Goal: Information Seeking & Learning: Check status

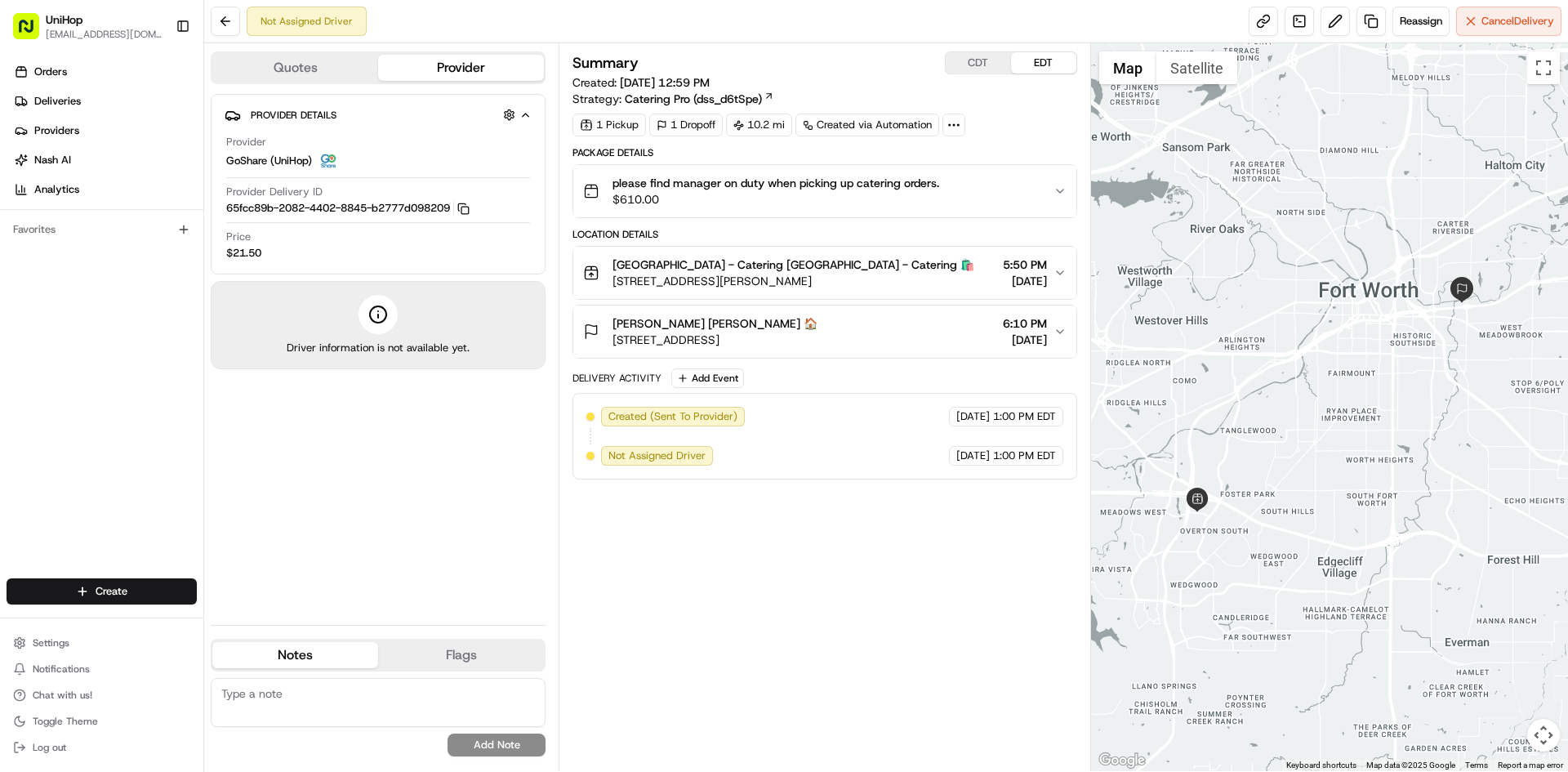
click at [990, 74] on div "CDT EDT" at bounding box center [1011, 63] width 133 height 23
click at [991, 65] on button "CDT" at bounding box center [978, 62] width 65 height 21
click at [1032, 62] on button "EDT" at bounding box center [1044, 62] width 65 height 21
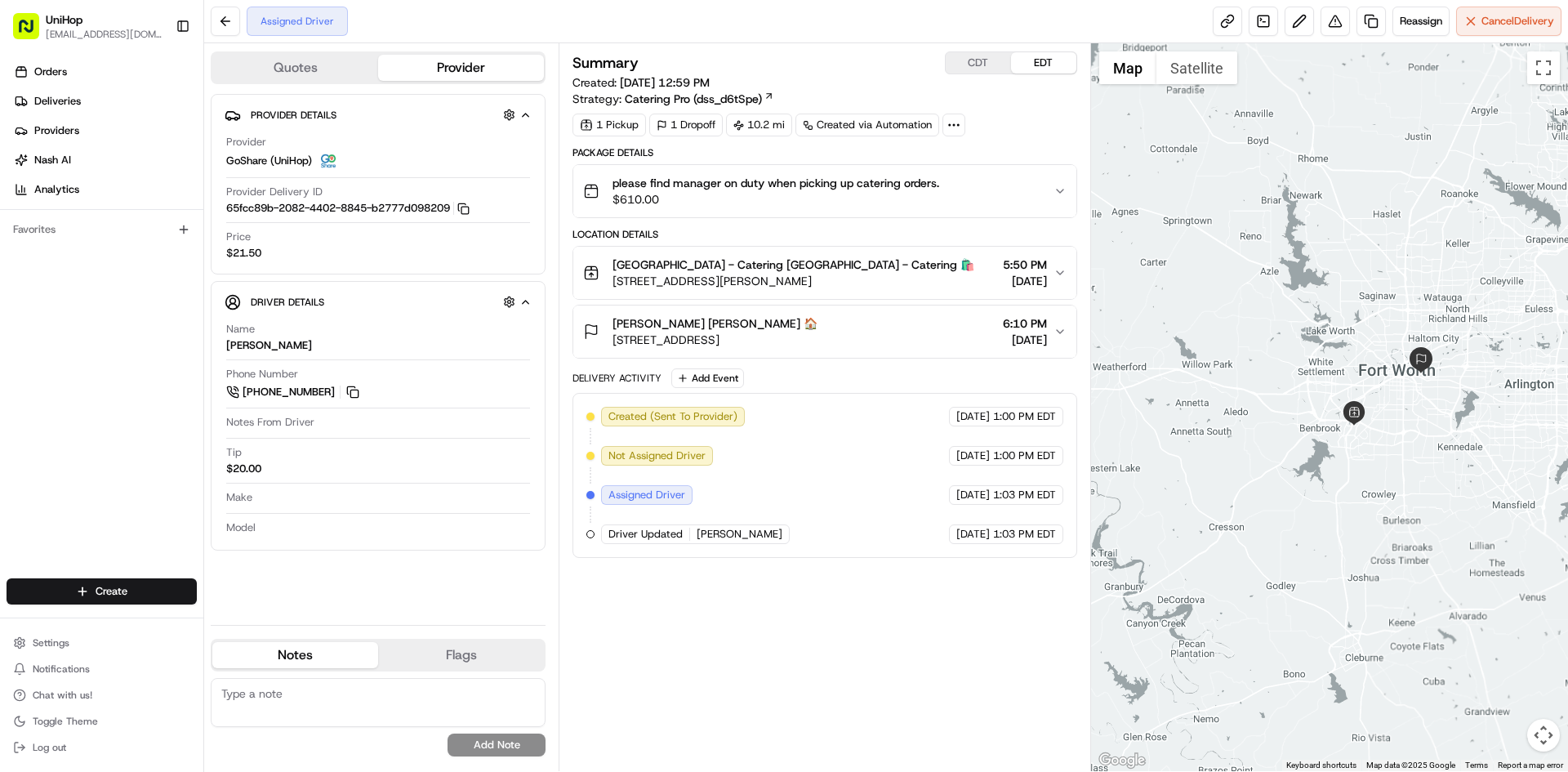
drag, startPoint x: 1298, startPoint y: 244, endPoint x: 1321, endPoint y: 340, distance: 98.7
click at [1335, 344] on div at bounding box center [1330, 407] width 478 height 728
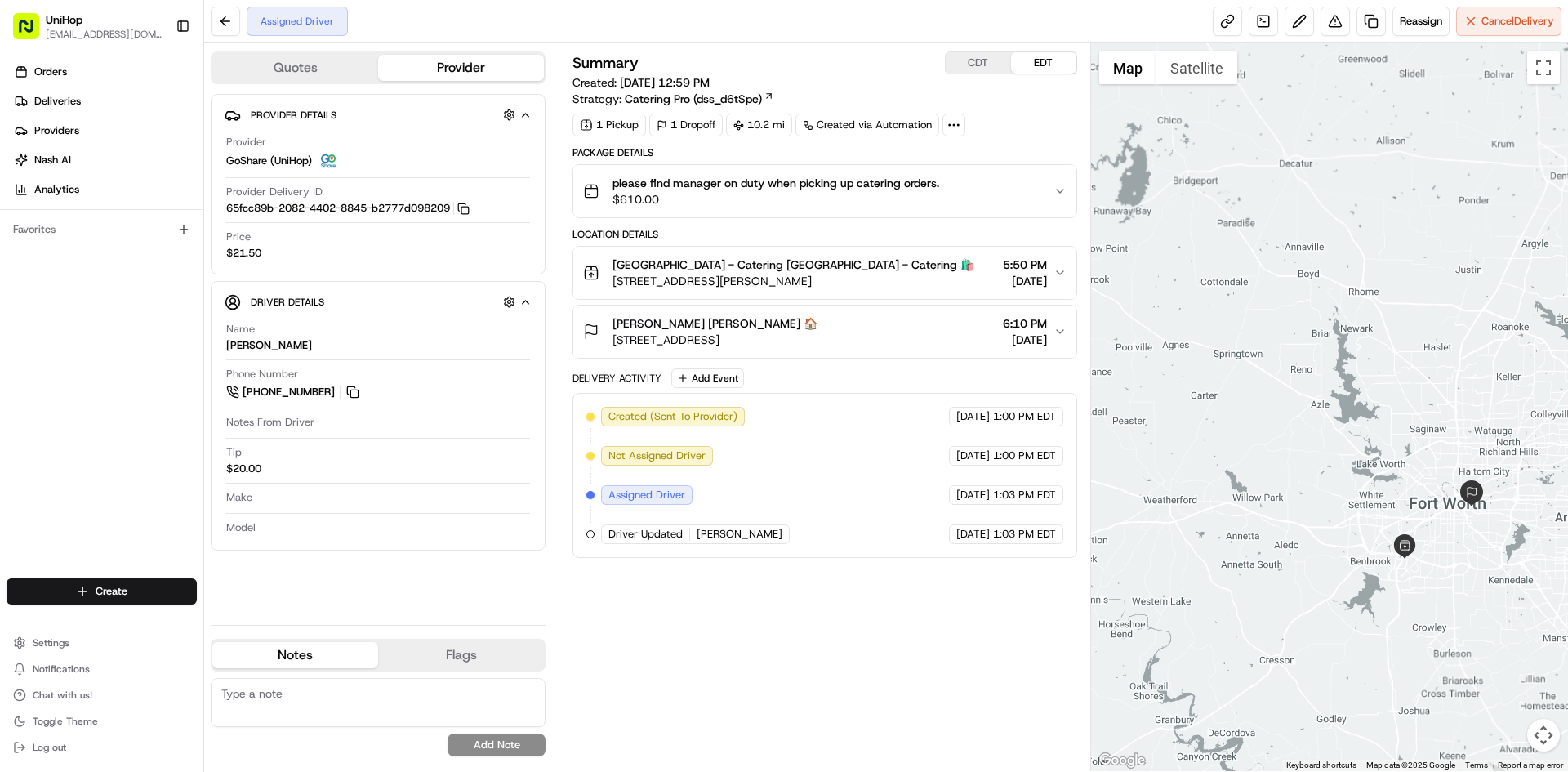
drag, startPoint x: 350, startPoint y: 393, endPoint x: 351, endPoint y: 382, distance: 11.0
click at [350, 393] on button at bounding box center [352, 392] width 18 height 18
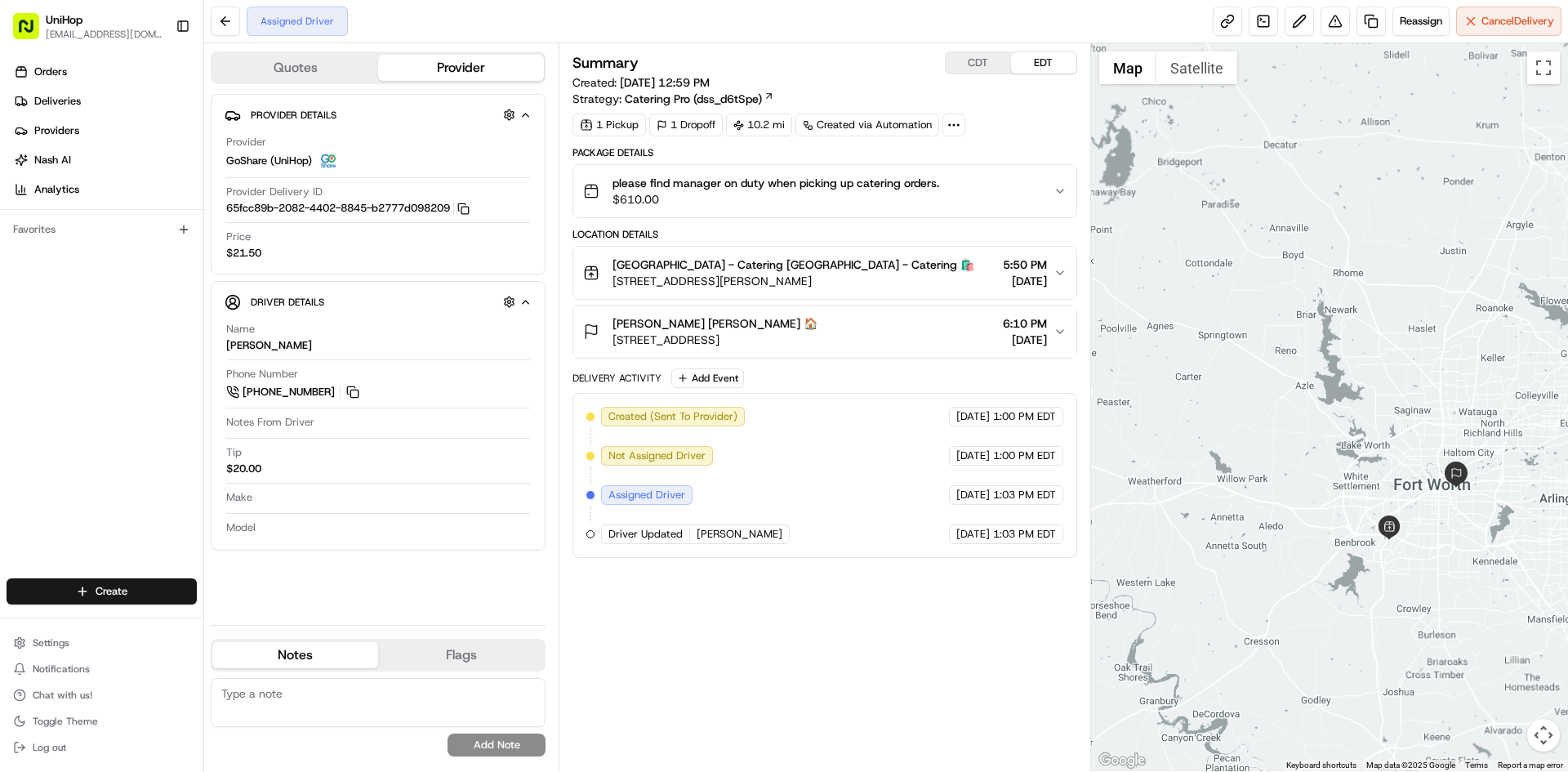
drag, startPoint x: 1411, startPoint y: 434, endPoint x: 1367, endPoint y: 384, distance: 66.6
click at [1367, 385] on div at bounding box center [1330, 407] width 478 height 728
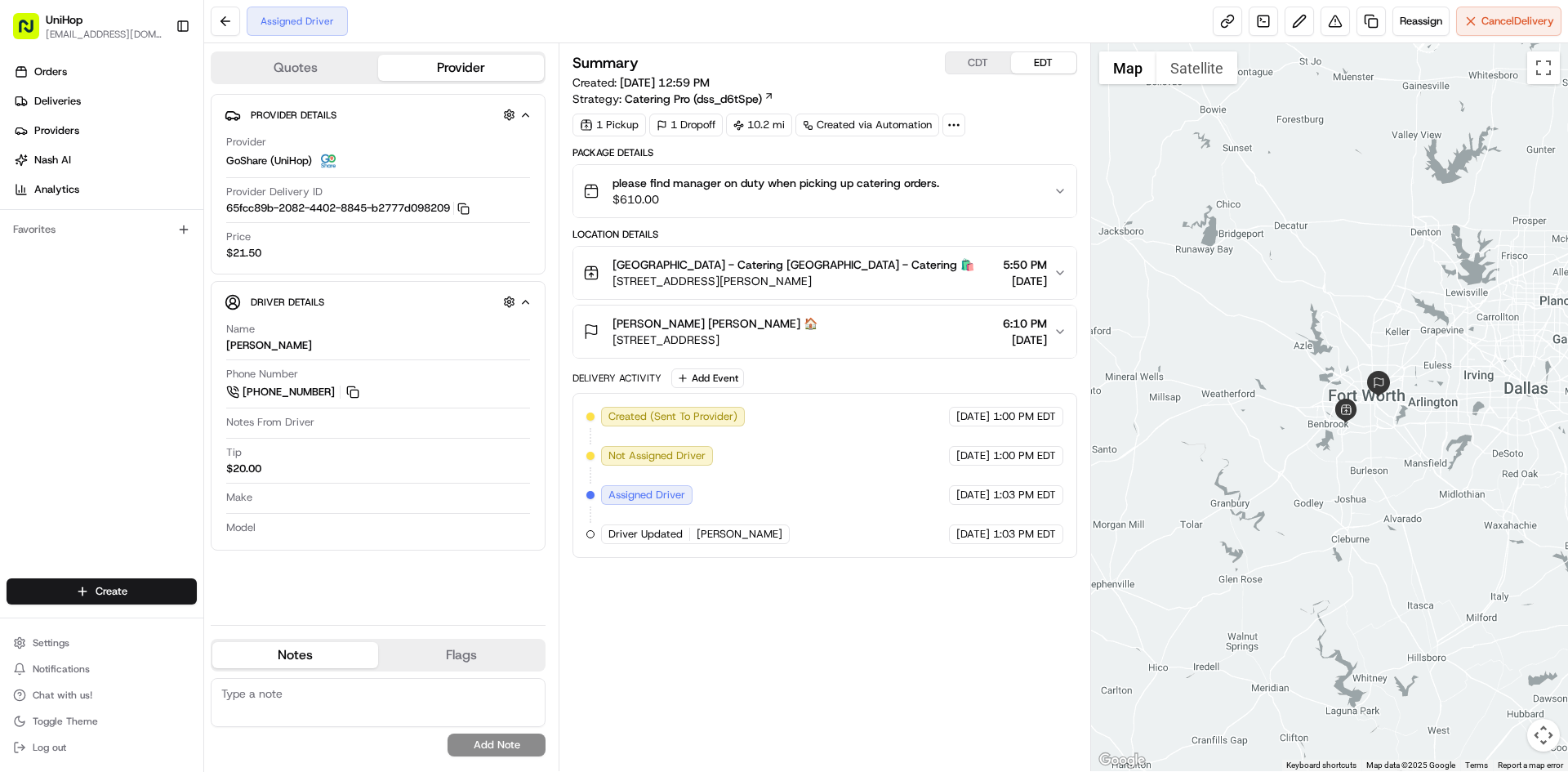
drag, startPoint x: 1361, startPoint y: 323, endPoint x: 1362, endPoint y: 333, distance: 10.0
click at [1373, 350] on div at bounding box center [1330, 407] width 478 height 728
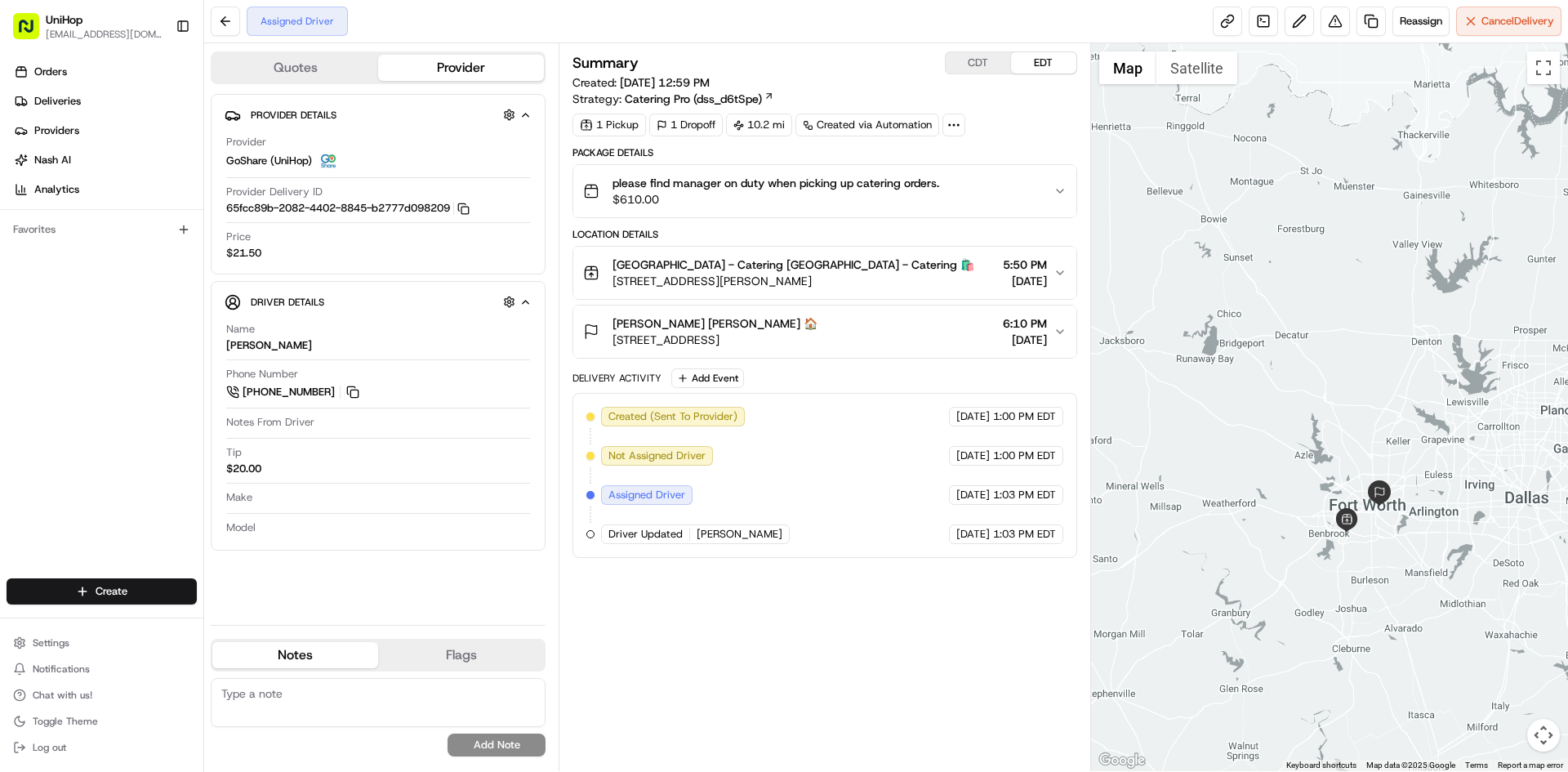
drag, startPoint x: 1287, startPoint y: 188, endPoint x: 1268, endPoint y: 230, distance: 46.1
click at [1268, 230] on div at bounding box center [1330, 407] width 478 height 728
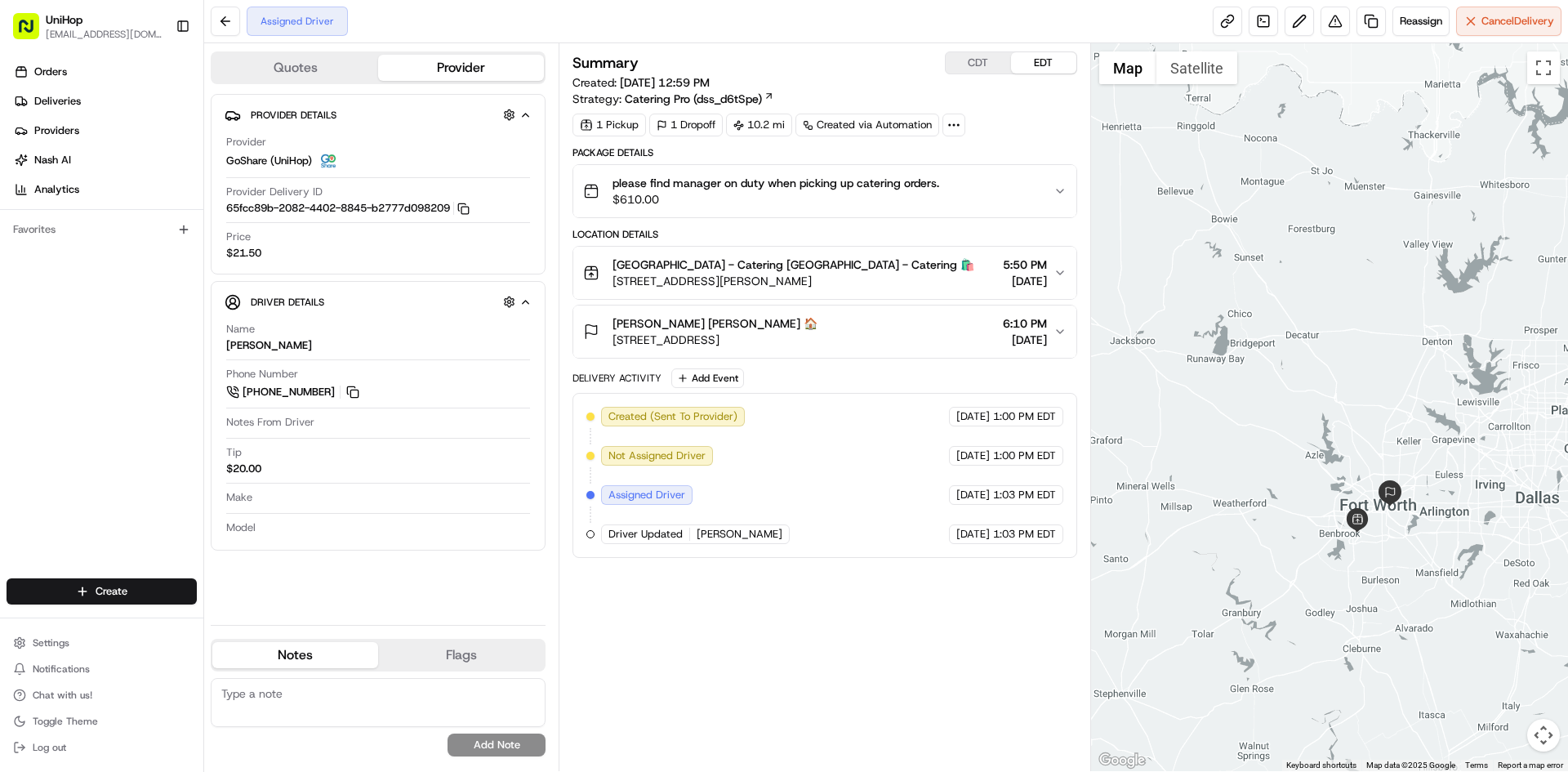
drag, startPoint x: 1253, startPoint y: 237, endPoint x: 1266, endPoint y: 237, distance: 13.0
click at [1266, 237] on div at bounding box center [1330, 407] width 478 height 728
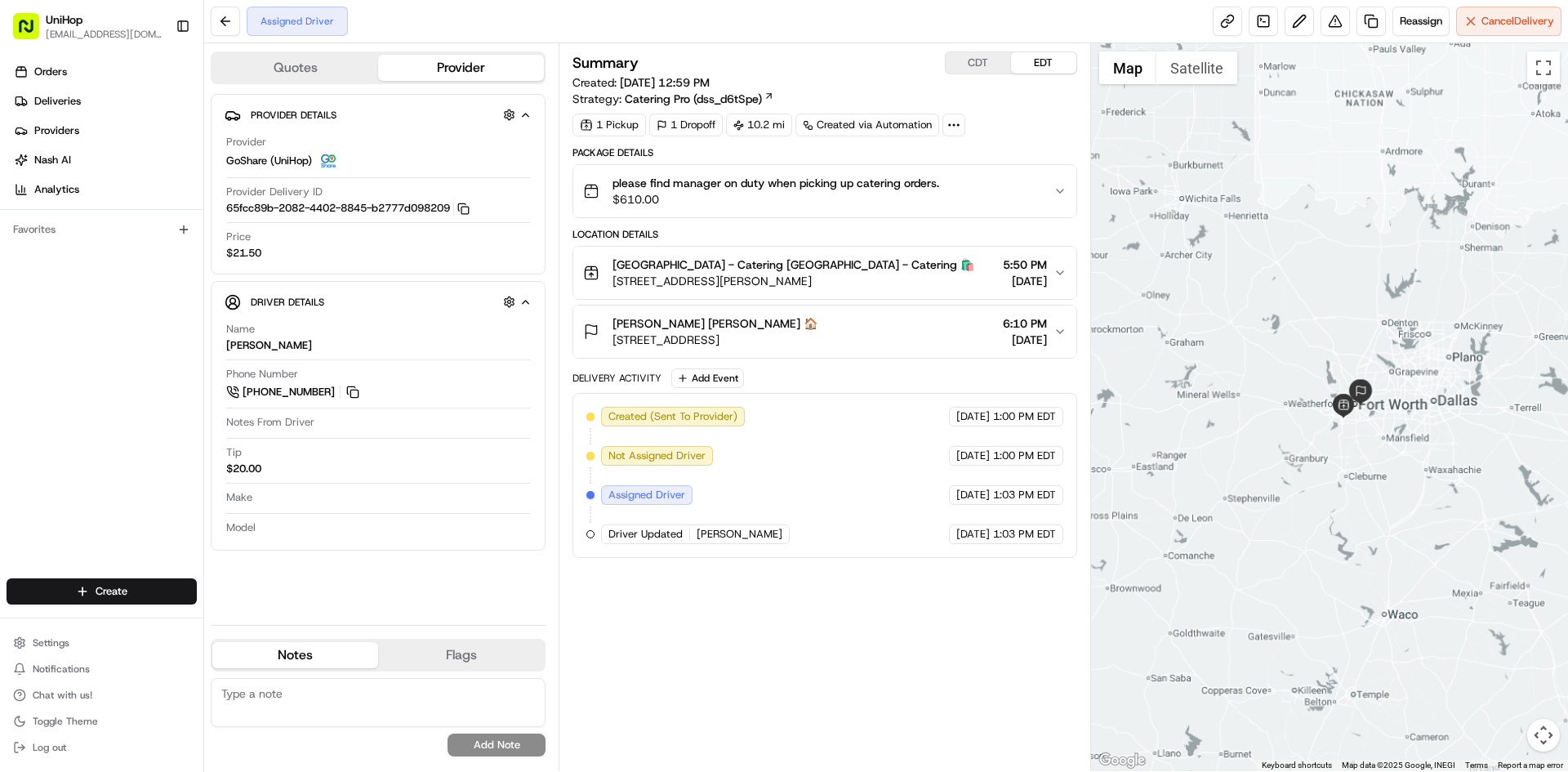
drag, startPoint x: 1314, startPoint y: 238, endPoint x: 1324, endPoint y: 281, distance: 44.1
click at [1324, 281] on div at bounding box center [1330, 407] width 478 height 728
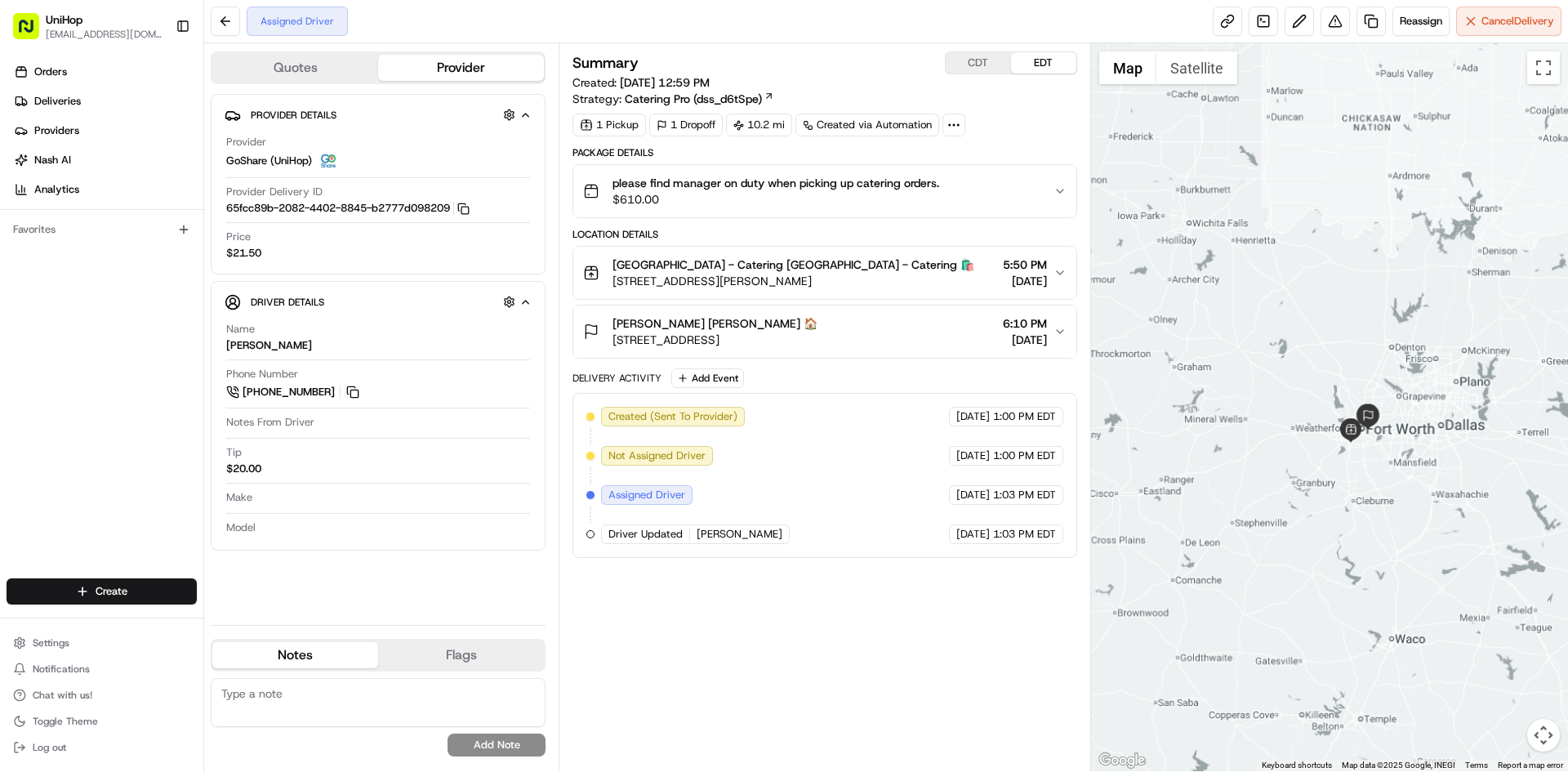
drag, startPoint x: 1311, startPoint y: 227, endPoint x: 1318, endPoint y: 251, distance: 25.0
click at [1318, 251] on div at bounding box center [1330, 407] width 478 height 728
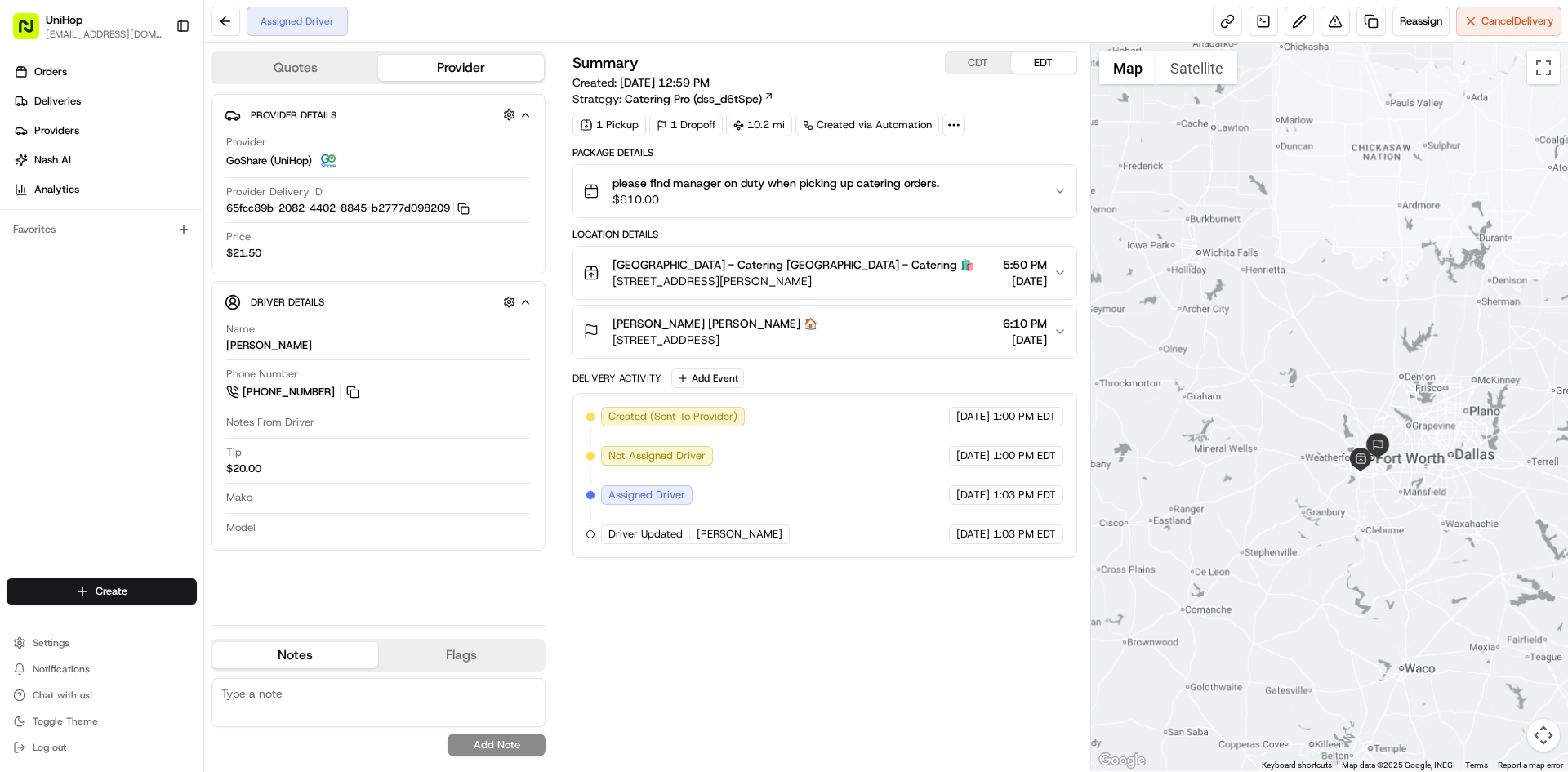
click at [109, 419] on div "Orders Deliveries Providers [PERSON_NAME] Analytics Favorites" at bounding box center [102, 320] width 204 height 536
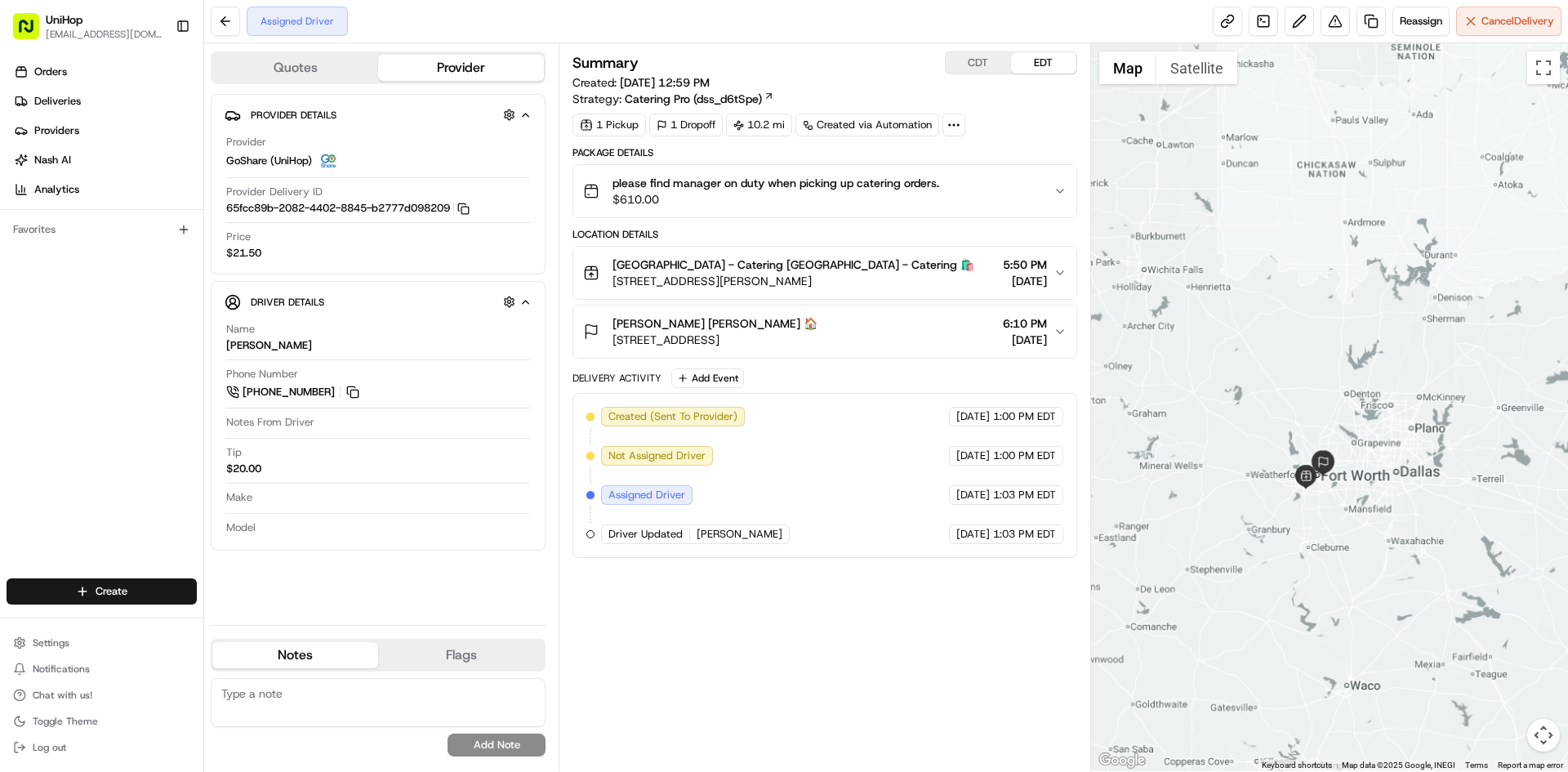
drag, startPoint x: 1313, startPoint y: 205, endPoint x: 1256, endPoint y: 224, distance: 60.1
click at [1256, 224] on div at bounding box center [1330, 407] width 478 height 728
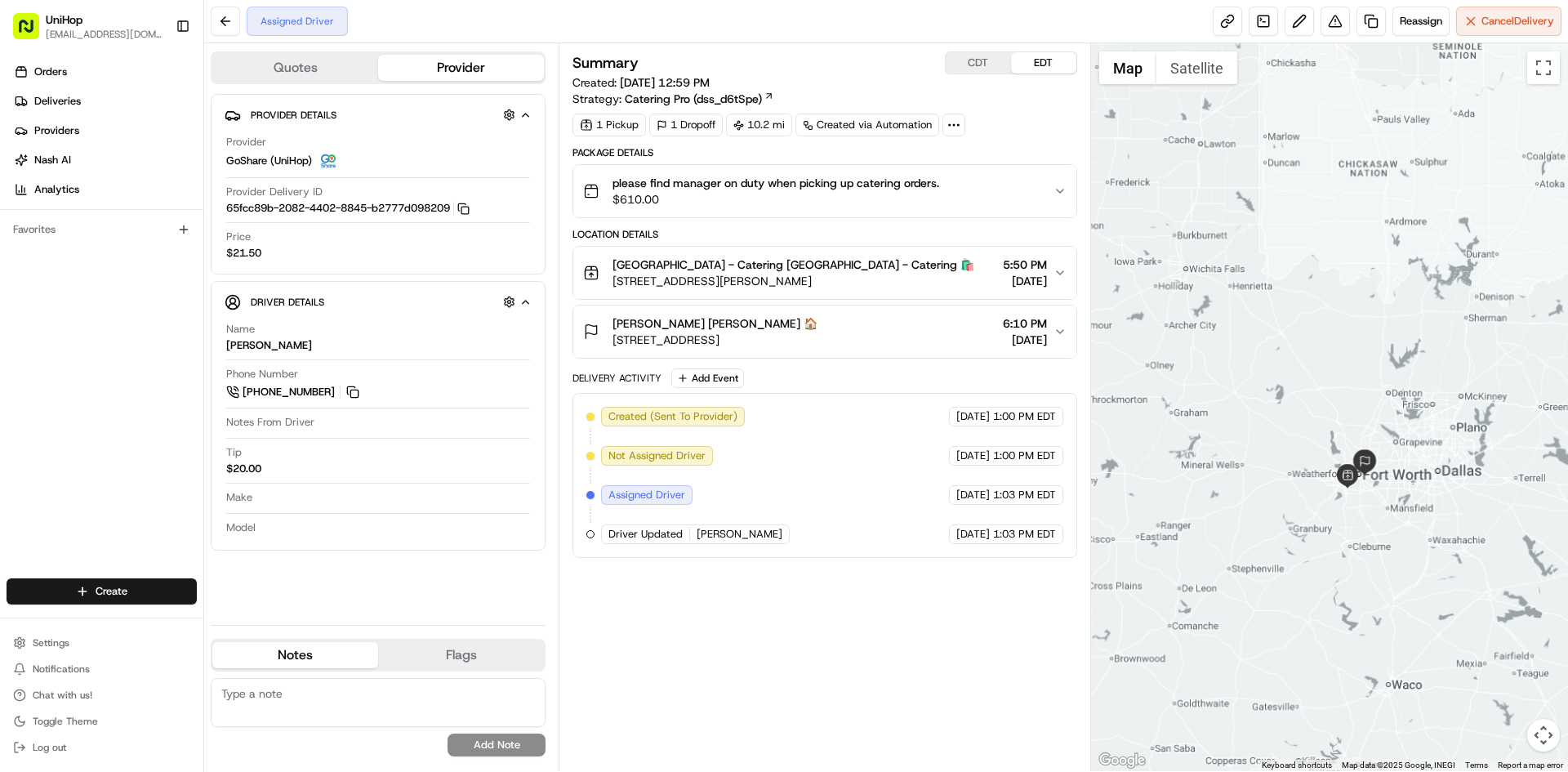
drag, startPoint x: 1282, startPoint y: 221, endPoint x: 1305, endPoint y: 221, distance: 23.0
click at [1305, 221] on div at bounding box center [1330, 407] width 478 height 728
click at [920, 336] on div "Brian Cropp Brian Cropp 🏠 1750 Beach St, Fort Worth, TX 76103, USA 6:10 PM Aug …" at bounding box center [817, 331] width 470 height 33
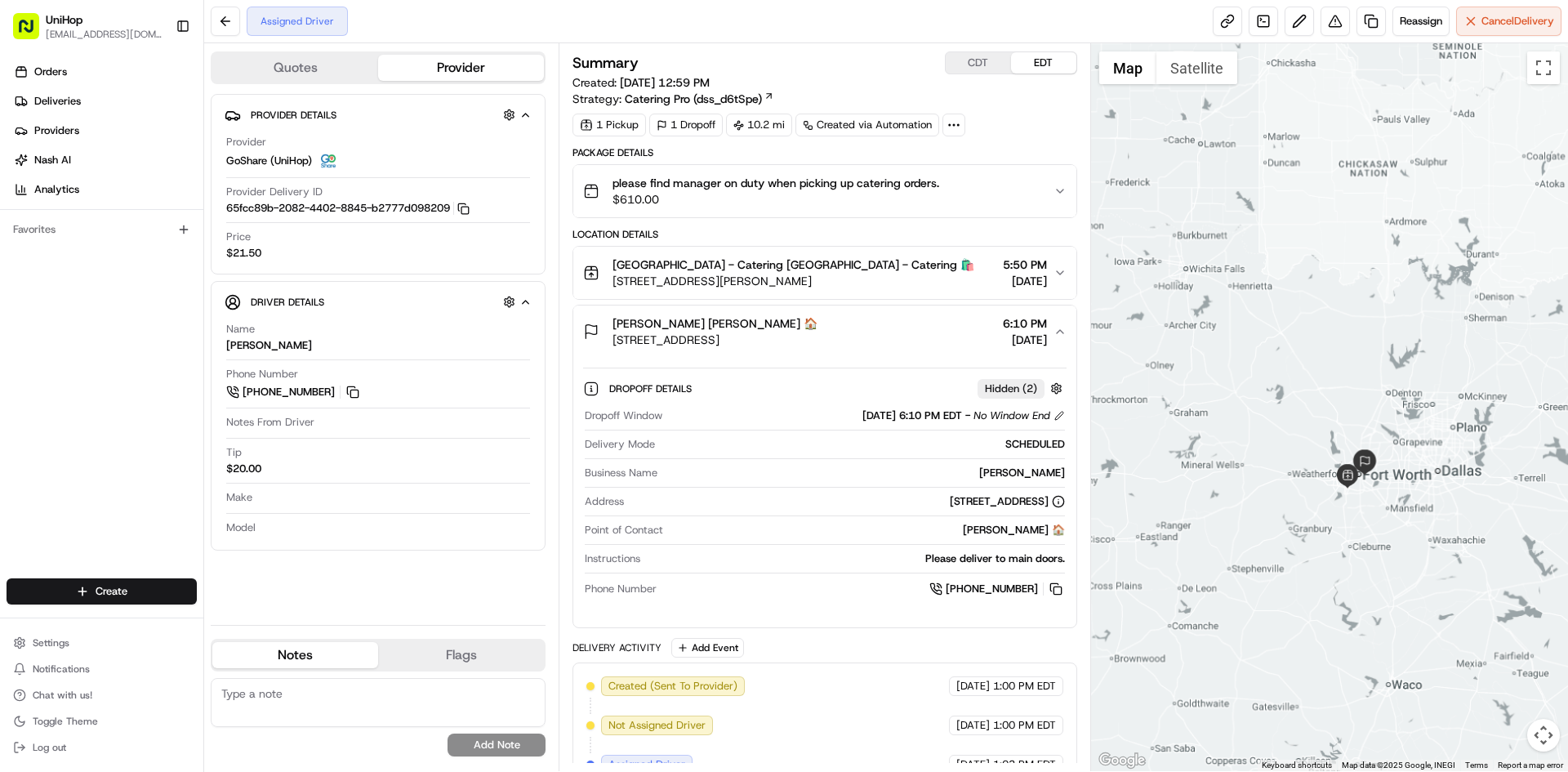
click at [920, 336] on div "Brian Cropp Brian Cropp 🏠 1750 Beach St, Fort Worth, TX 76103, USA 6:10 PM Aug …" at bounding box center [817, 331] width 470 height 33
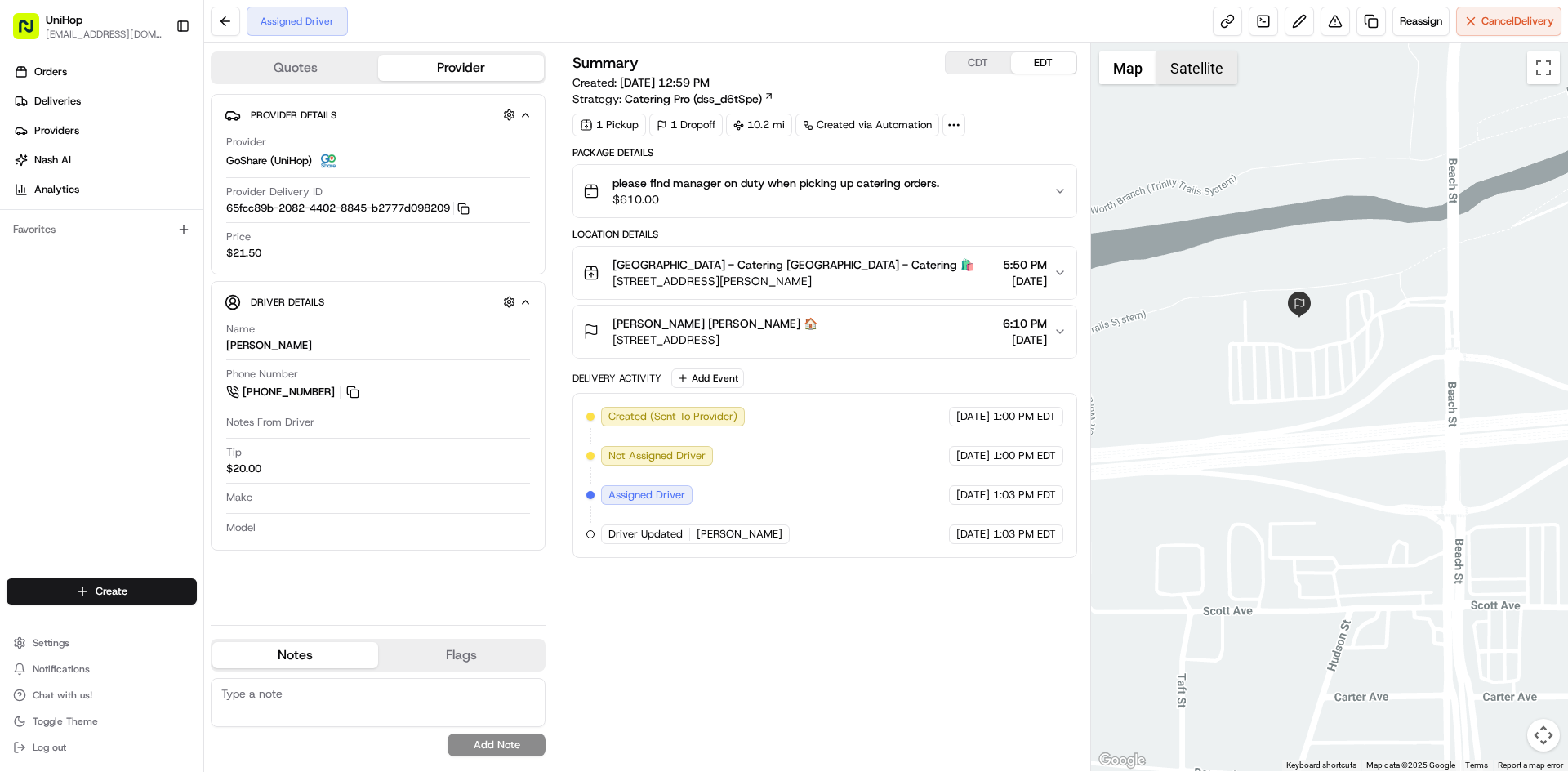
click at [1210, 69] on button "Satellite" at bounding box center [1196, 68] width 81 height 33
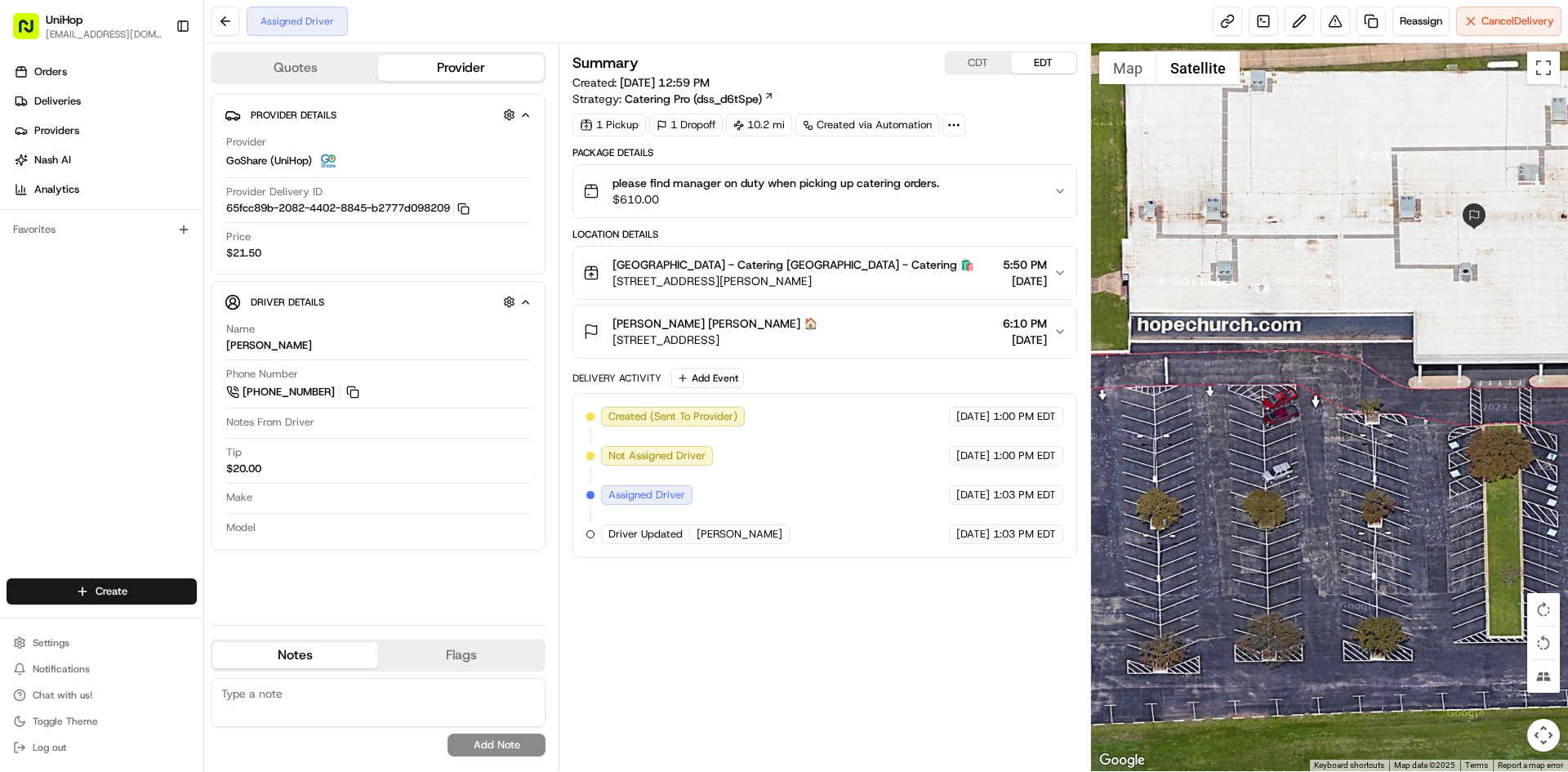
drag, startPoint x: 1318, startPoint y: 407, endPoint x: 1456, endPoint y: 403, distance: 138.1
click at [1456, 403] on div at bounding box center [1330, 407] width 478 height 728
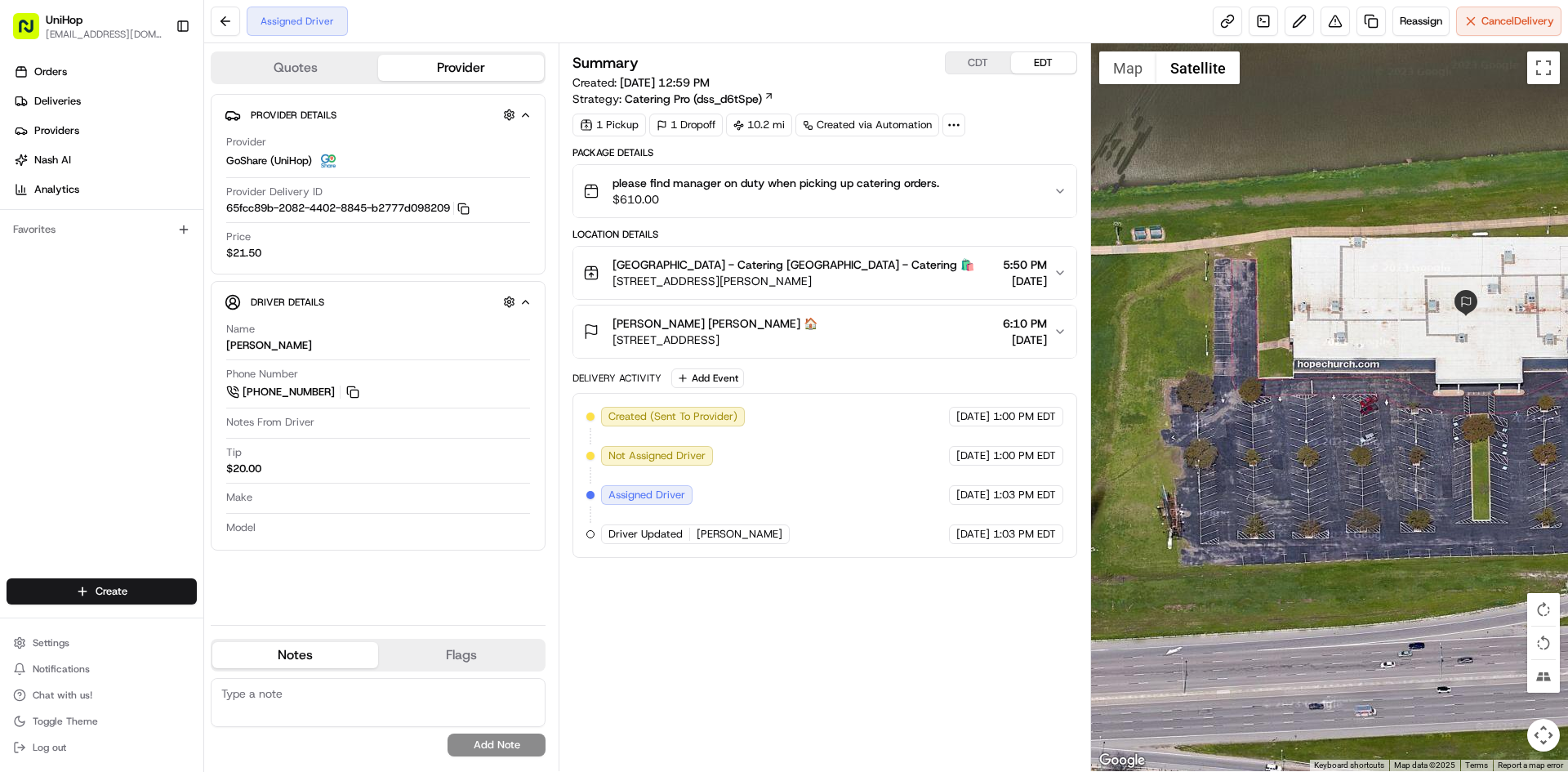
click at [869, 339] on div "Brian Cropp Brian Cropp 🏠 1750 Beach St, Fort Worth, TX 76103, USA 6:10 PM Aug …" at bounding box center [817, 331] width 470 height 33
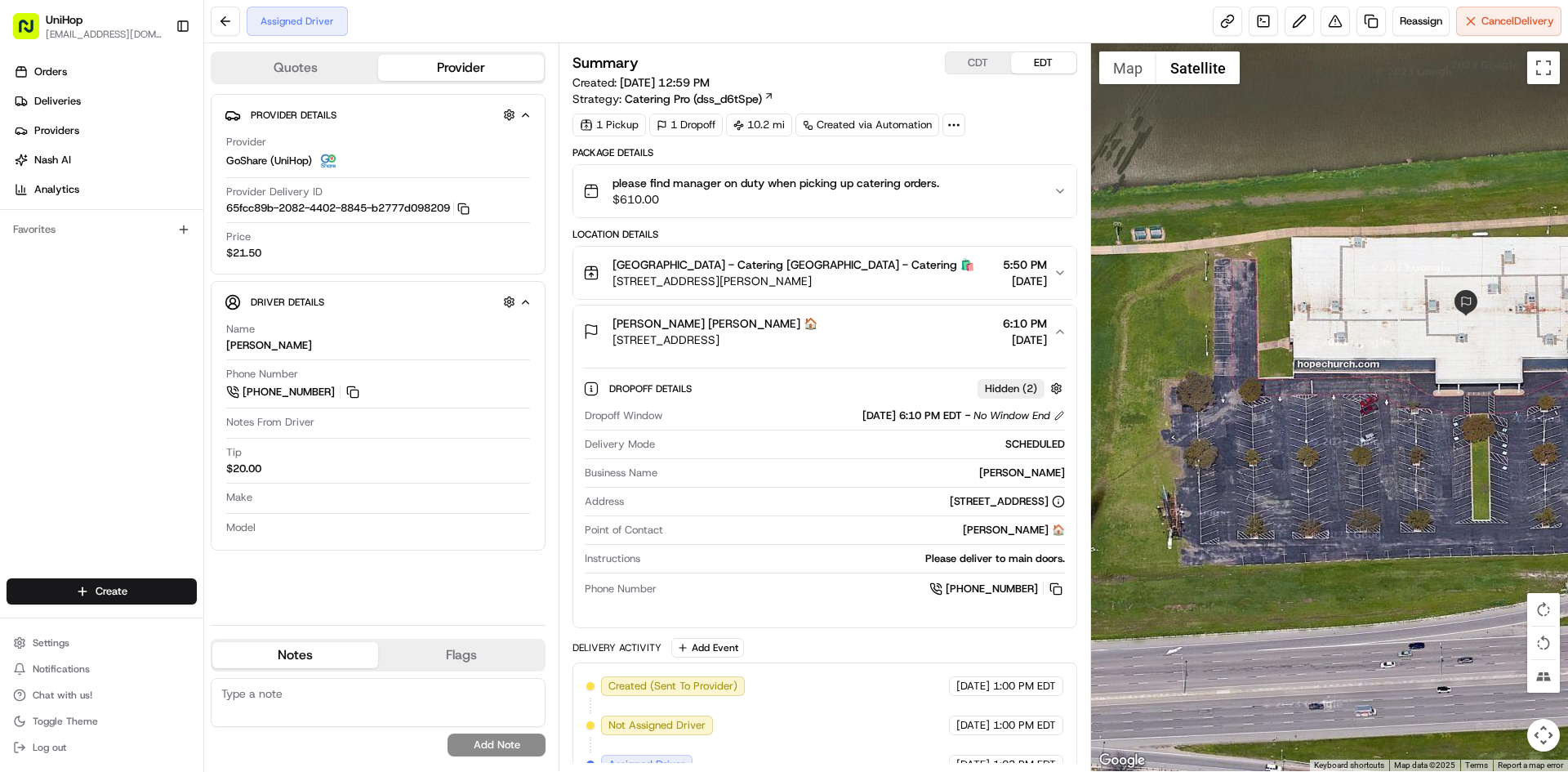
drag, startPoint x: 869, startPoint y: 339, endPoint x: 610, endPoint y: 340, distance: 259.0
click at [610, 340] on div "Brian Cropp Brian Cropp 🏠 1750 Beach St, Fort Worth, TX 76103, USA 6:10 PM Aug …" at bounding box center [817, 331] width 470 height 33
click at [1124, 66] on button "Map" at bounding box center [1128, 68] width 58 height 33
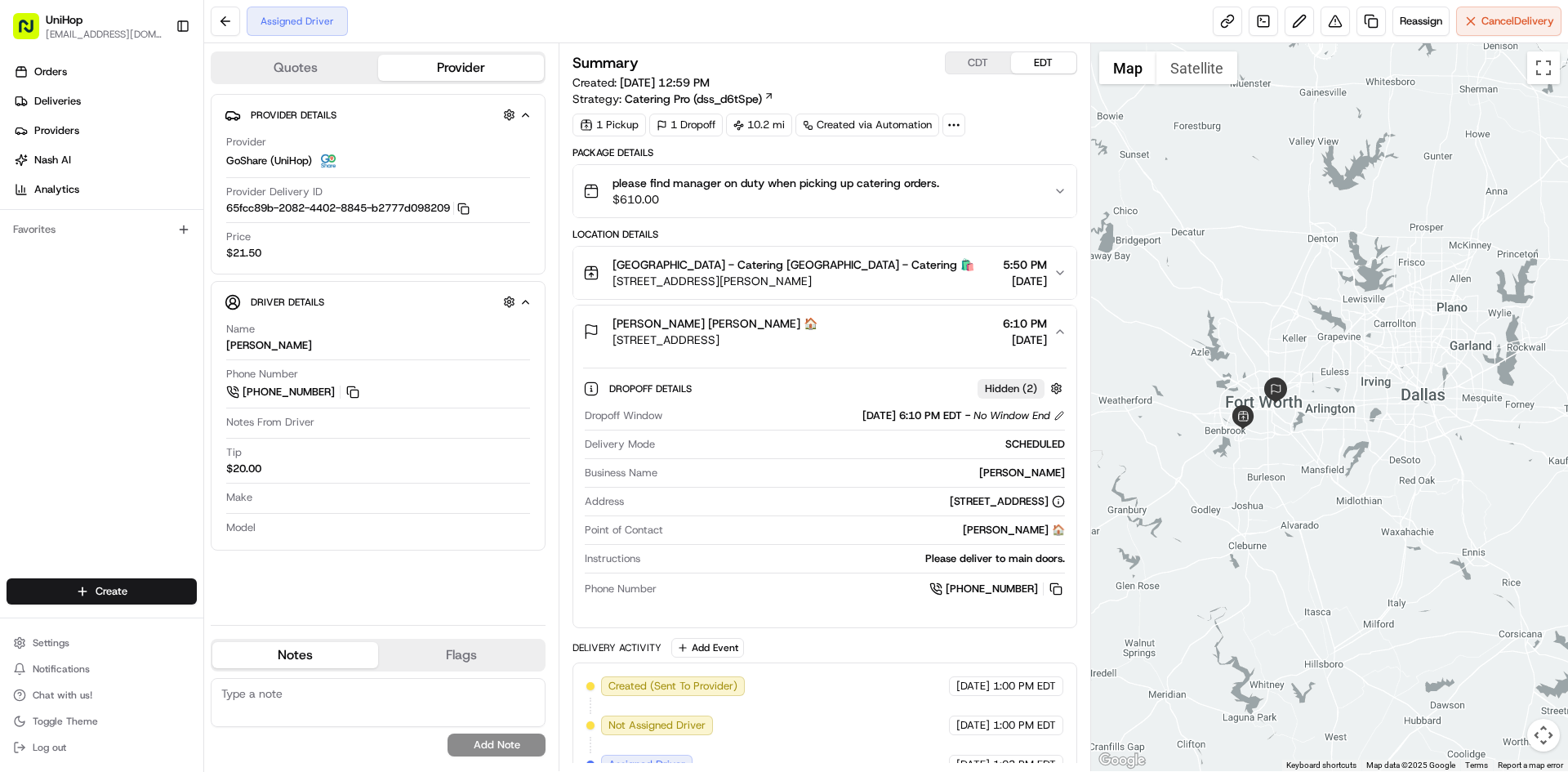
drag, startPoint x: 1297, startPoint y: 205, endPoint x: 1318, endPoint y: 222, distance: 27.0
click at [1318, 222] on div at bounding box center [1330, 407] width 478 height 728
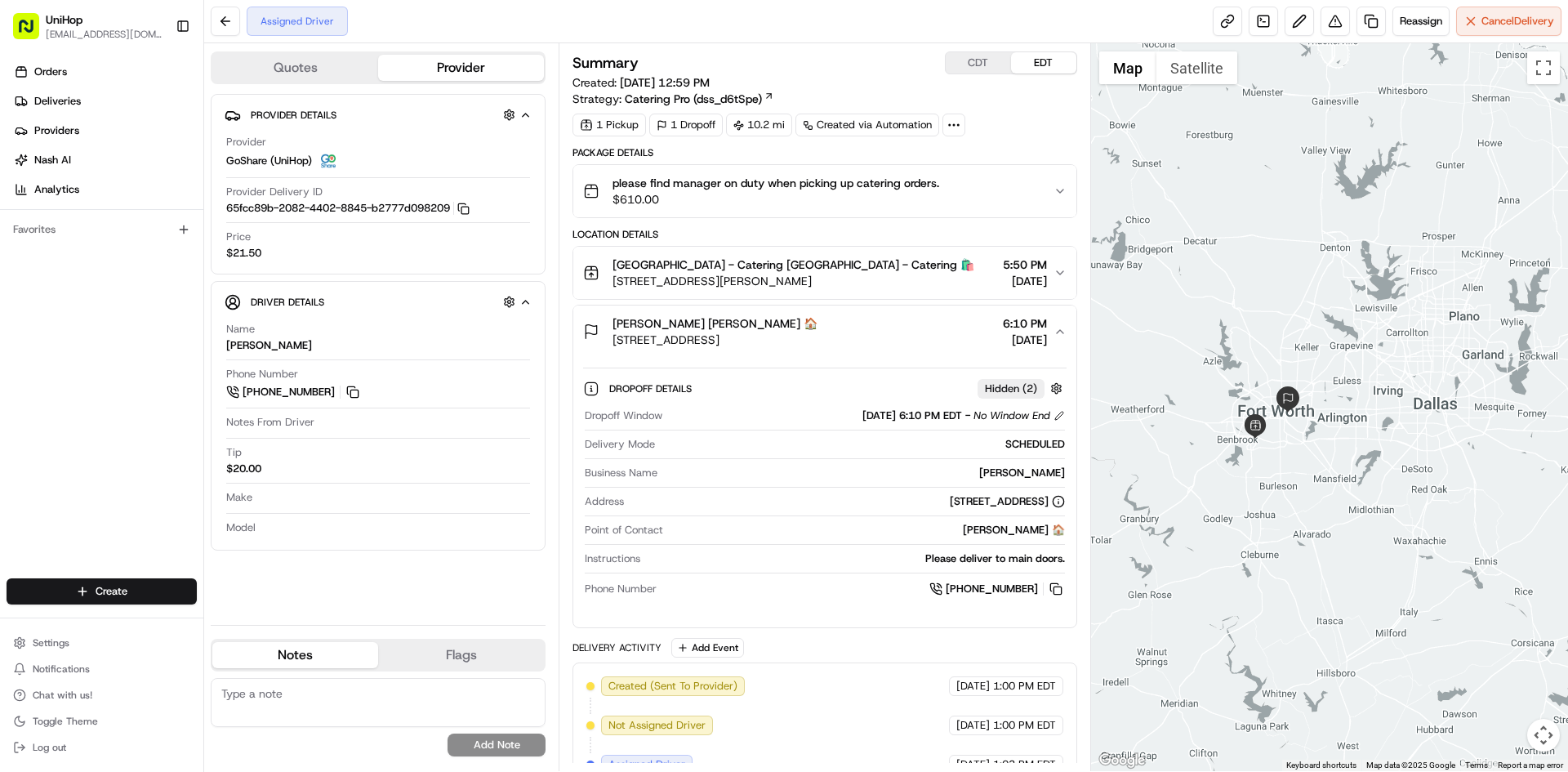
drag, startPoint x: 1318, startPoint y: 223, endPoint x: 1371, endPoint y: 223, distance: 53.0
click at [1371, 223] on div at bounding box center [1330, 407] width 478 height 728
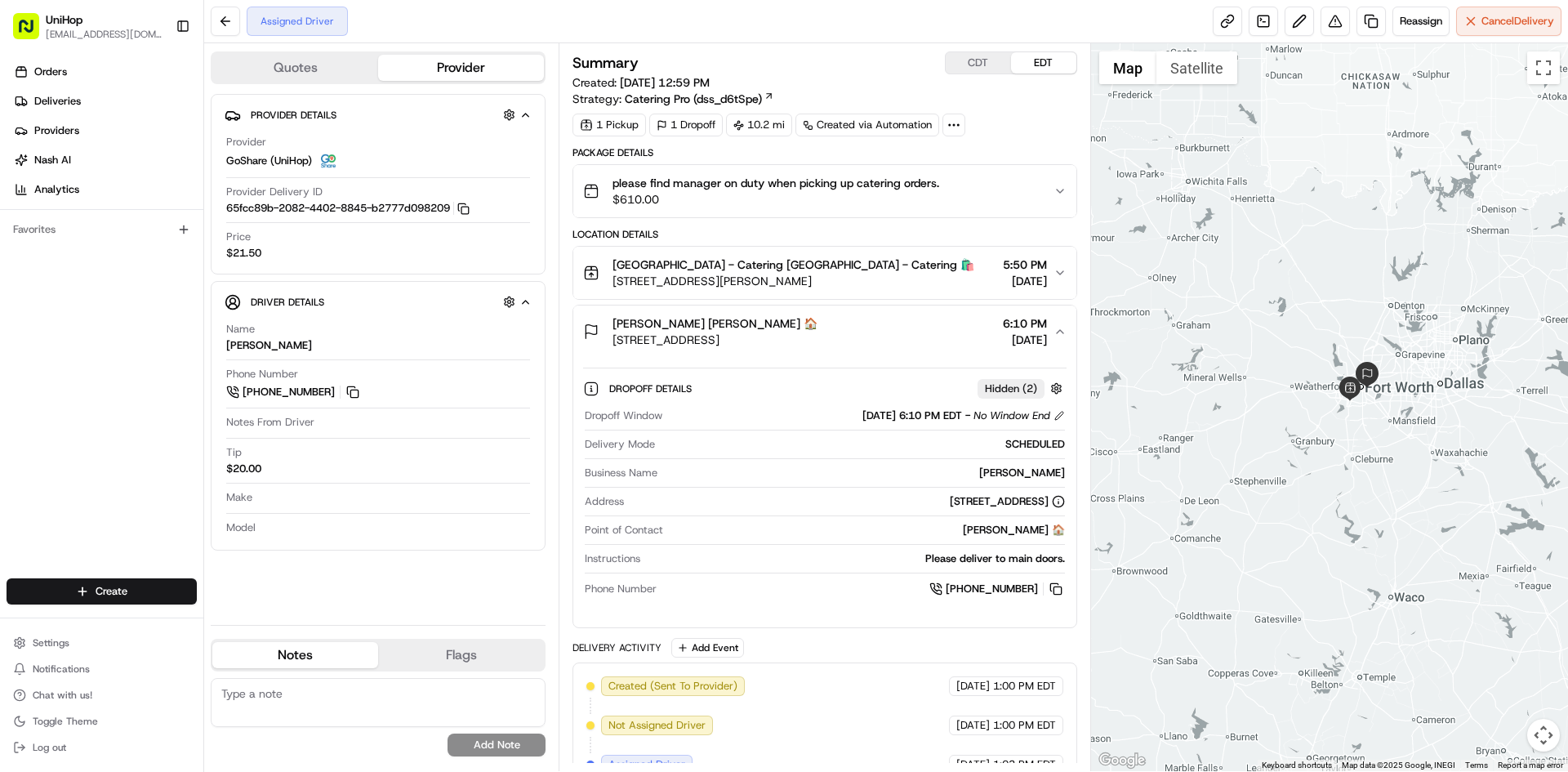
drag, startPoint x: 1314, startPoint y: 266, endPoint x: 1308, endPoint y: 278, distance: 13.4
click at [1311, 278] on div at bounding box center [1330, 407] width 478 height 728
click at [859, 330] on div "Brian Cropp Brian Cropp 🏠 1750 Beach St, Fort Worth, TX 76103, USA 6:10 PM Aug …" at bounding box center [817, 331] width 470 height 33
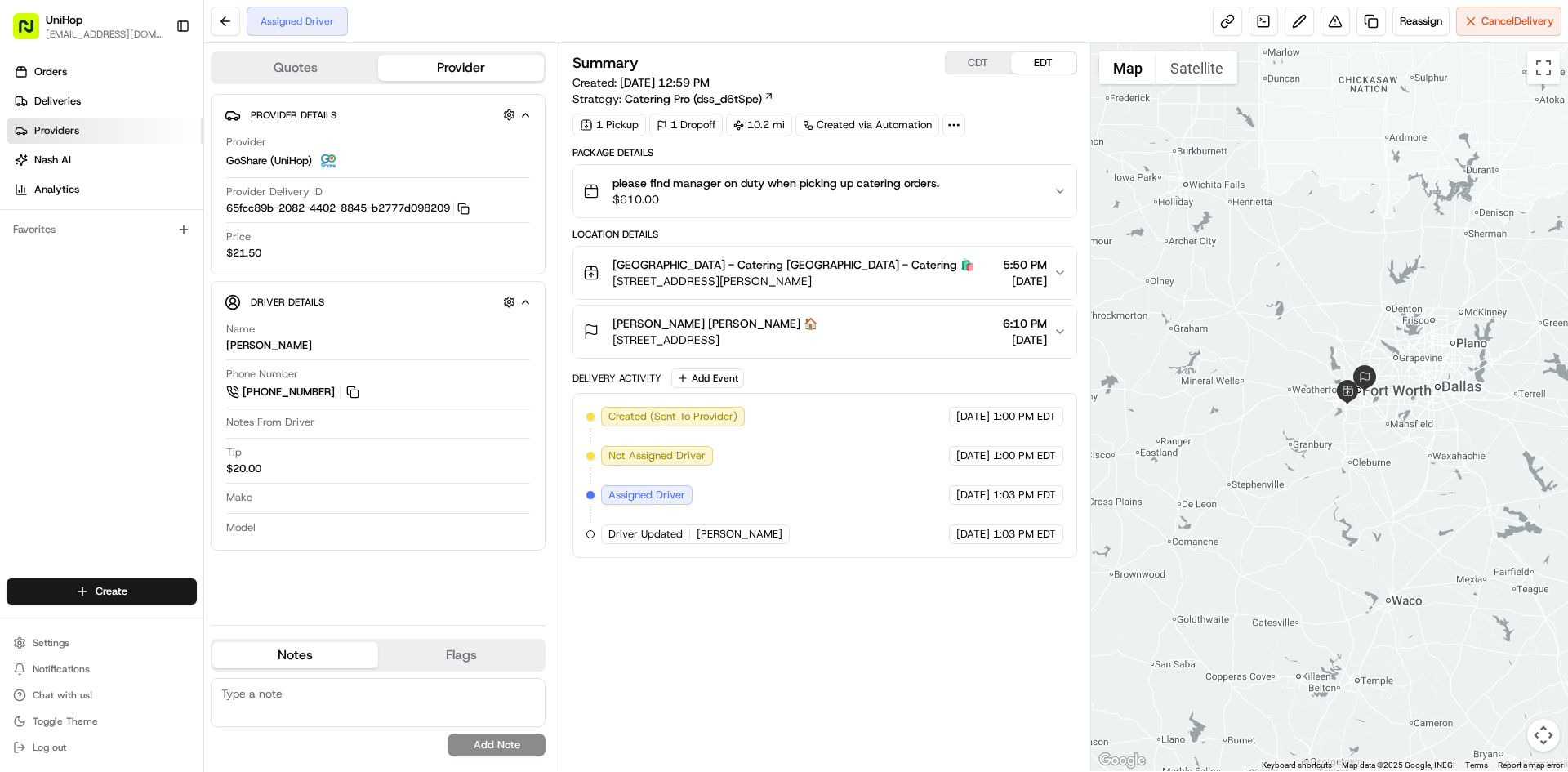
drag, startPoint x: 25, startPoint y: 467, endPoint x: 86, endPoint y: 139, distance: 333.6
click at [25, 464] on div "Orders Deliveries Providers Nash AI Analytics Favorites" at bounding box center [102, 320] width 204 height 536
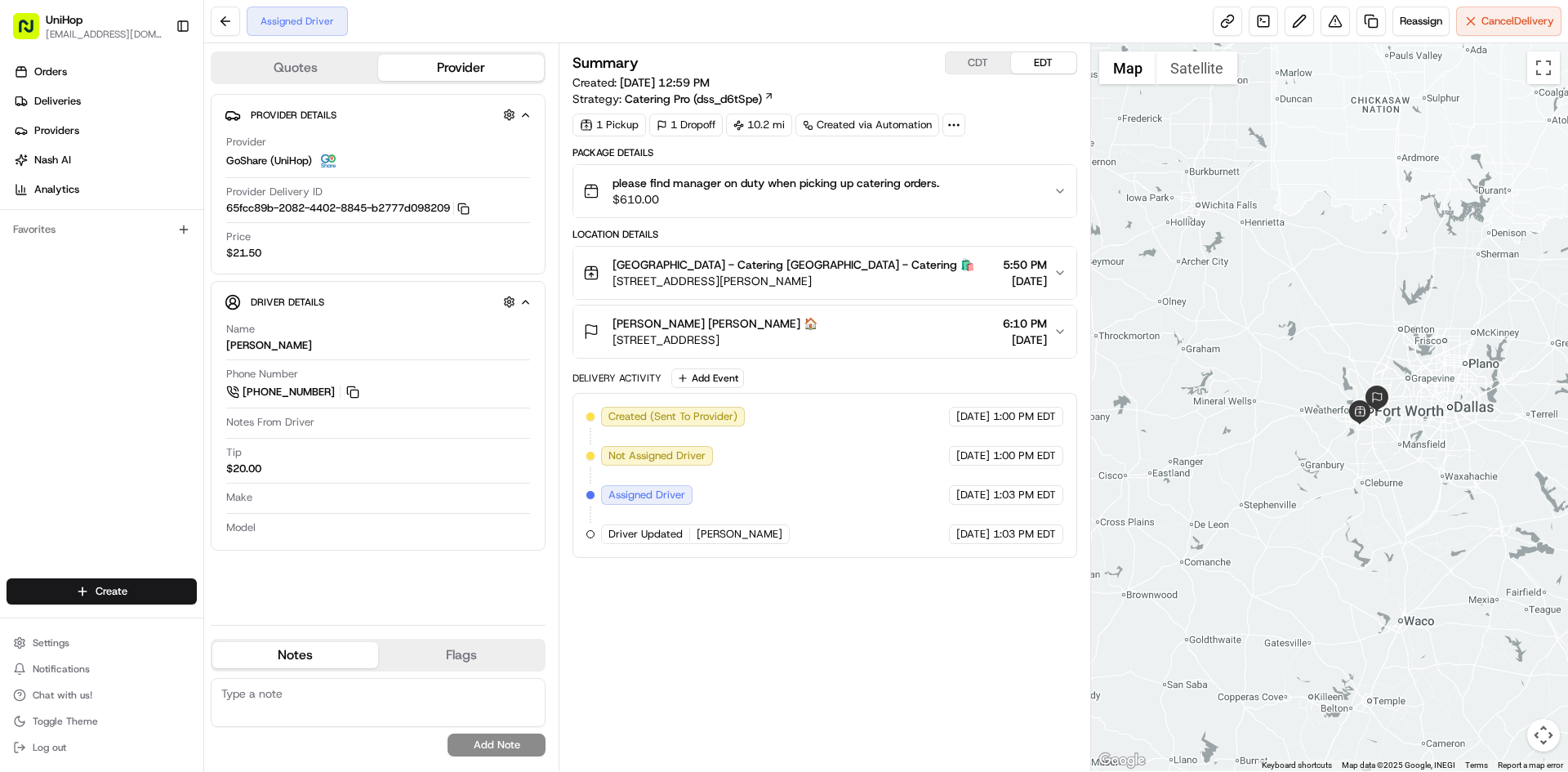
drag, startPoint x: 1312, startPoint y: 544, endPoint x: 1325, endPoint y: 566, distance: 25.6
click at [1325, 566] on div at bounding box center [1330, 407] width 478 height 728
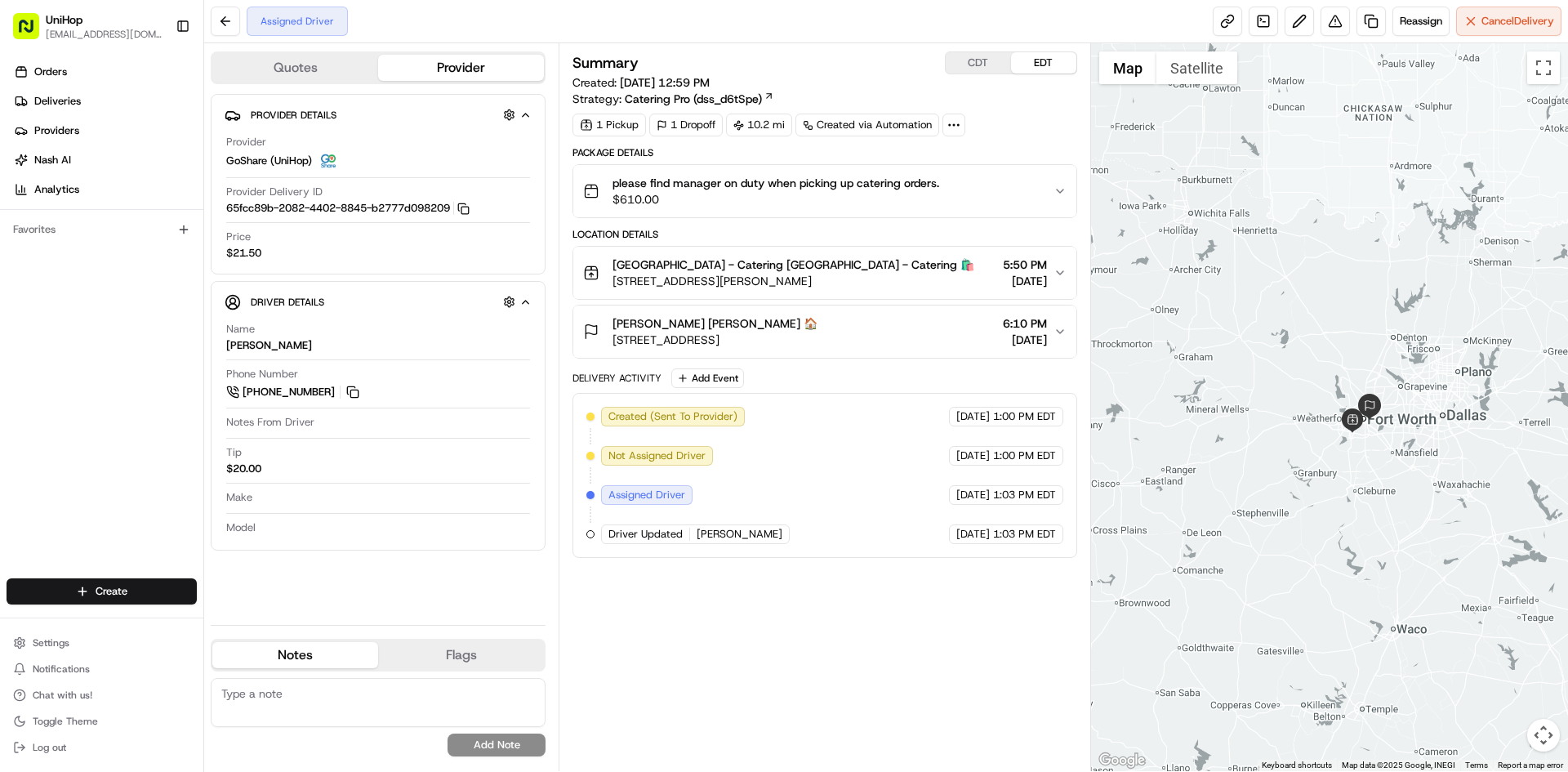
drag, startPoint x: 1394, startPoint y: 306, endPoint x: 1386, endPoint y: 316, distance: 12.8
click at [1386, 316] on div at bounding box center [1330, 407] width 478 height 728
click at [991, 58] on button "CDT" at bounding box center [978, 62] width 65 height 21
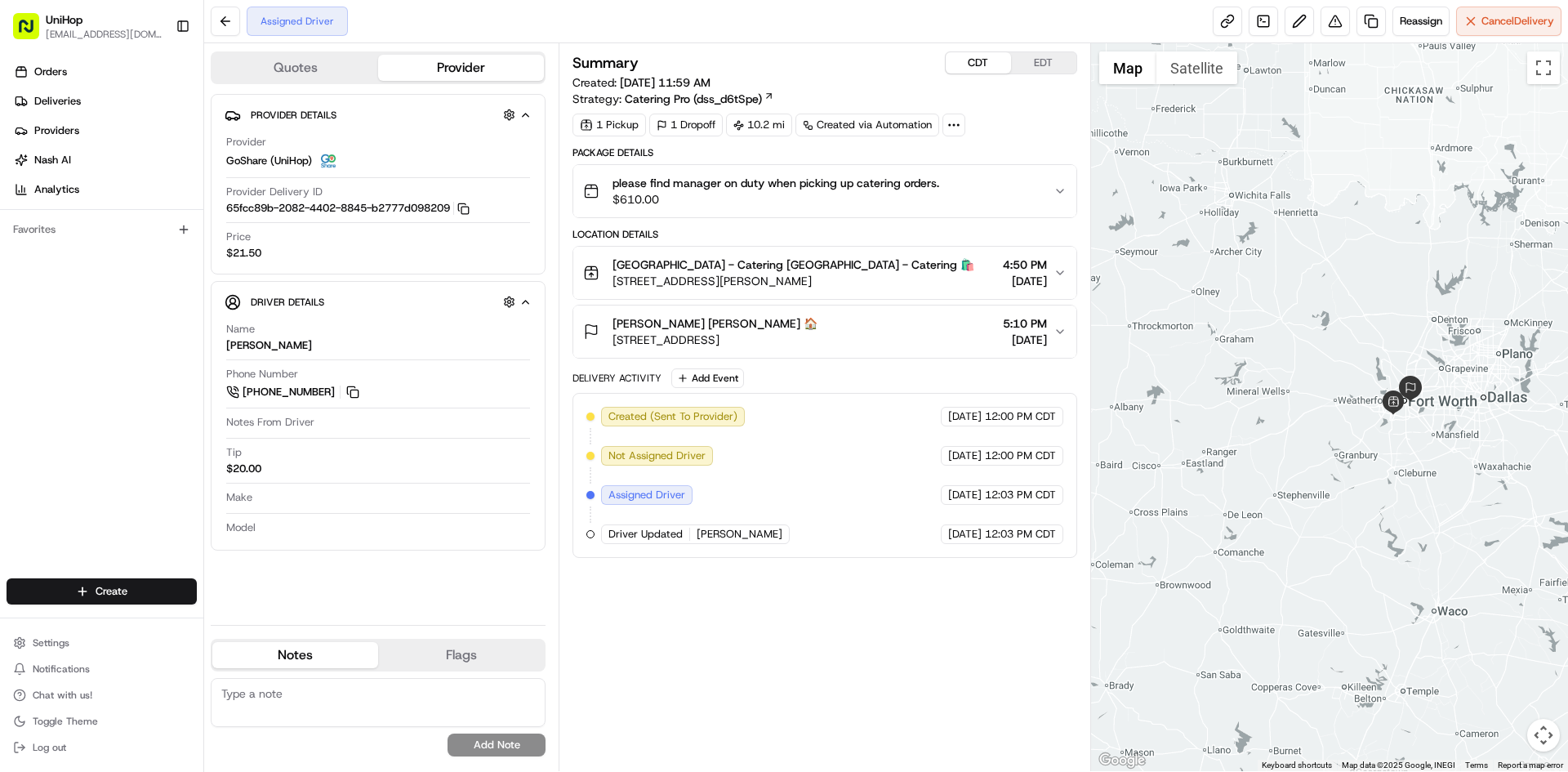
drag, startPoint x: 1226, startPoint y: 286, endPoint x: 1249, endPoint y: 260, distance: 34.7
click at [1256, 268] on div at bounding box center [1330, 407] width 478 height 728
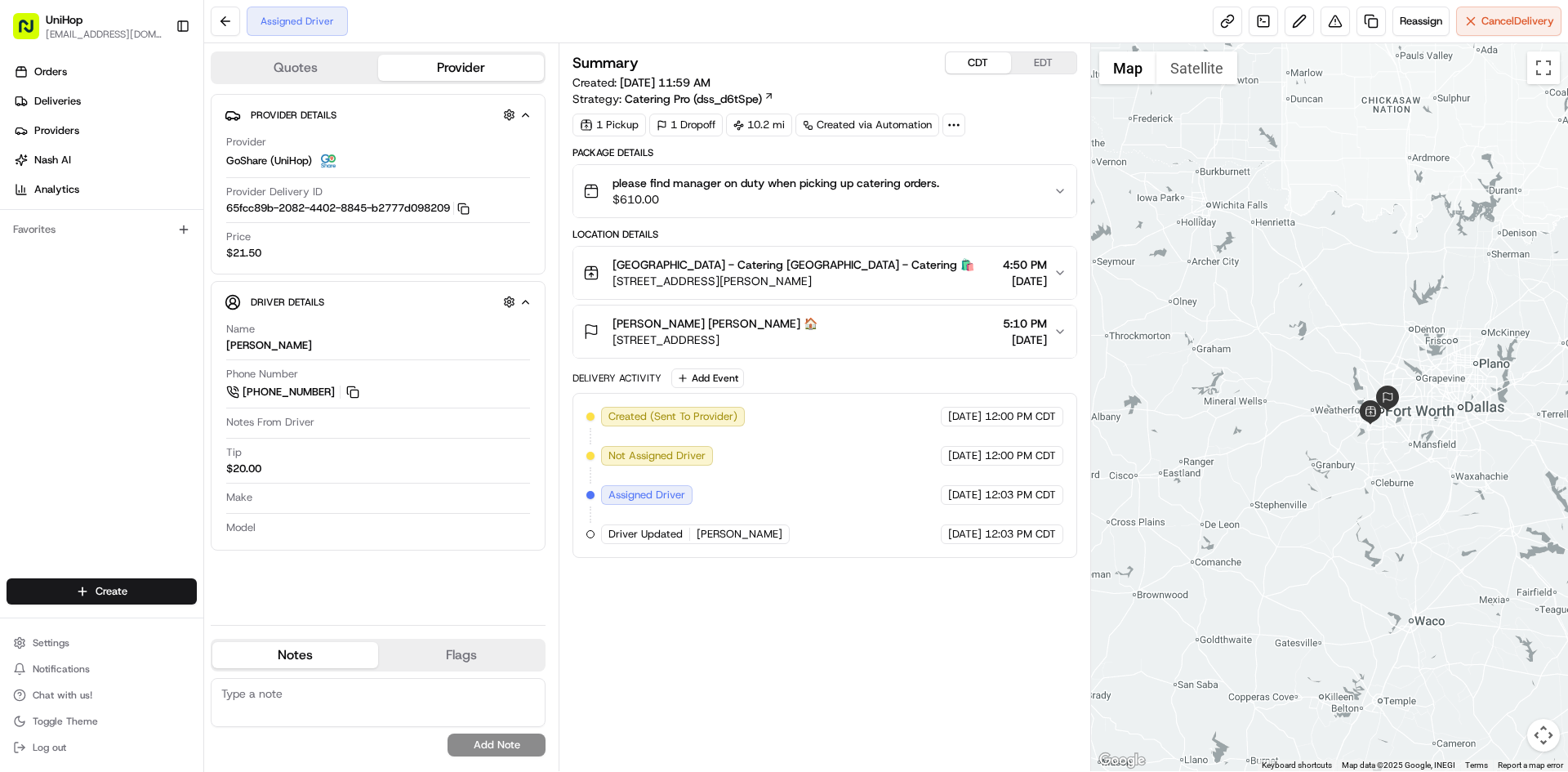
drag, startPoint x: 1359, startPoint y: 228, endPoint x: 1344, endPoint y: 243, distance: 21.2
click at [1344, 243] on div at bounding box center [1330, 407] width 478 height 728
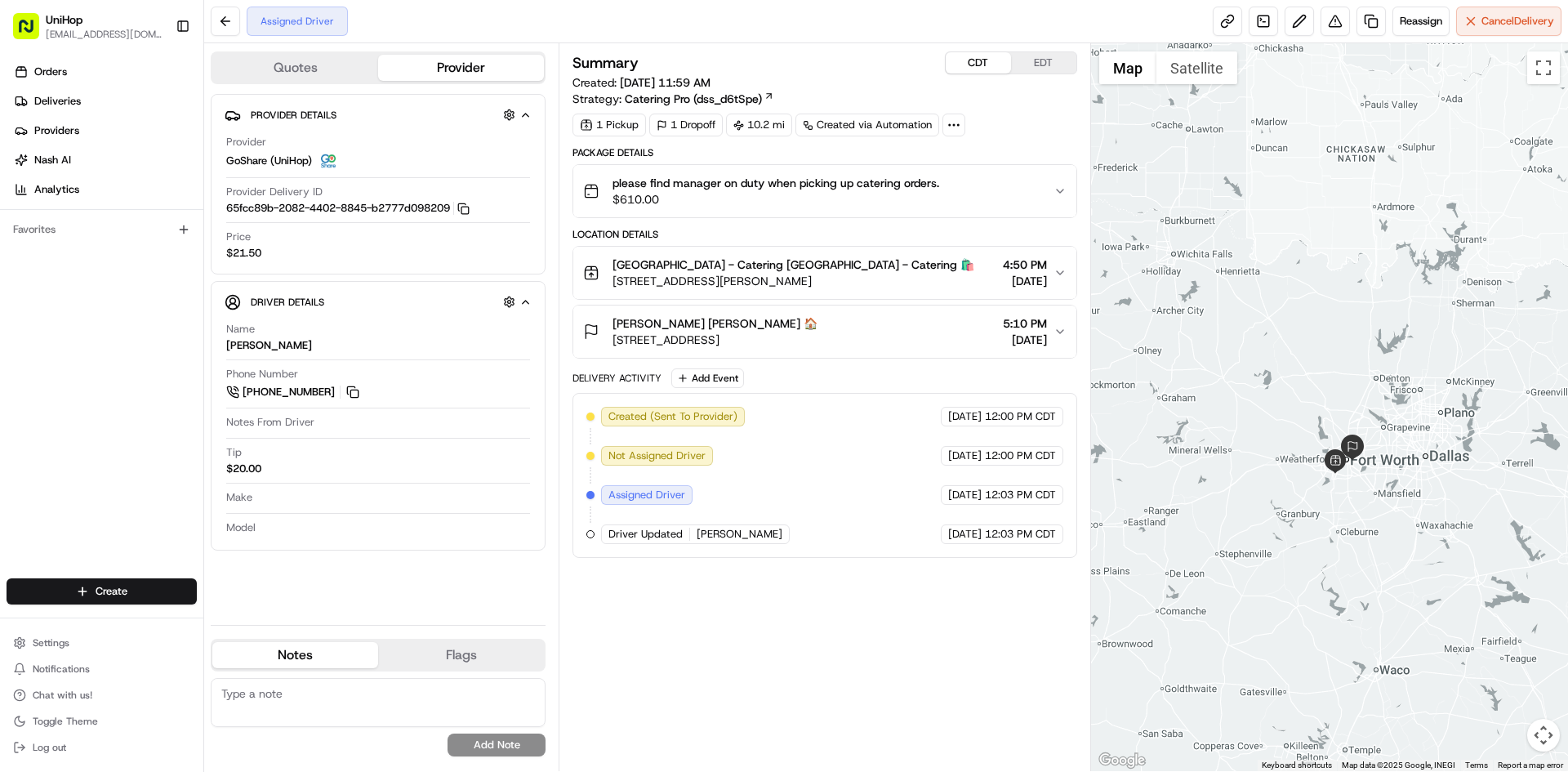
drag, startPoint x: 1244, startPoint y: 313, endPoint x: 1153, endPoint y: 249, distance: 111.3
click at [1236, 326] on div at bounding box center [1330, 407] width 478 height 728
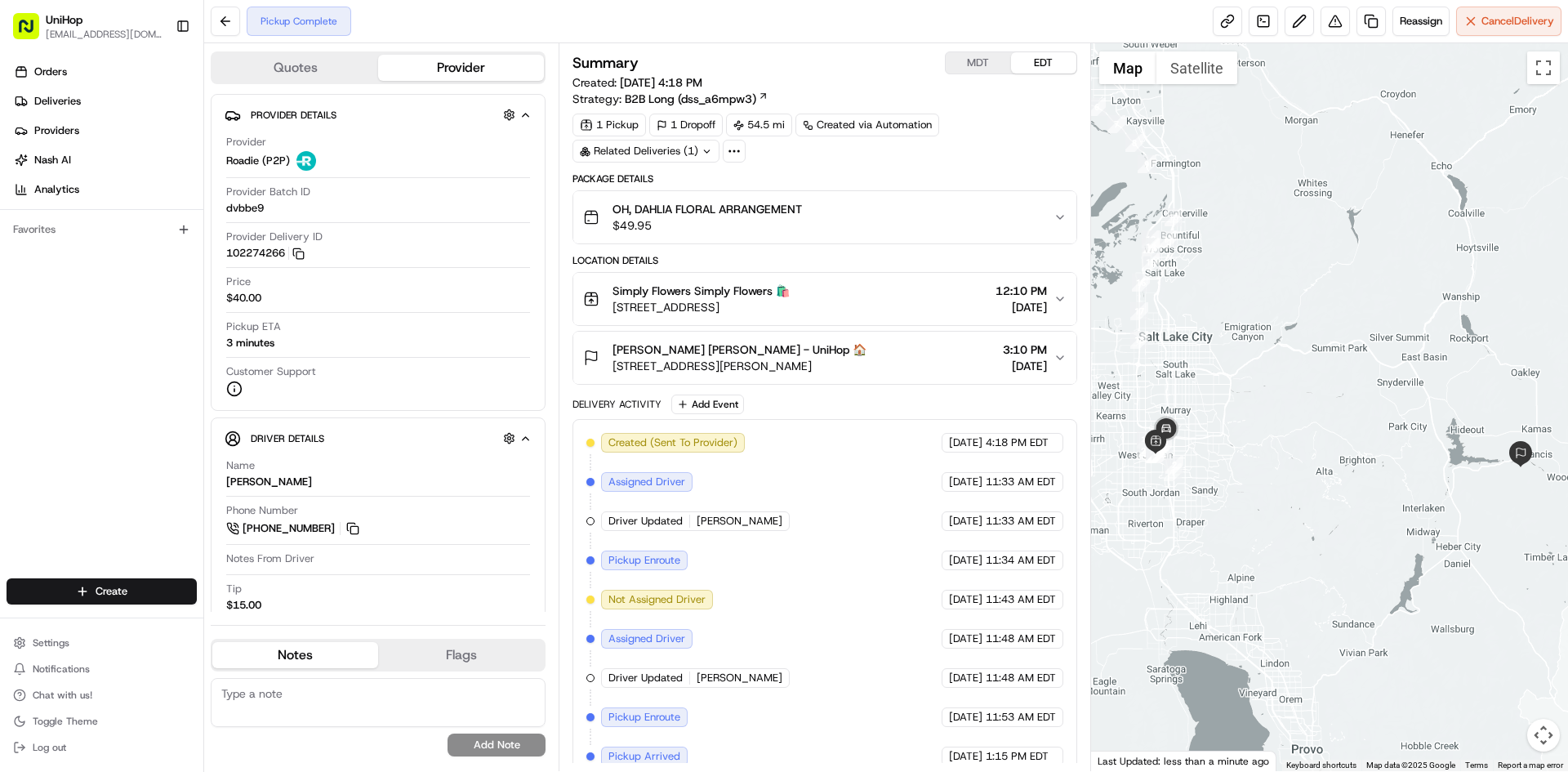
scroll to position [57, 0]
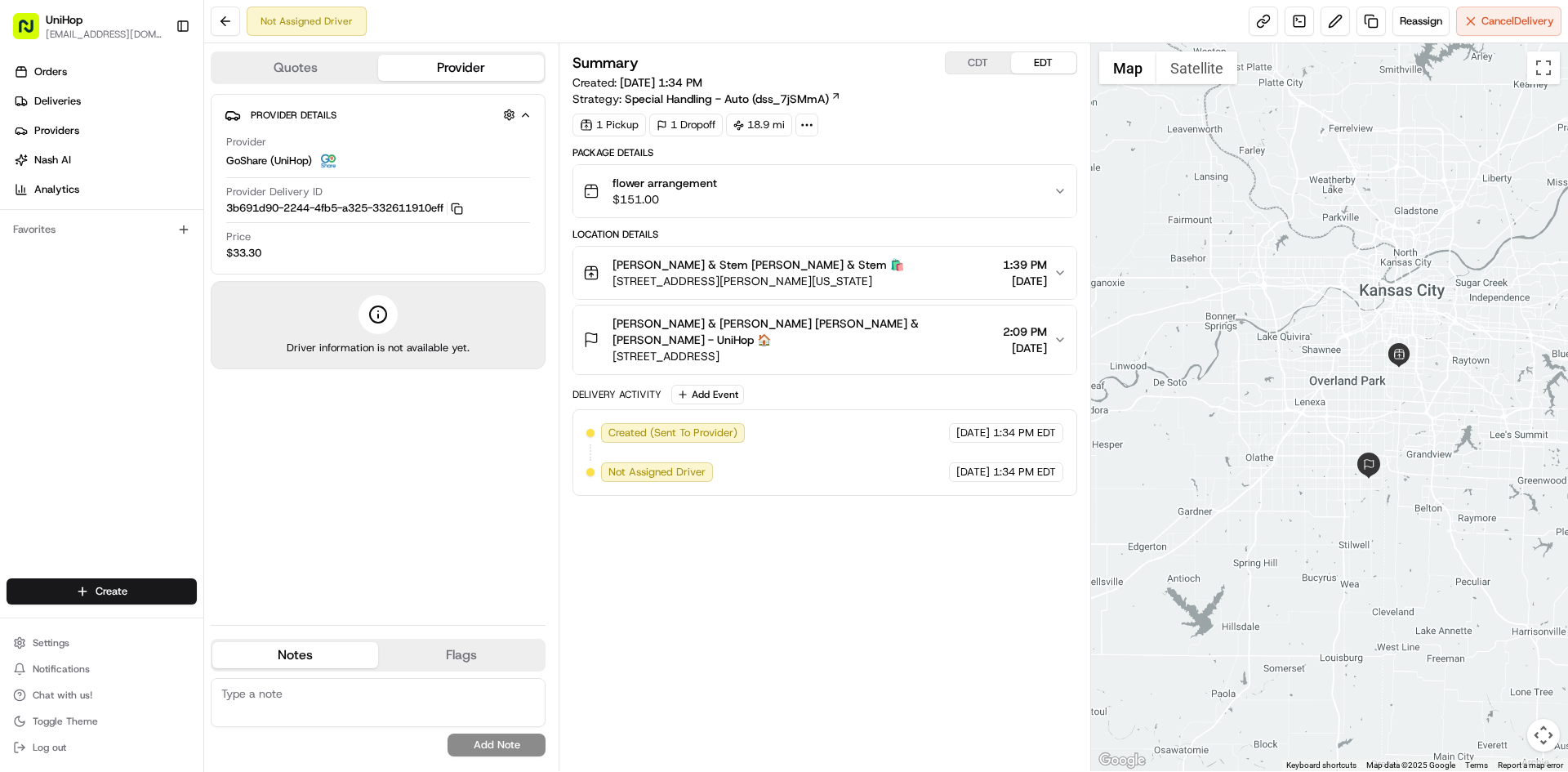
click at [1226, 316] on div at bounding box center [1330, 407] width 478 height 728
click at [890, 348] on span "15148 Catalina St, Overland Park, KS 66224, USA" at bounding box center [804, 355] width 383 height 16
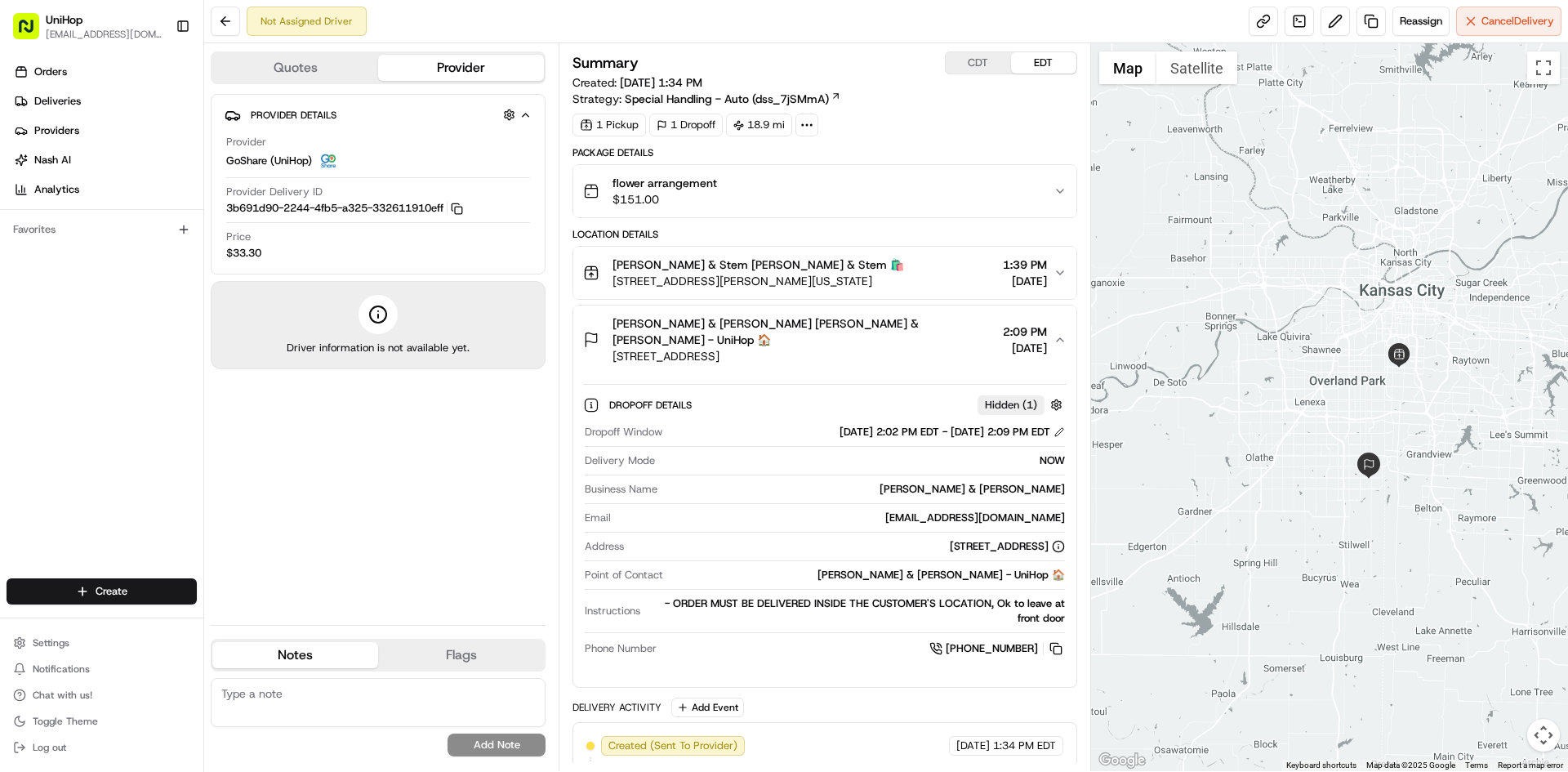
click at [890, 348] on span "15148 Catalina St, Overland Park, KS 66224, USA" at bounding box center [804, 355] width 383 height 16
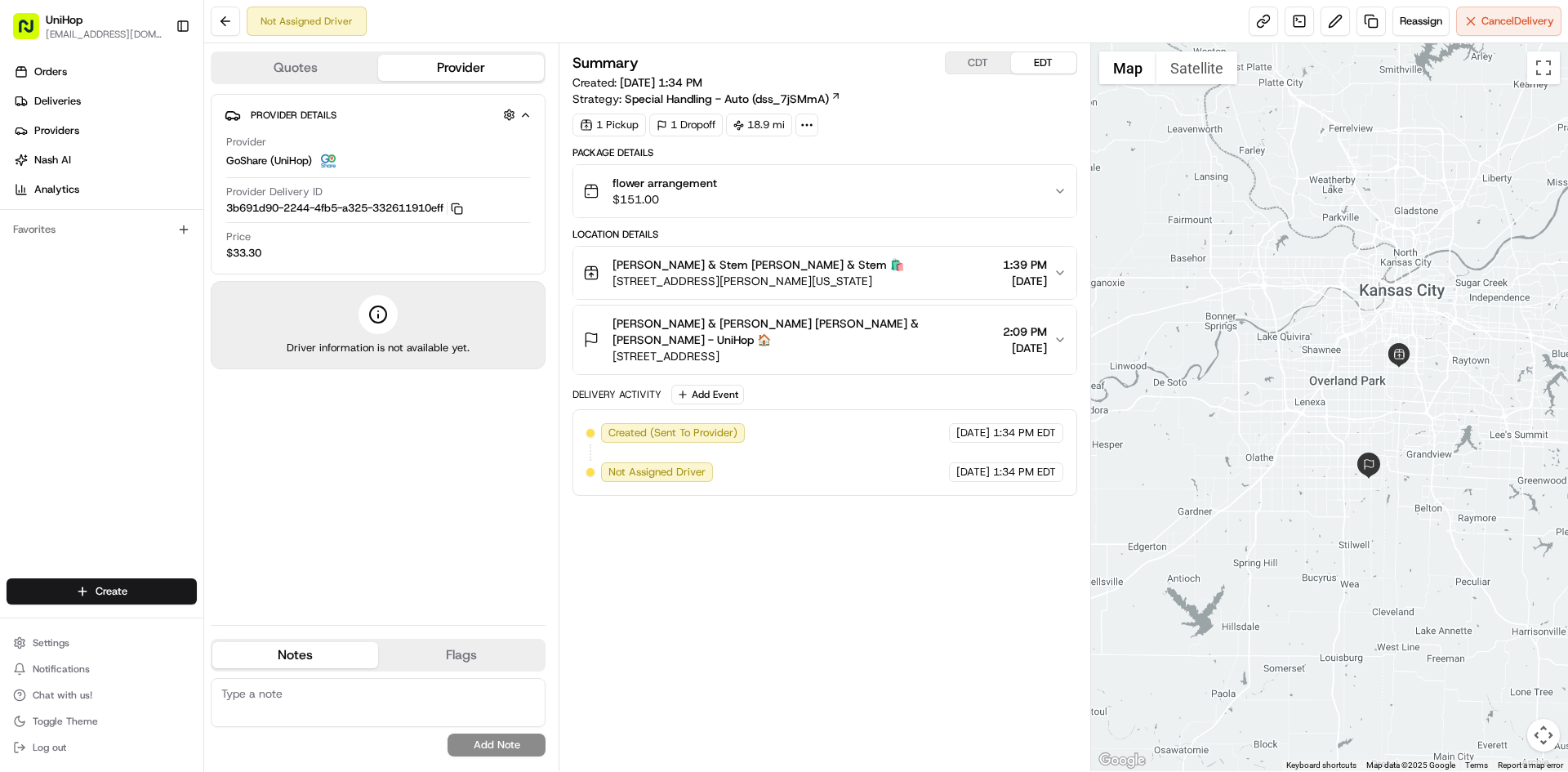
click at [953, 334] on div "Chris & Steve Beykirch Chris & Steve Beykirch - UniHop 🏠 15148 Catalina St, Ove…" at bounding box center [817, 339] width 470 height 49
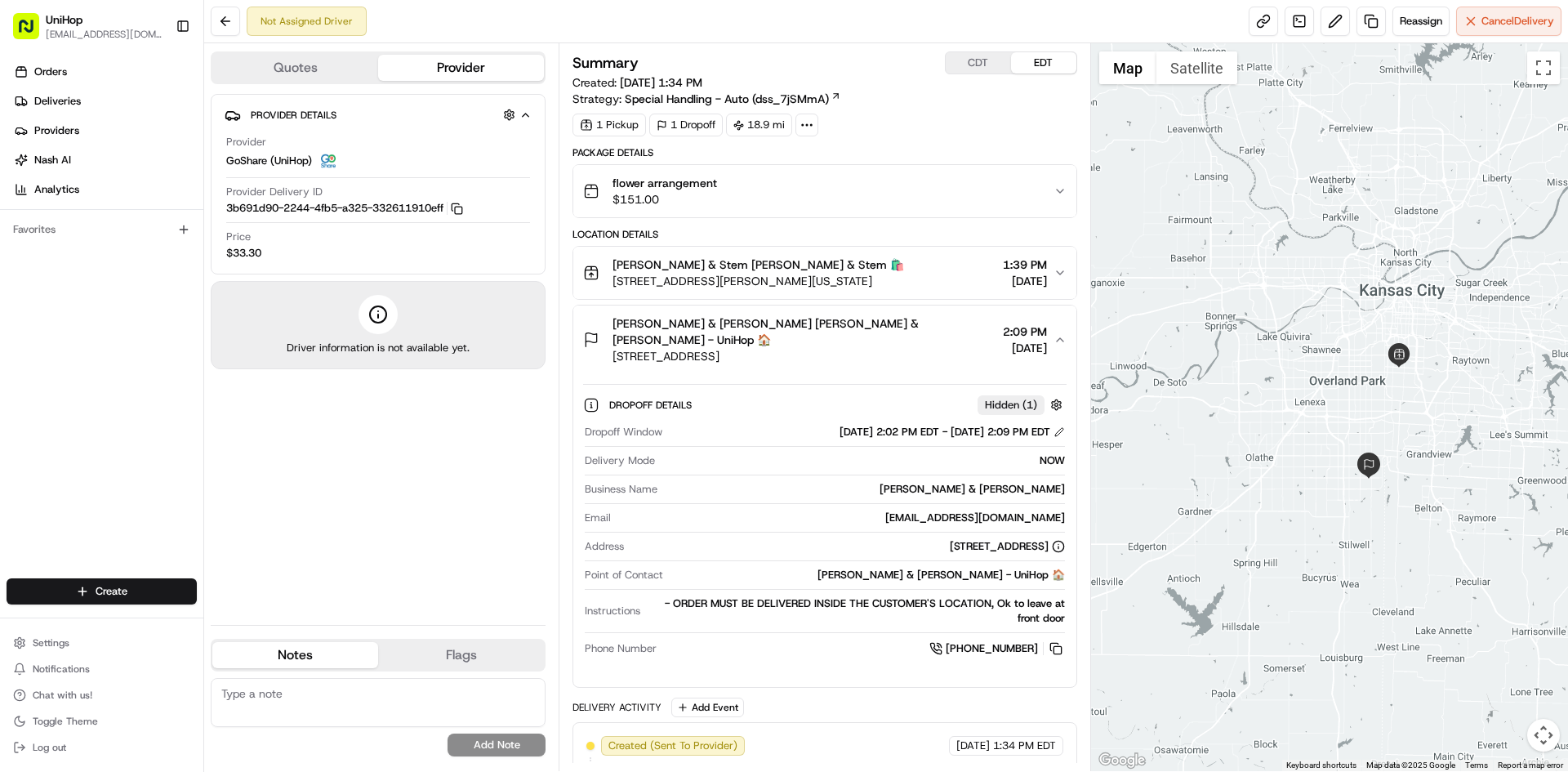
click at [953, 334] on div "Chris & Steve Beykirch Chris & Steve Beykirch - UniHop 🏠 15148 Catalina St, Ove…" at bounding box center [817, 339] width 470 height 49
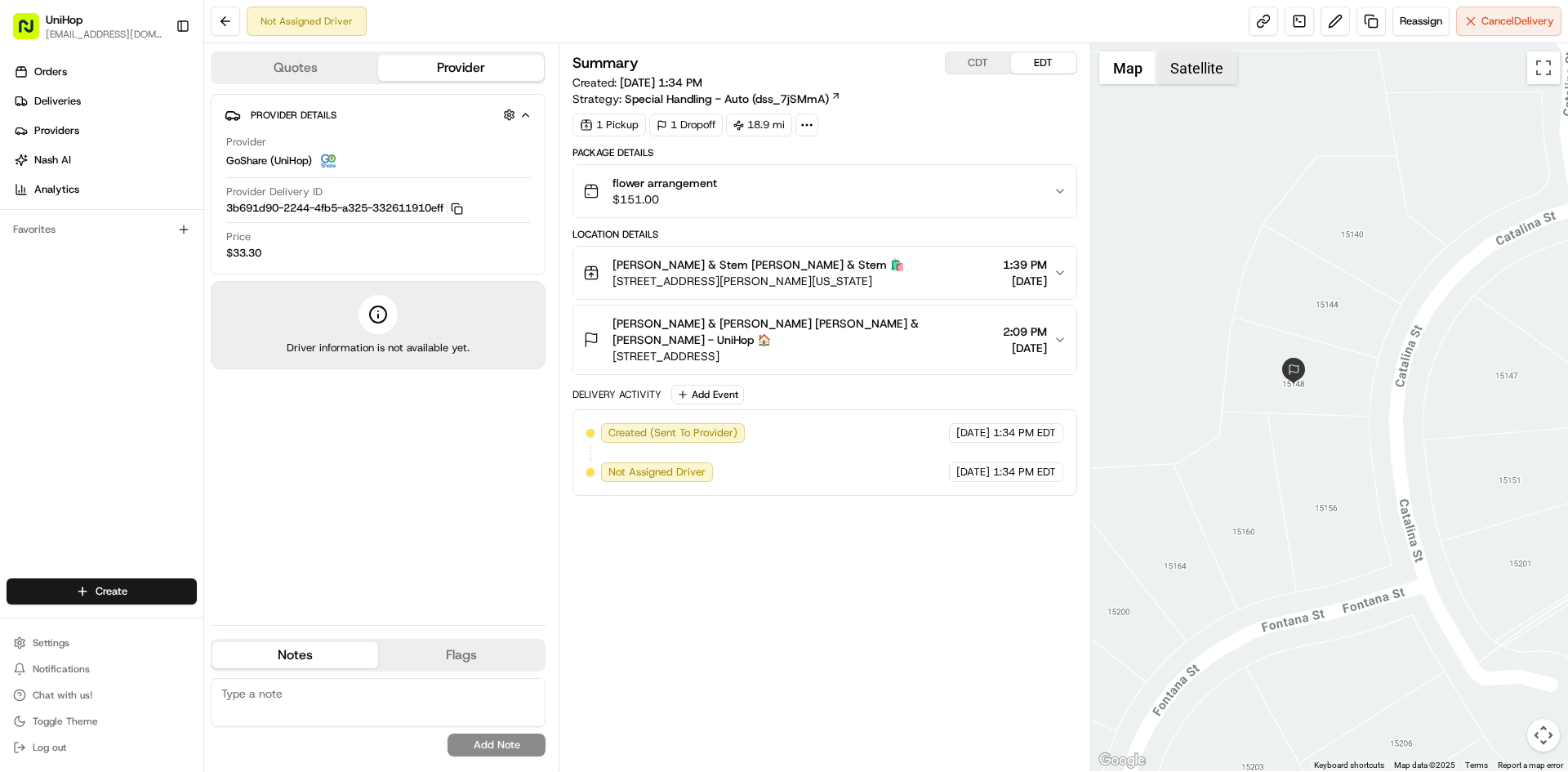
click at [1224, 72] on button "Satellite" at bounding box center [1196, 68] width 81 height 33
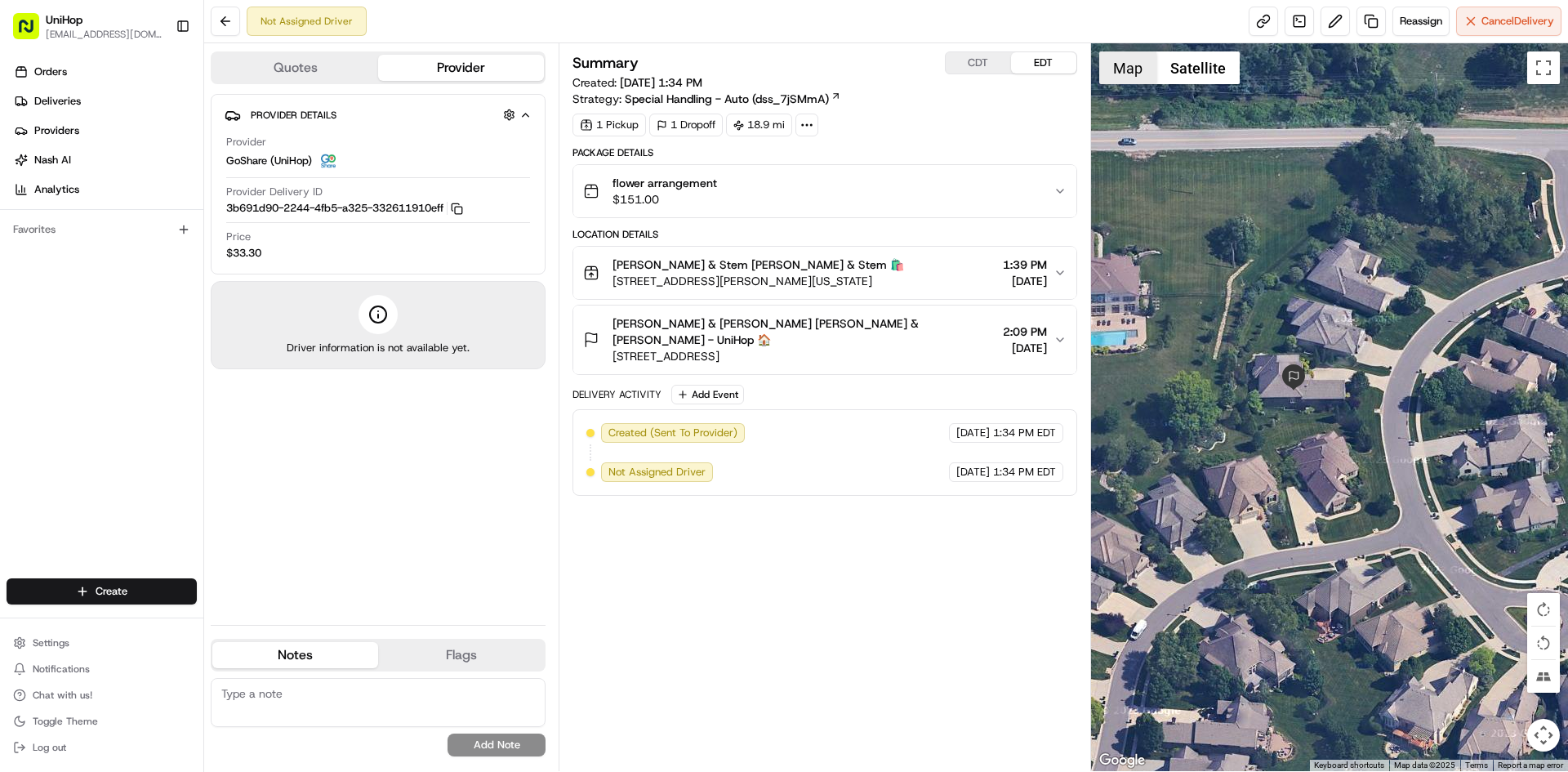
click at [1127, 75] on button "Map" at bounding box center [1128, 68] width 58 height 33
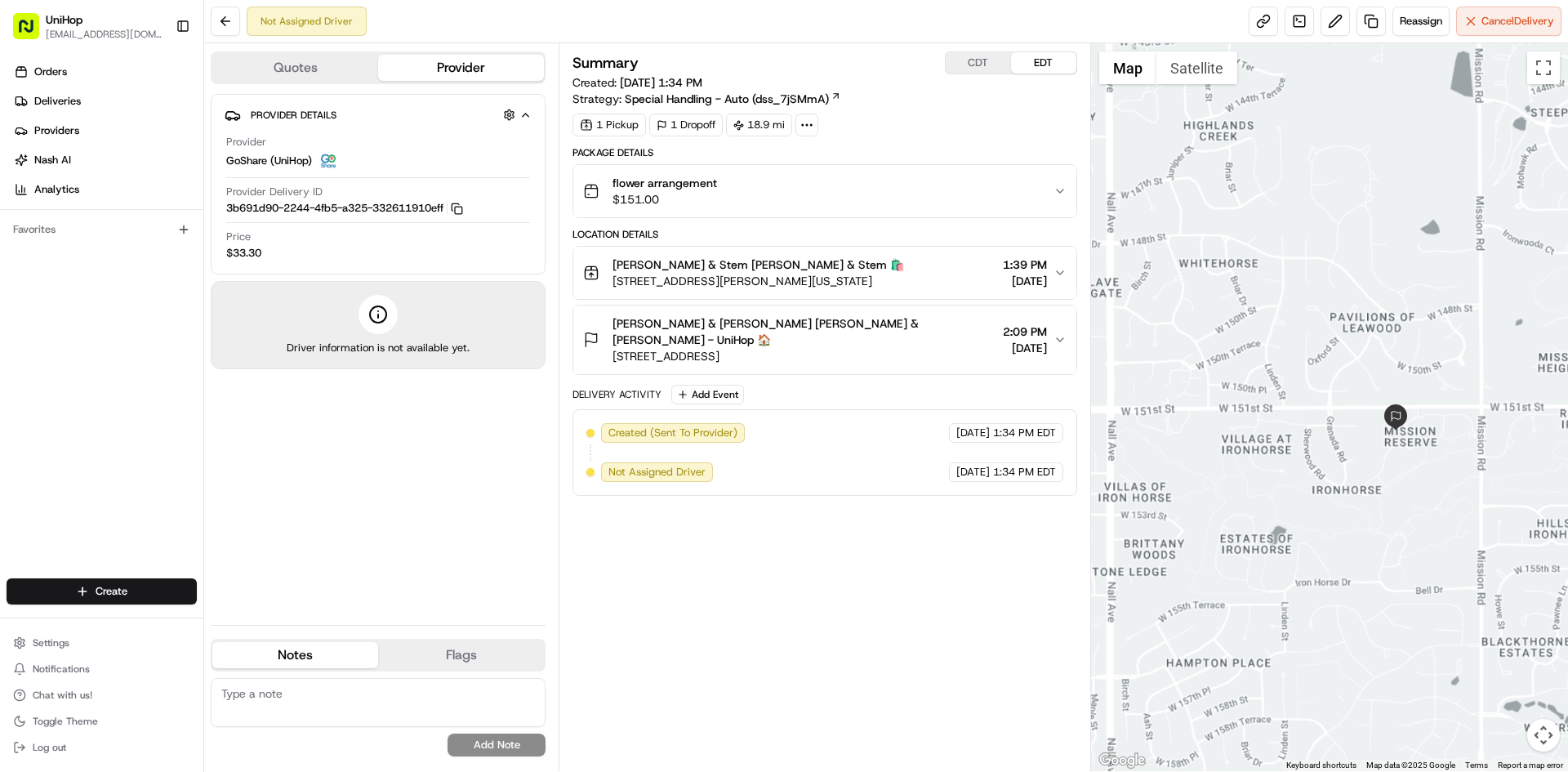
drag, startPoint x: 1417, startPoint y: 238, endPoint x: 1401, endPoint y: 341, distance: 104.2
click at [1406, 314] on div at bounding box center [1330, 407] width 478 height 728
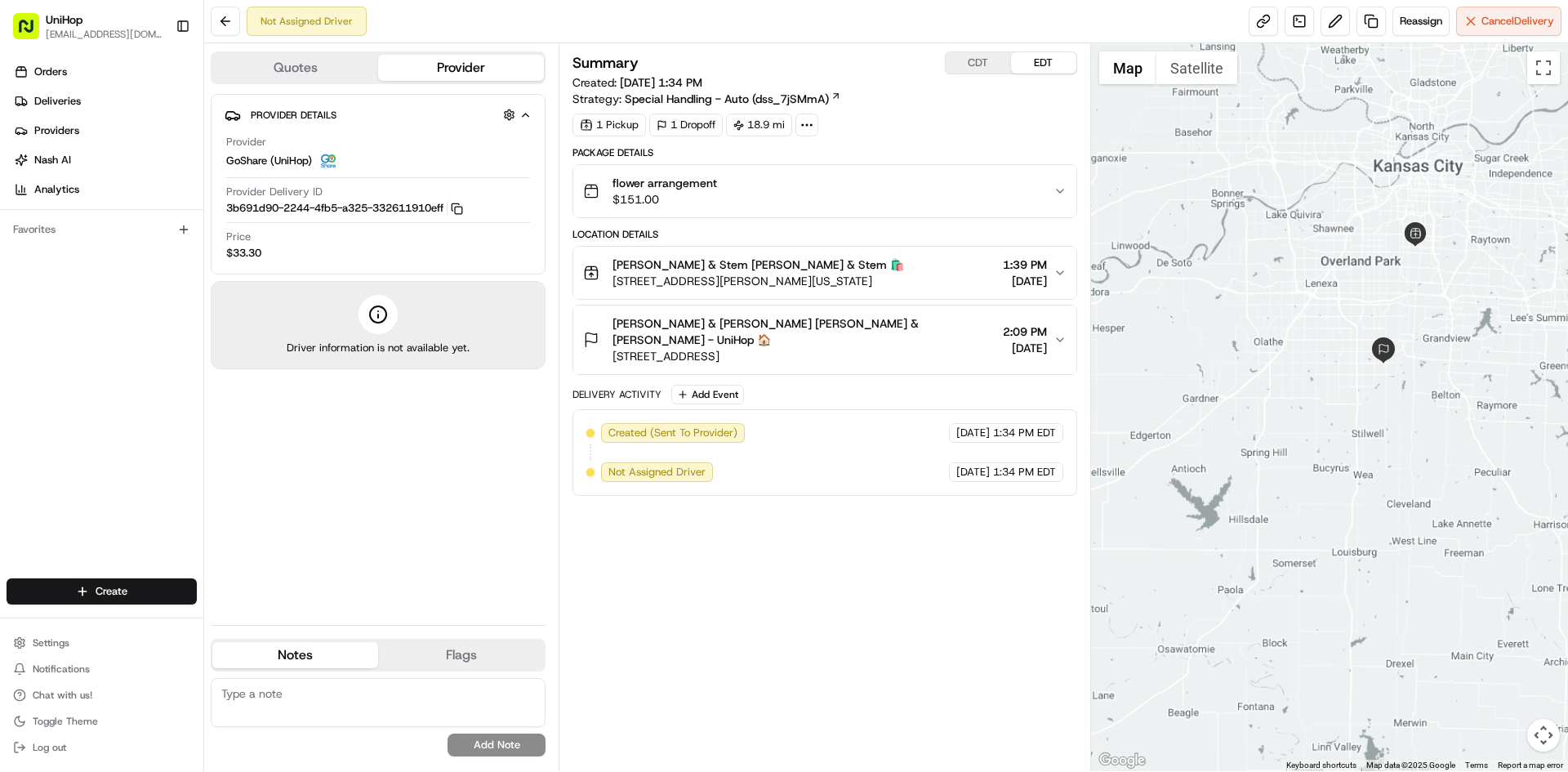
click at [1423, 360] on div at bounding box center [1330, 407] width 478 height 728
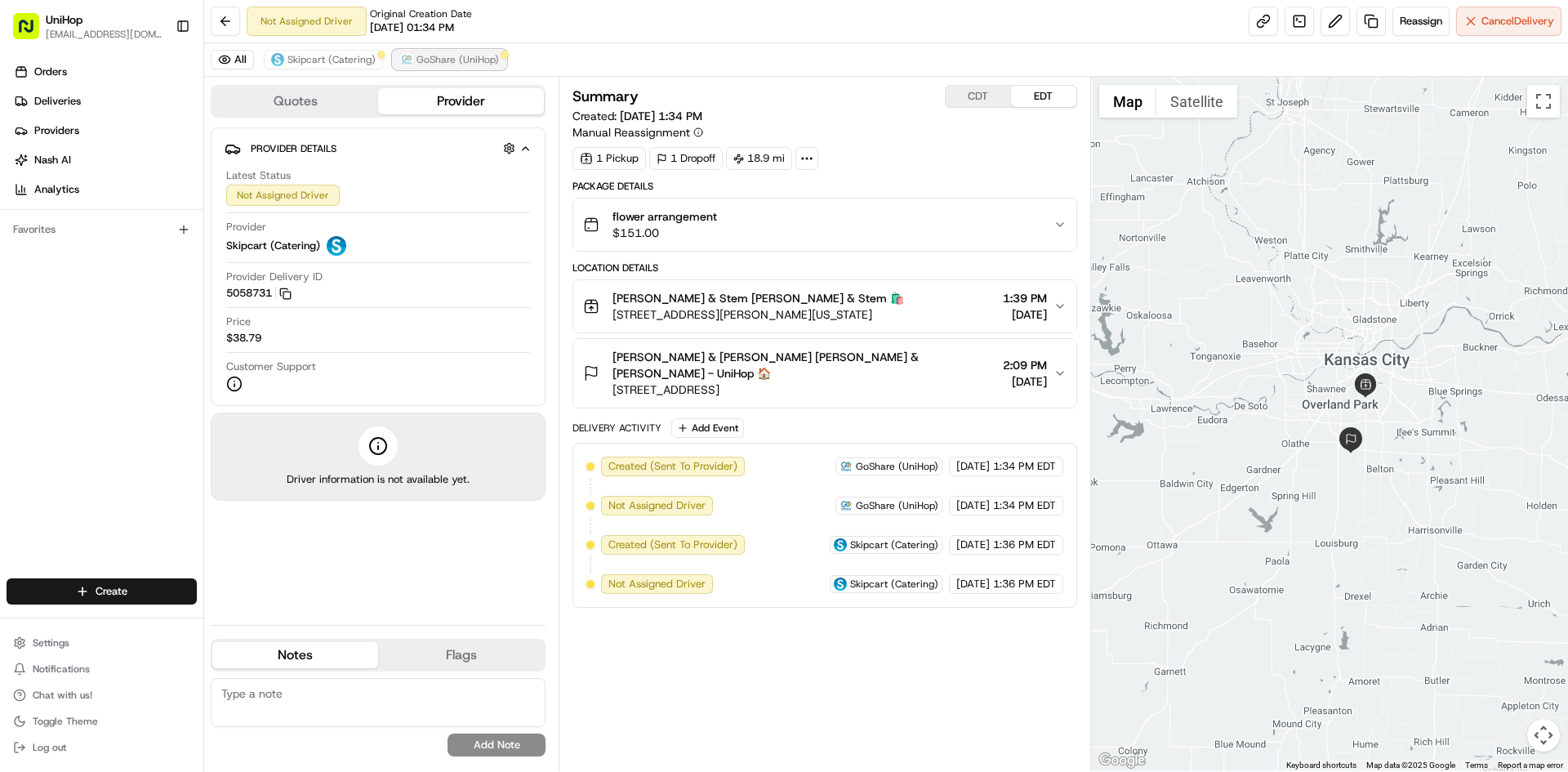
click at [407, 60] on img at bounding box center [407, 60] width 13 height 13
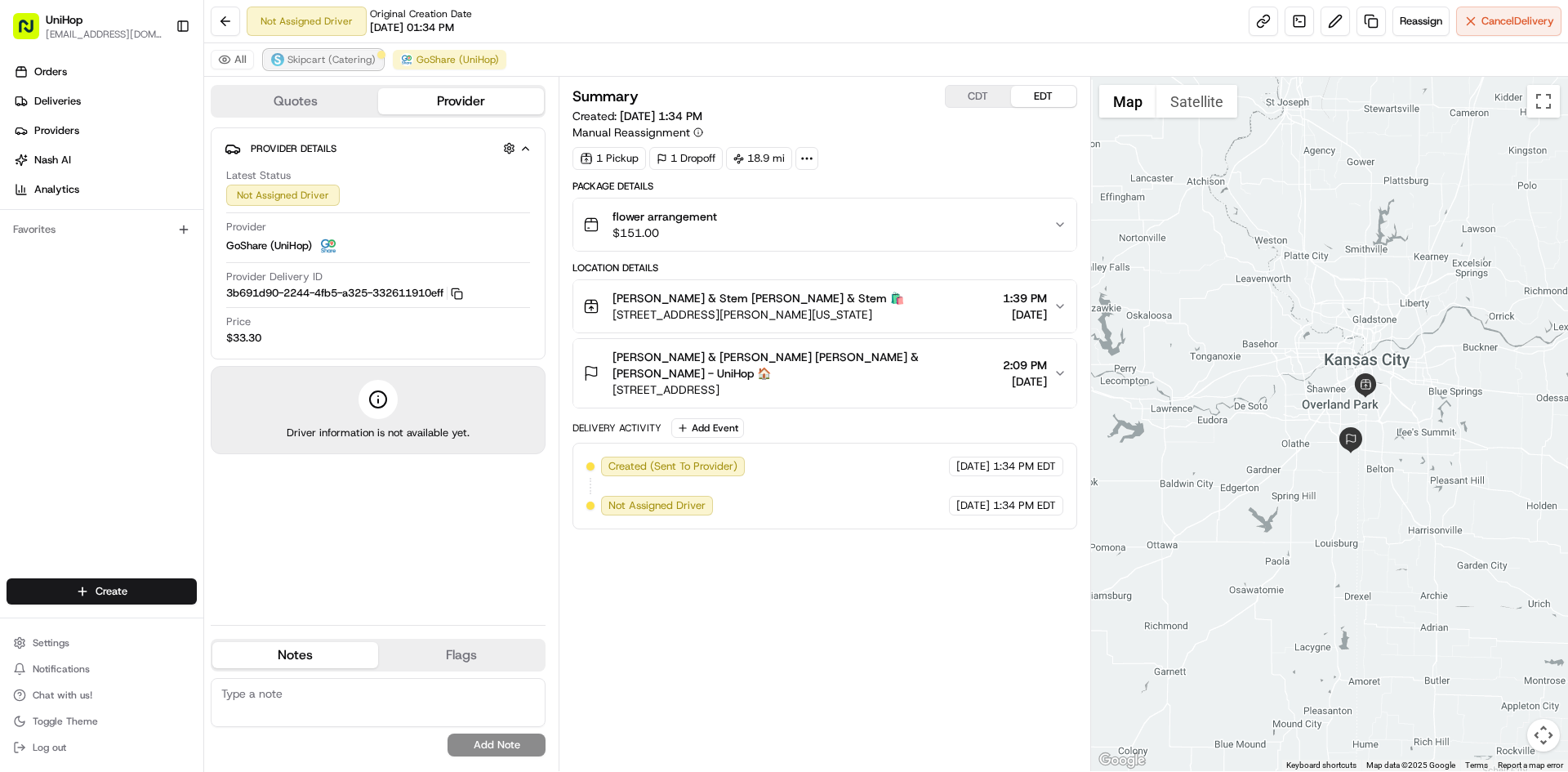
click at [350, 60] on span "Skipcart (Catering)" at bounding box center [331, 60] width 88 height 13
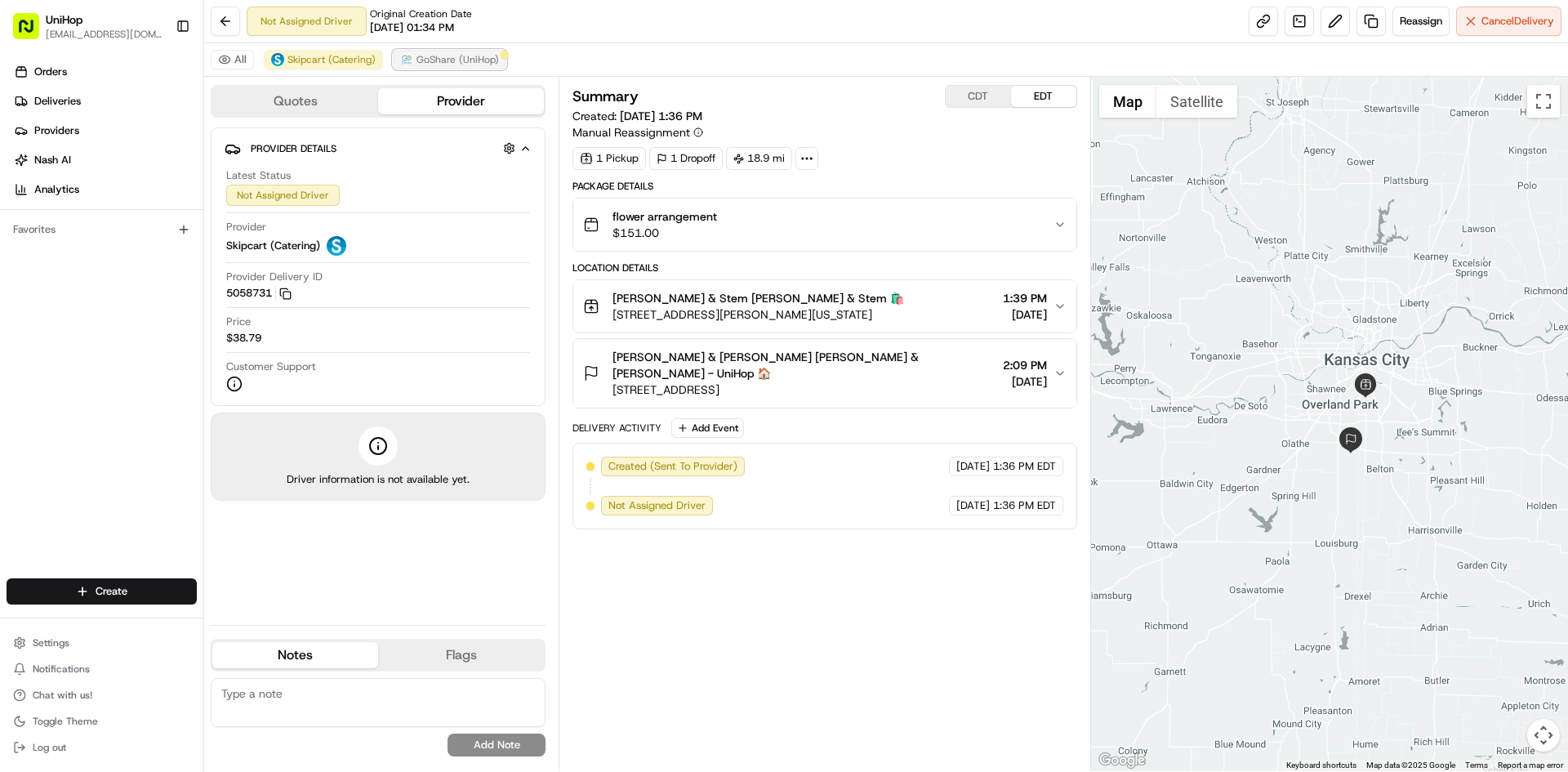
click at [435, 61] on span "GoShare (UniHop)" at bounding box center [458, 60] width 83 height 13
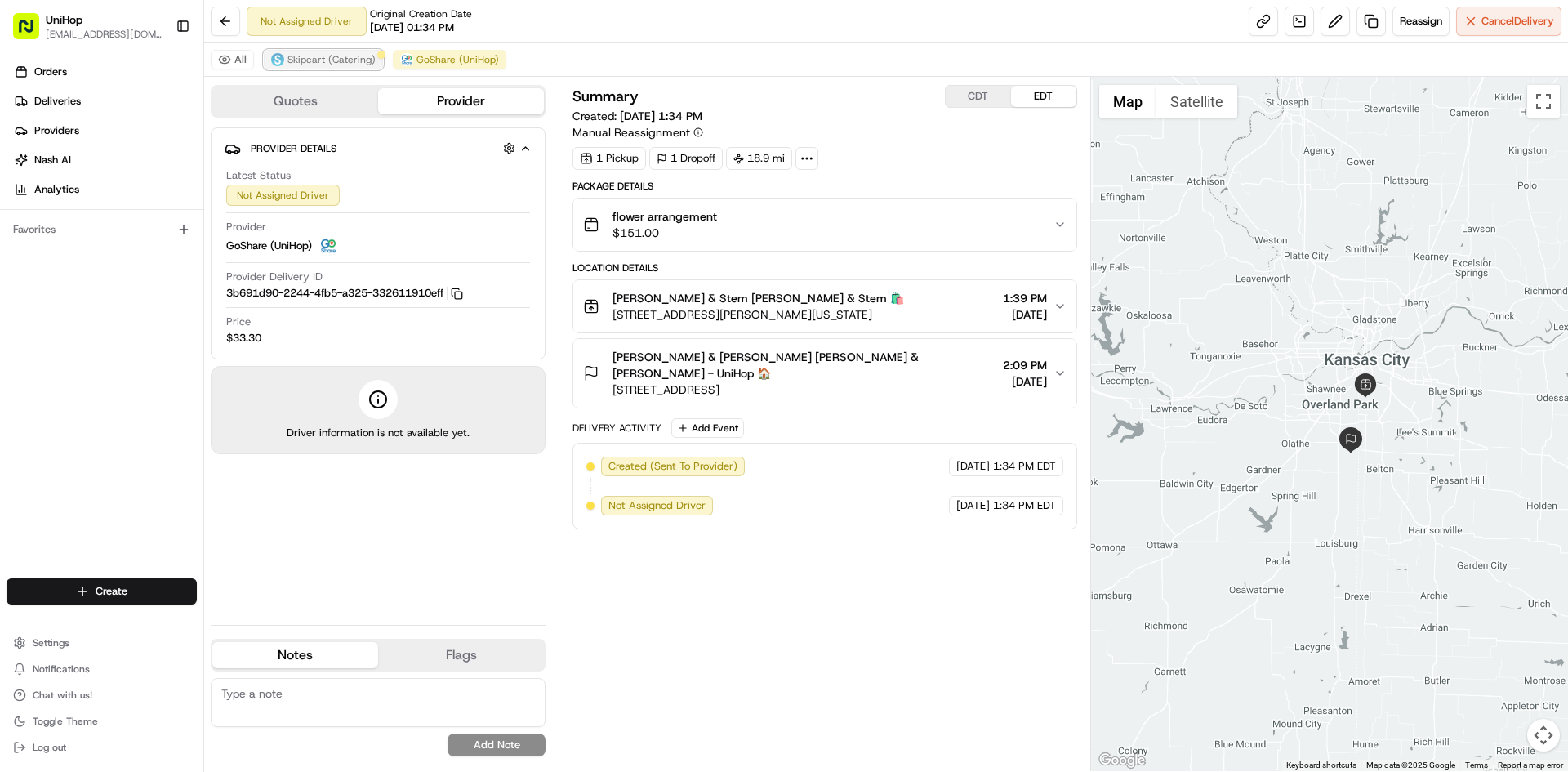
click at [357, 64] on span "Skipcart (Catering)" at bounding box center [331, 60] width 88 height 13
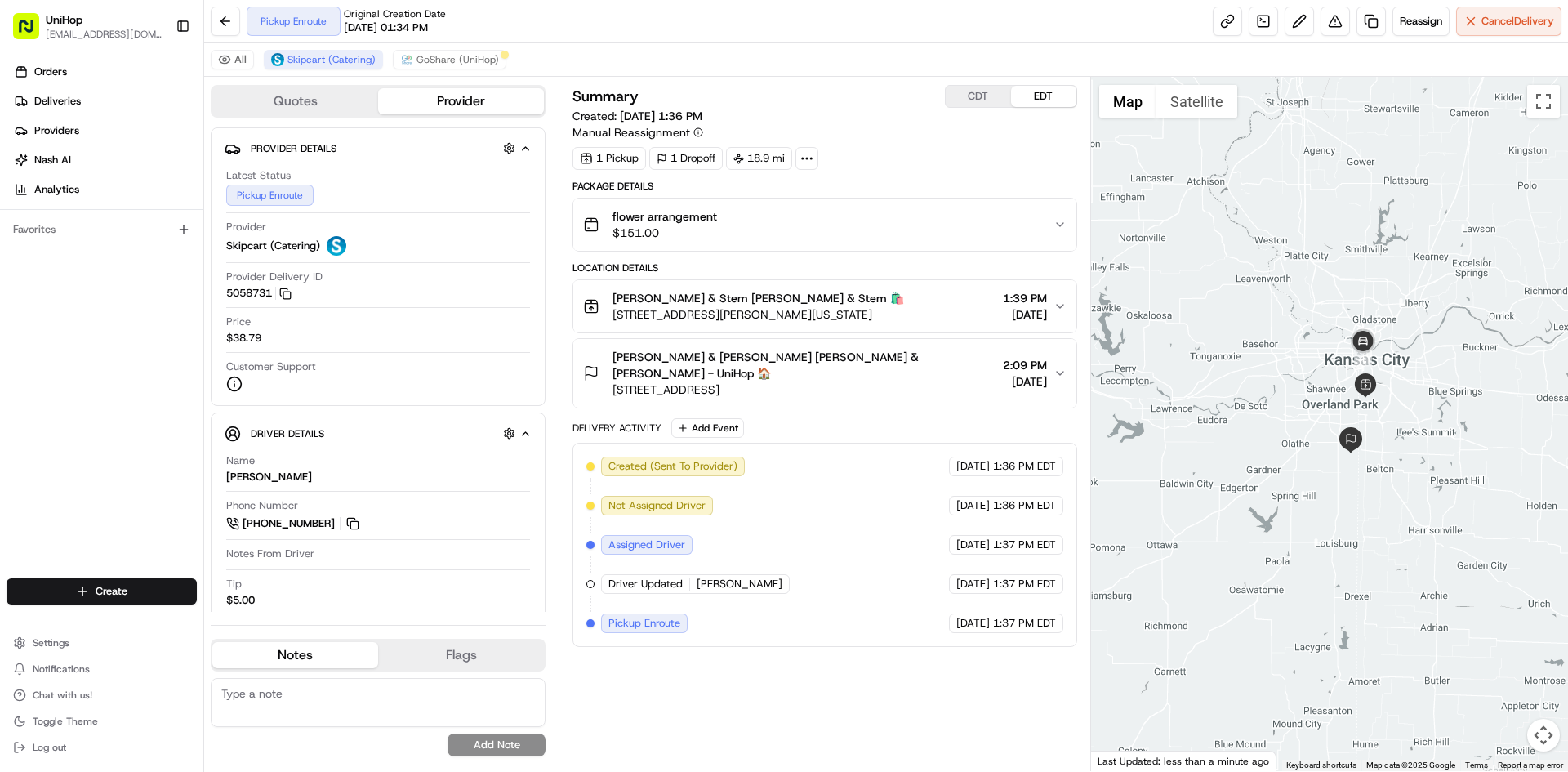
click at [11, 454] on div "Orders Deliveries Providers [PERSON_NAME] Analytics Favorites" at bounding box center [102, 320] width 204 height 536
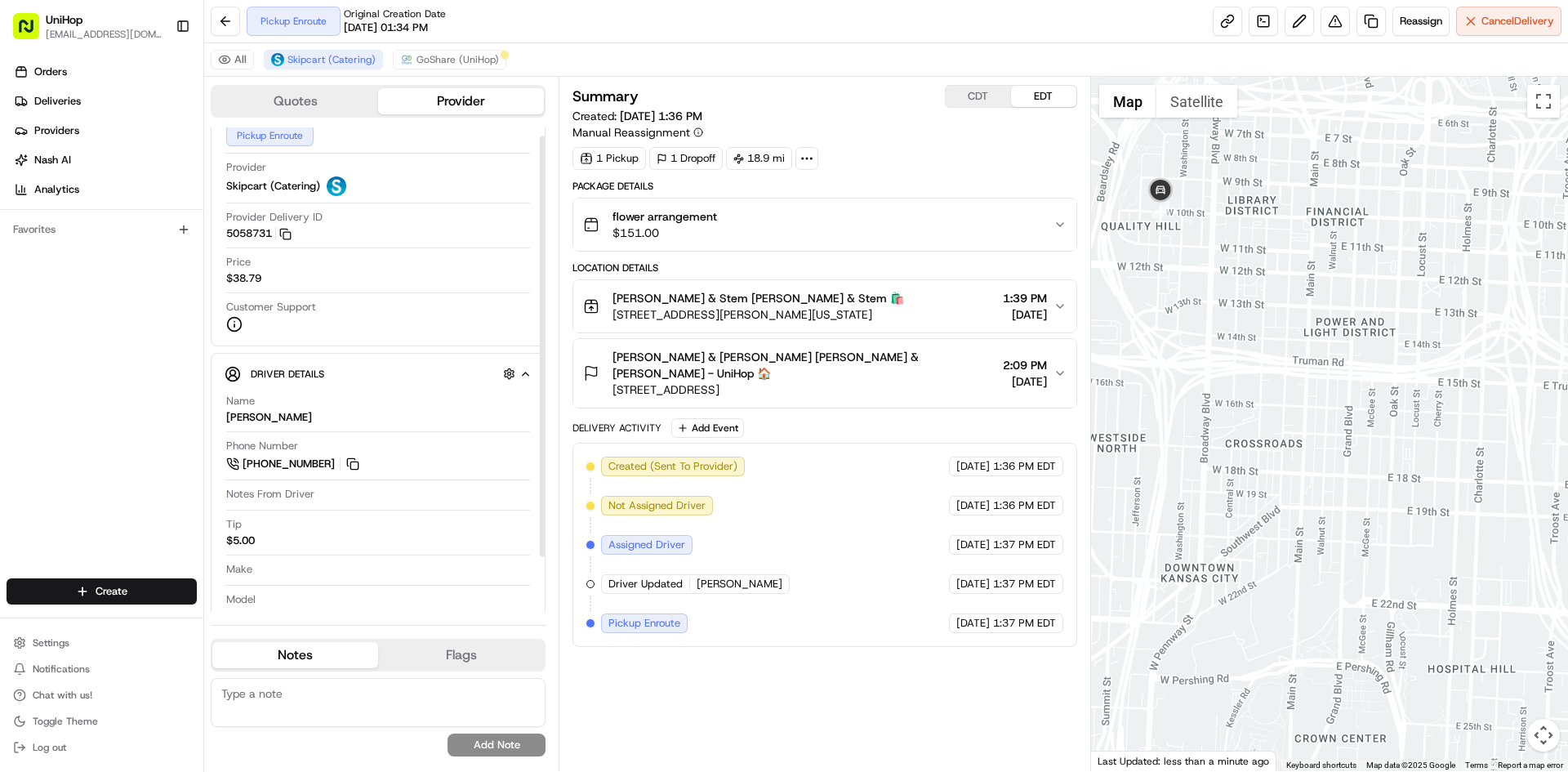
scroll to position [74, 0]
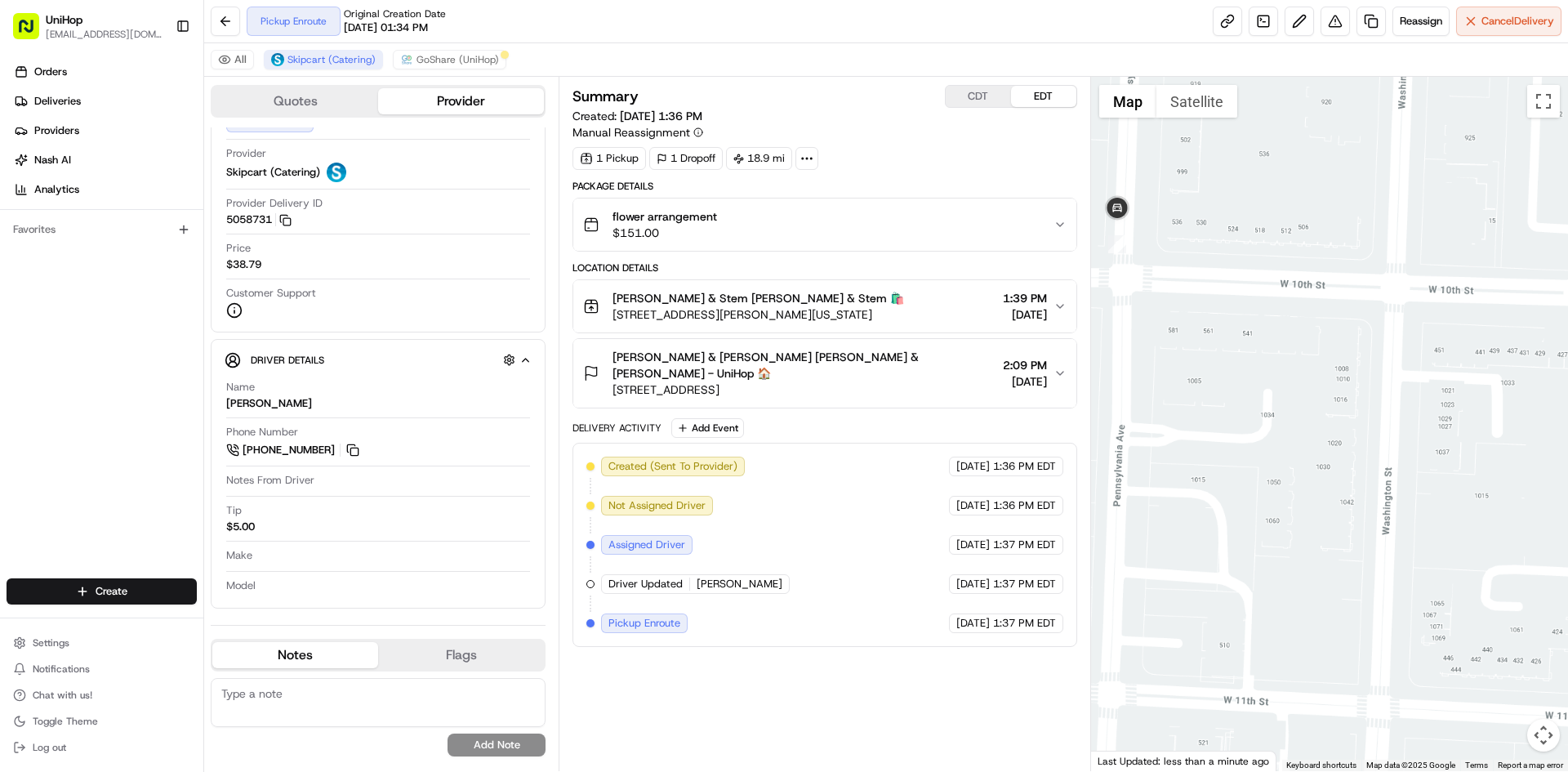
drag, startPoint x: 1163, startPoint y: 250, endPoint x: 1179, endPoint y: 249, distance: 16.0
click at [1177, 250] on div at bounding box center [1330, 423] width 478 height 694
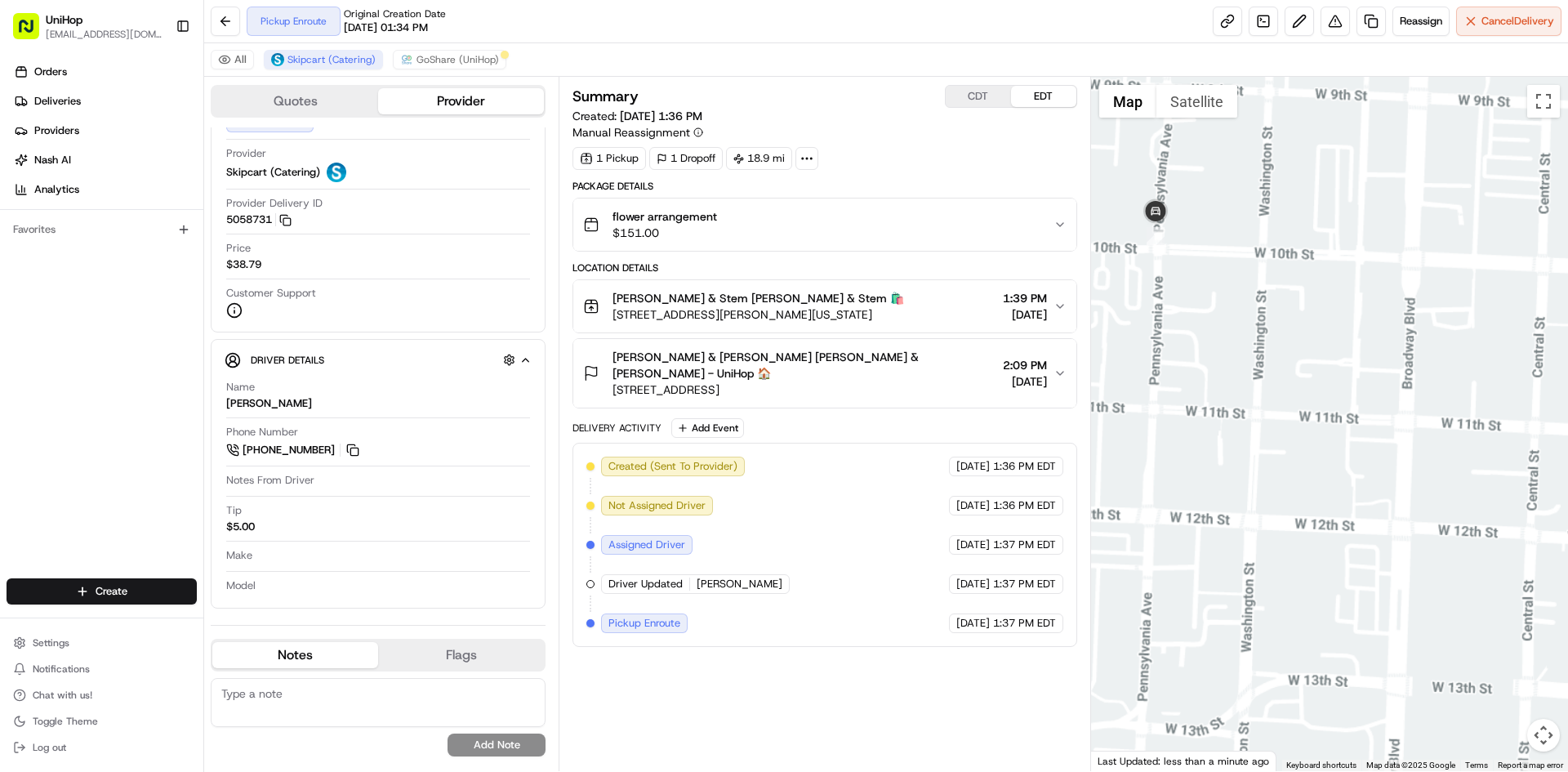
drag, startPoint x: 1306, startPoint y: 401, endPoint x: 1339, endPoint y: 372, distance: 43.9
click at [1329, 385] on div at bounding box center [1330, 423] width 478 height 694
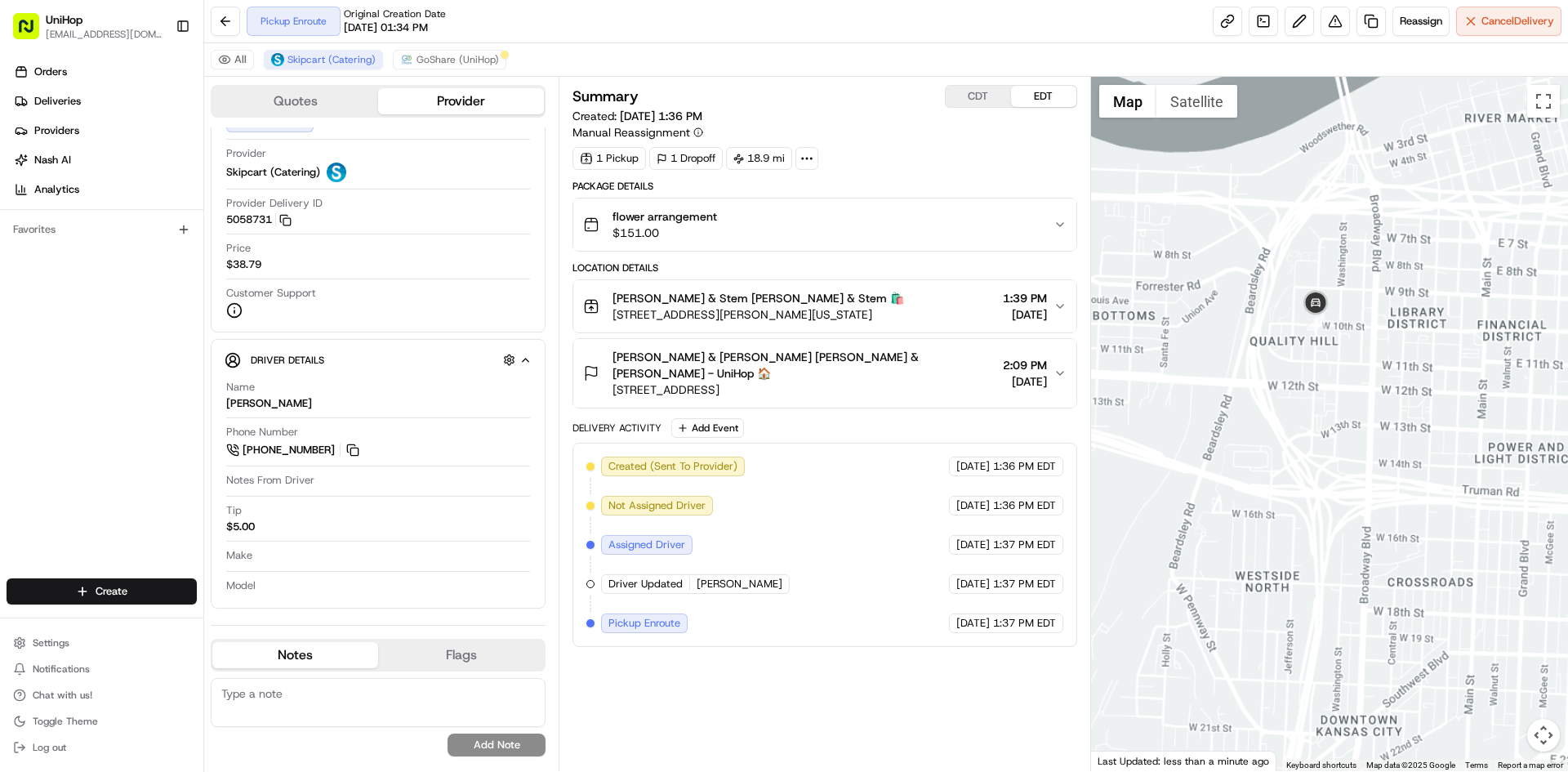
drag, startPoint x: 1393, startPoint y: 406, endPoint x: 1385, endPoint y: 381, distance: 26.2
click at [1395, 400] on div at bounding box center [1330, 423] width 478 height 694
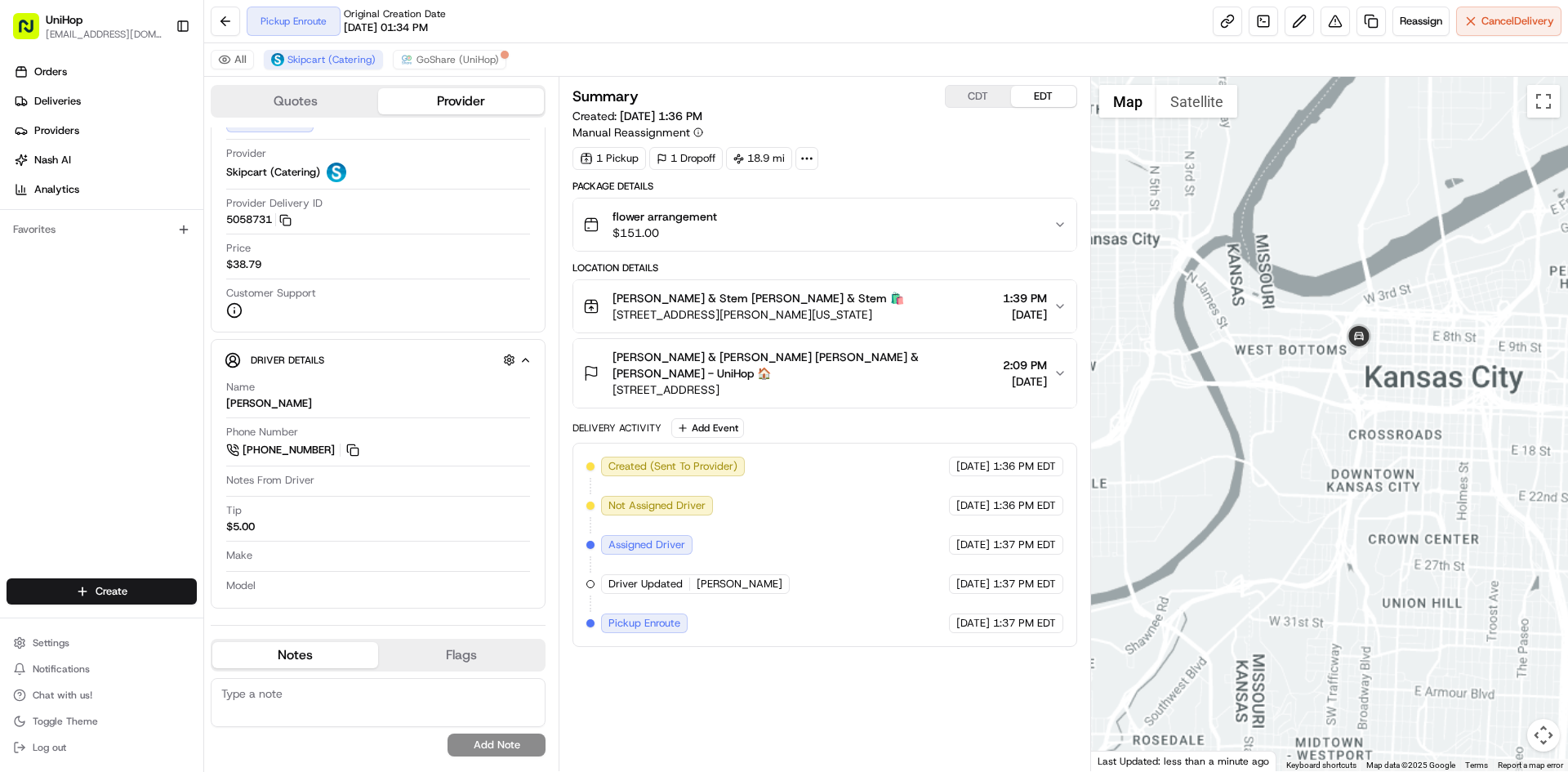
drag, startPoint x: 1423, startPoint y: 450, endPoint x: 1372, endPoint y: 418, distance: 60.2
click at [1393, 434] on div at bounding box center [1330, 423] width 478 height 694
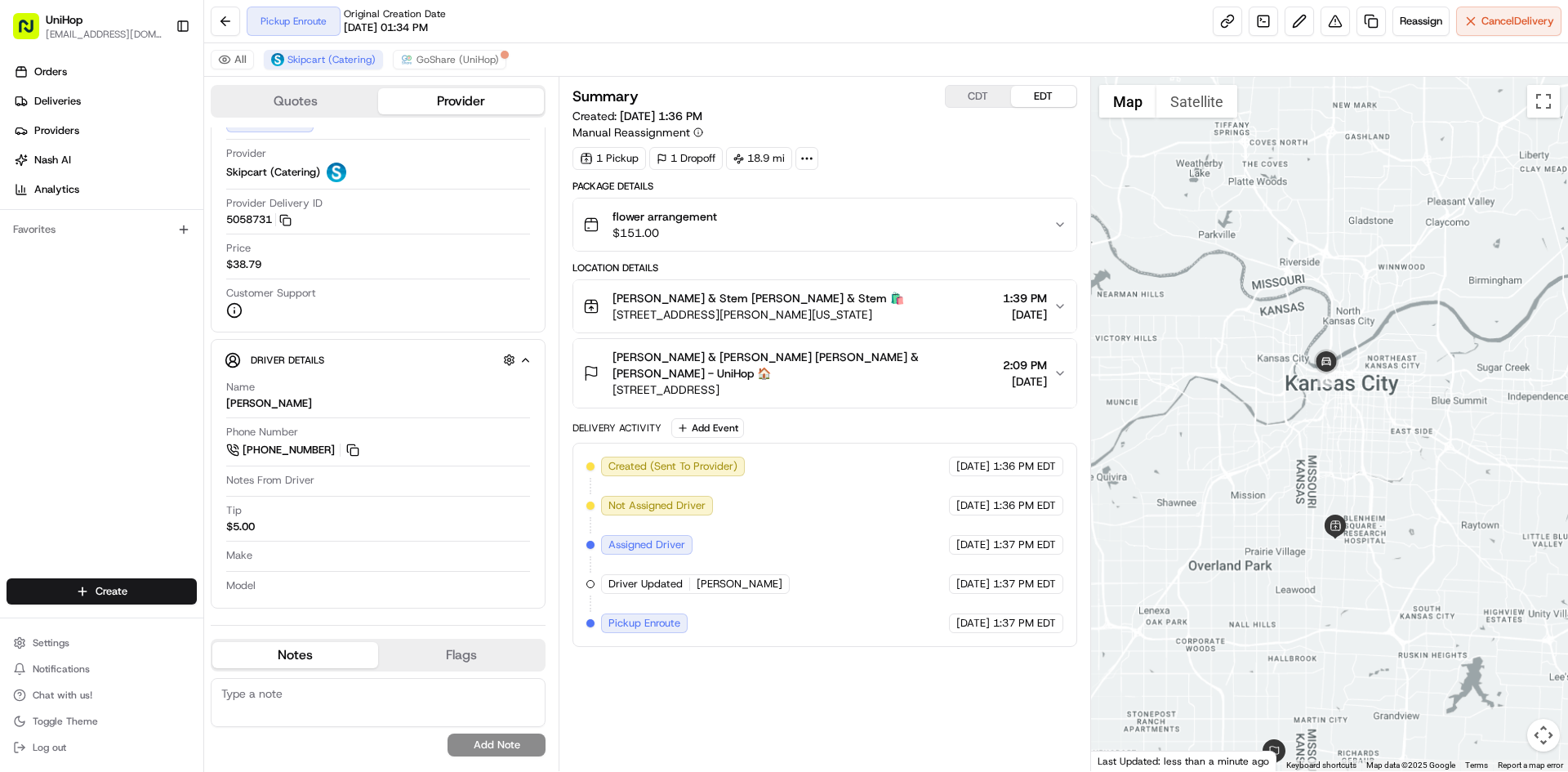
drag, startPoint x: 1400, startPoint y: 456, endPoint x: 1381, endPoint y: 440, distance: 24.8
click at [1397, 455] on div at bounding box center [1330, 423] width 478 height 694
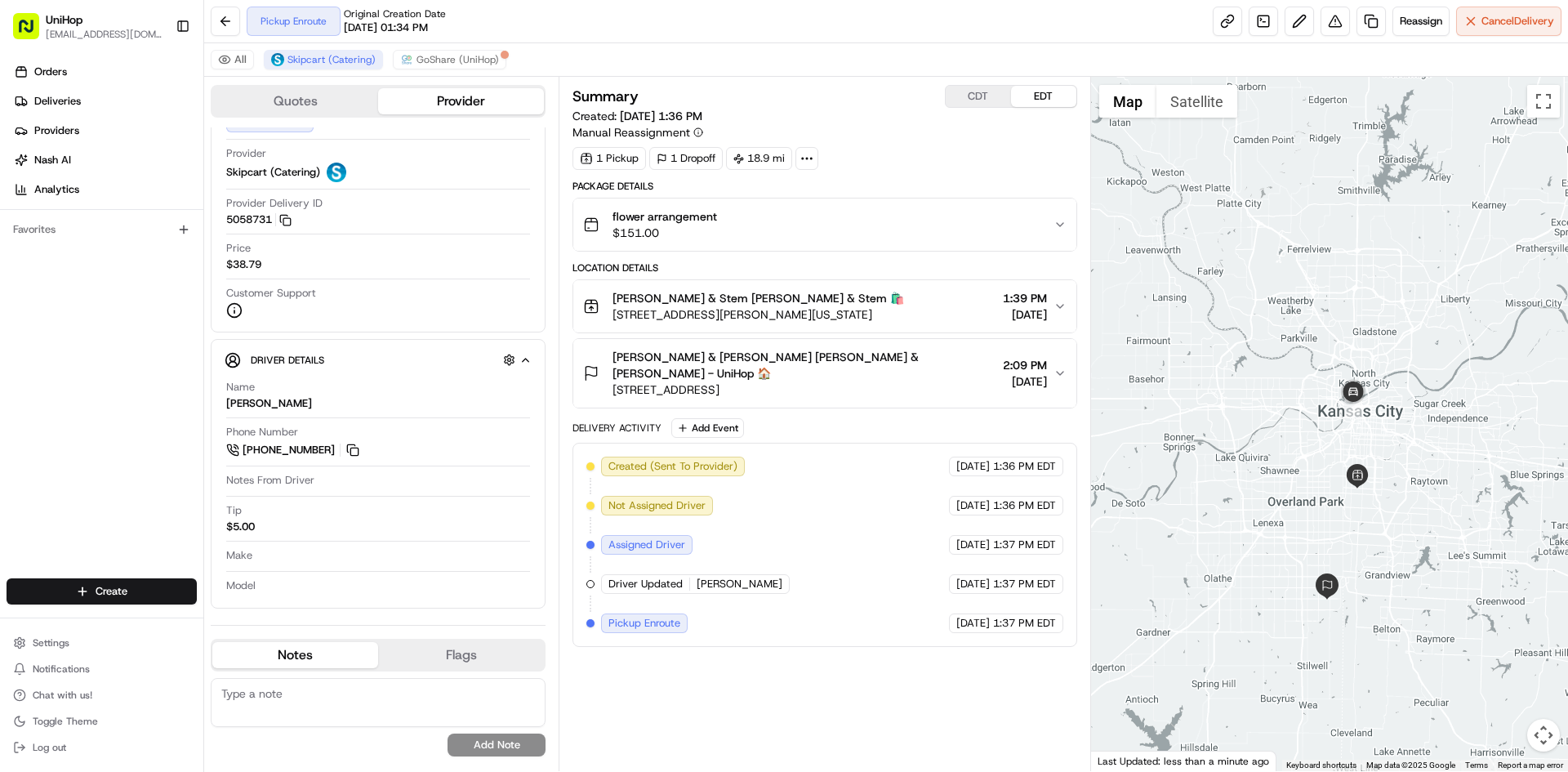
click at [1398, 446] on div at bounding box center [1330, 423] width 478 height 694
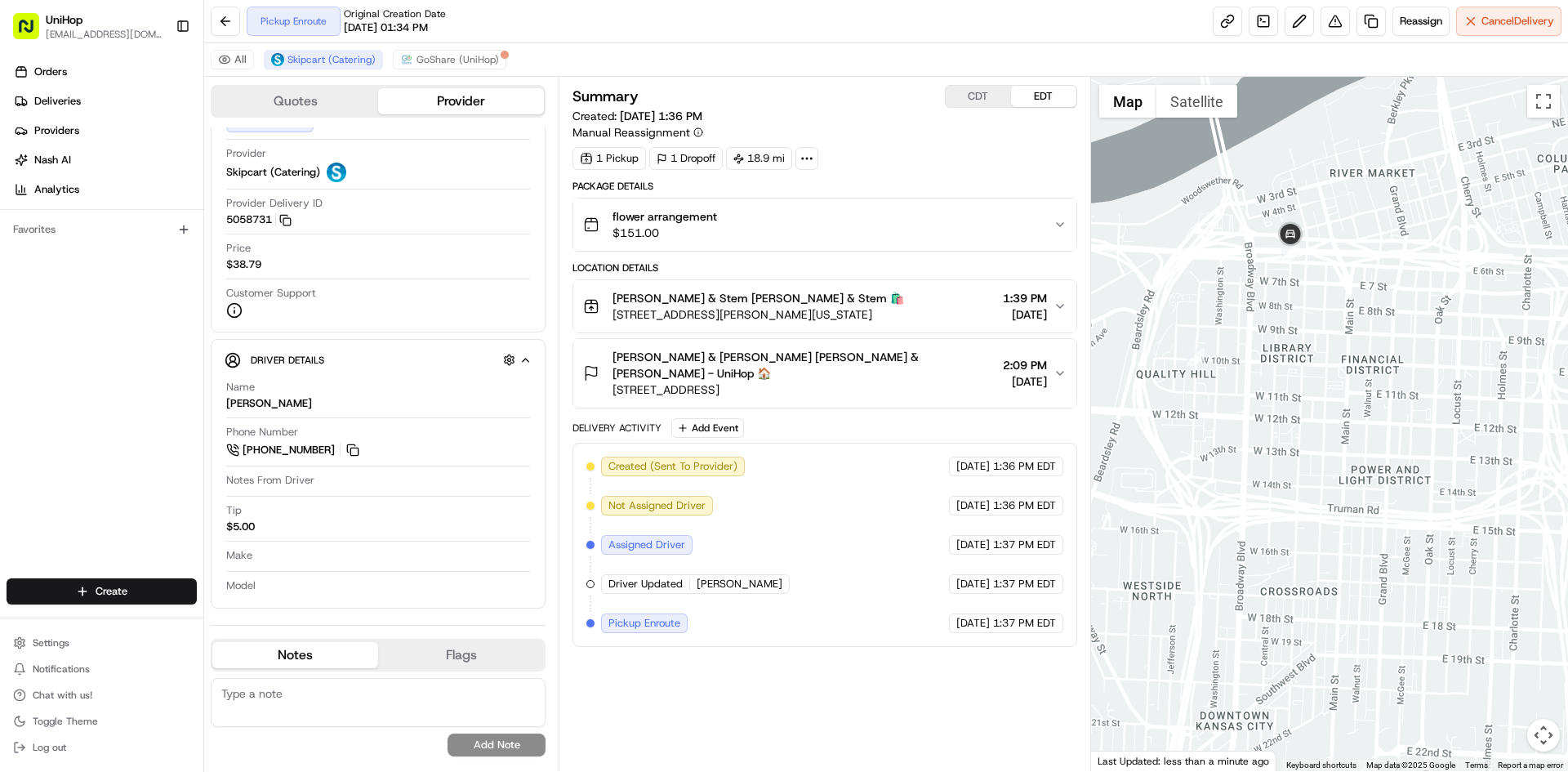
drag, startPoint x: 1339, startPoint y: 400, endPoint x: 1335, endPoint y: 382, distance: 18.4
click at [1335, 382] on div at bounding box center [1330, 423] width 478 height 694
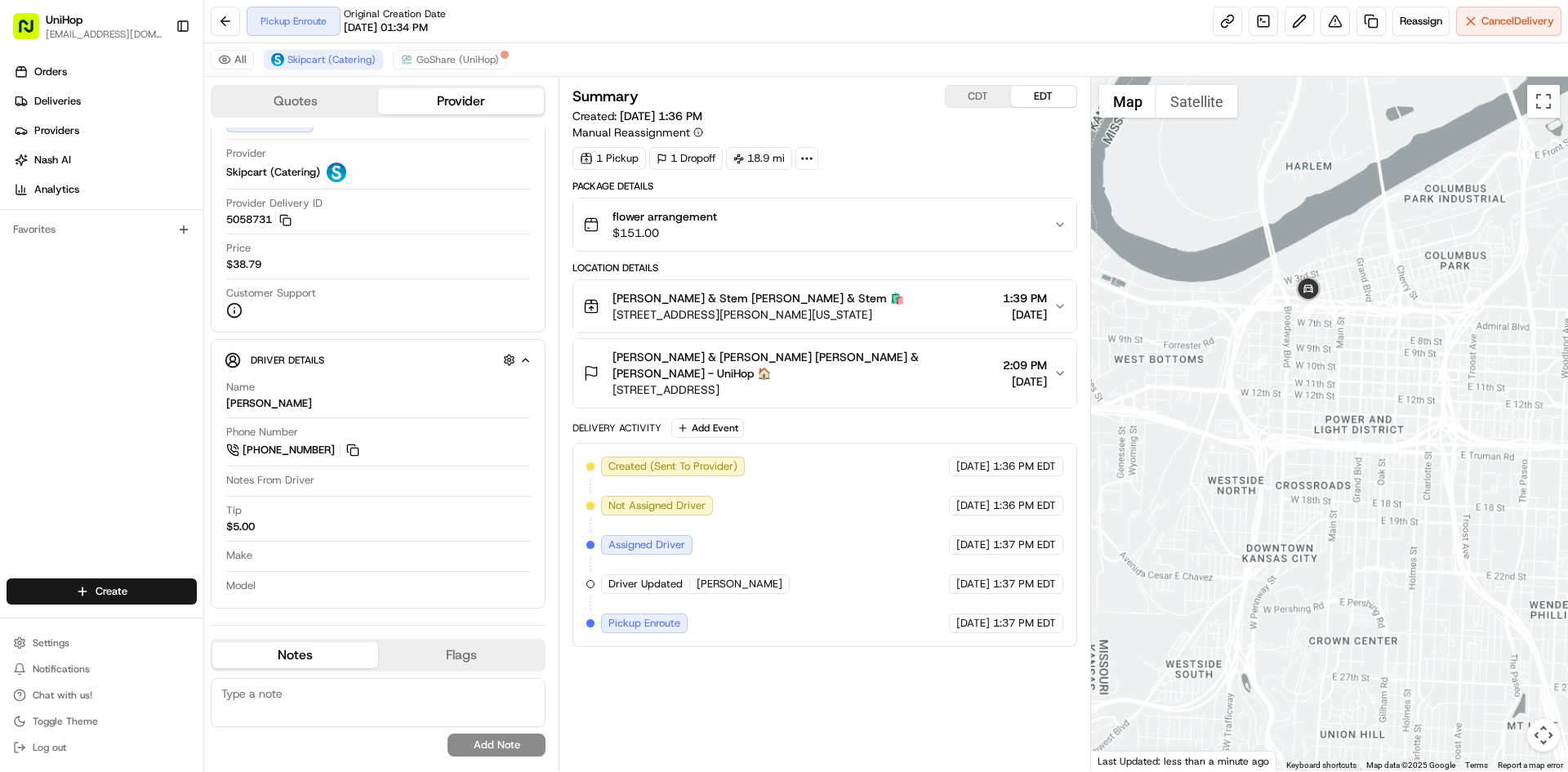
click at [1269, 352] on div at bounding box center [1330, 423] width 478 height 694
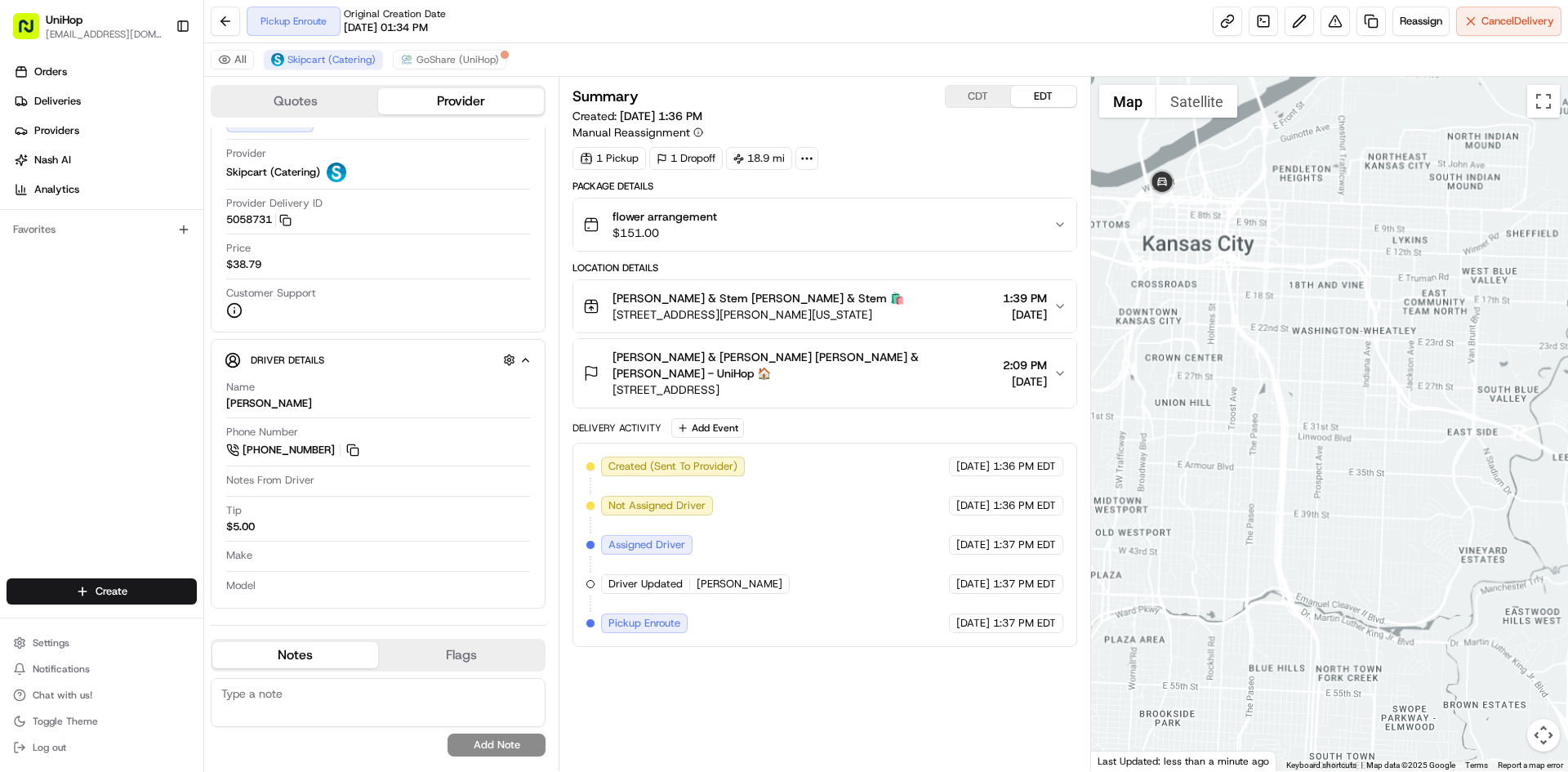
drag, startPoint x: 1242, startPoint y: 387, endPoint x: 1242, endPoint y: 346, distance: 41.0
click at [1242, 348] on div at bounding box center [1330, 423] width 478 height 694
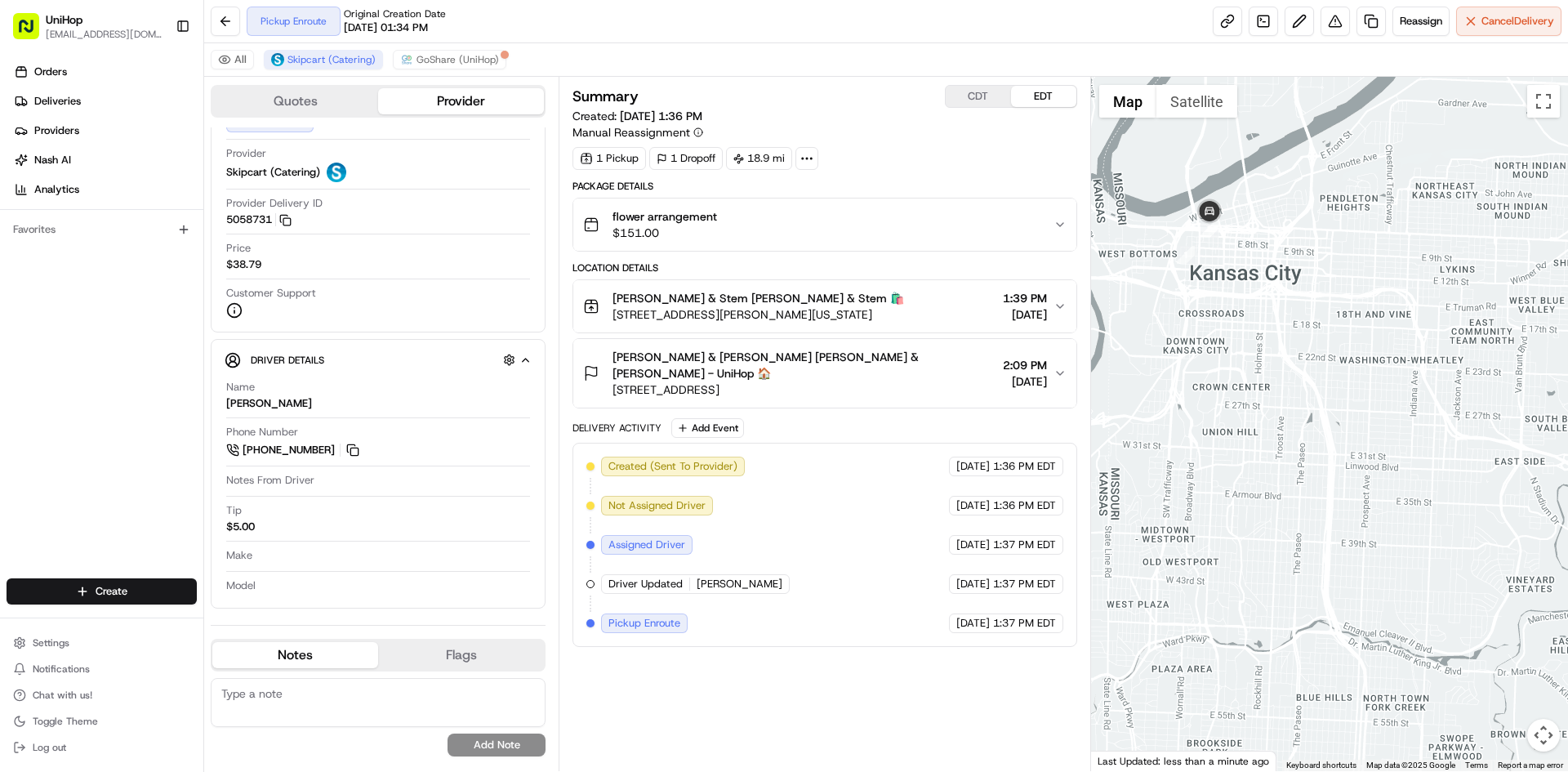
drag, startPoint x: 1208, startPoint y: 358, endPoint x: 1216, endPoint y: 344, distance: 16.1
click at [1217, 346] on div at bounding box center [1330, 423] width 478 height 694
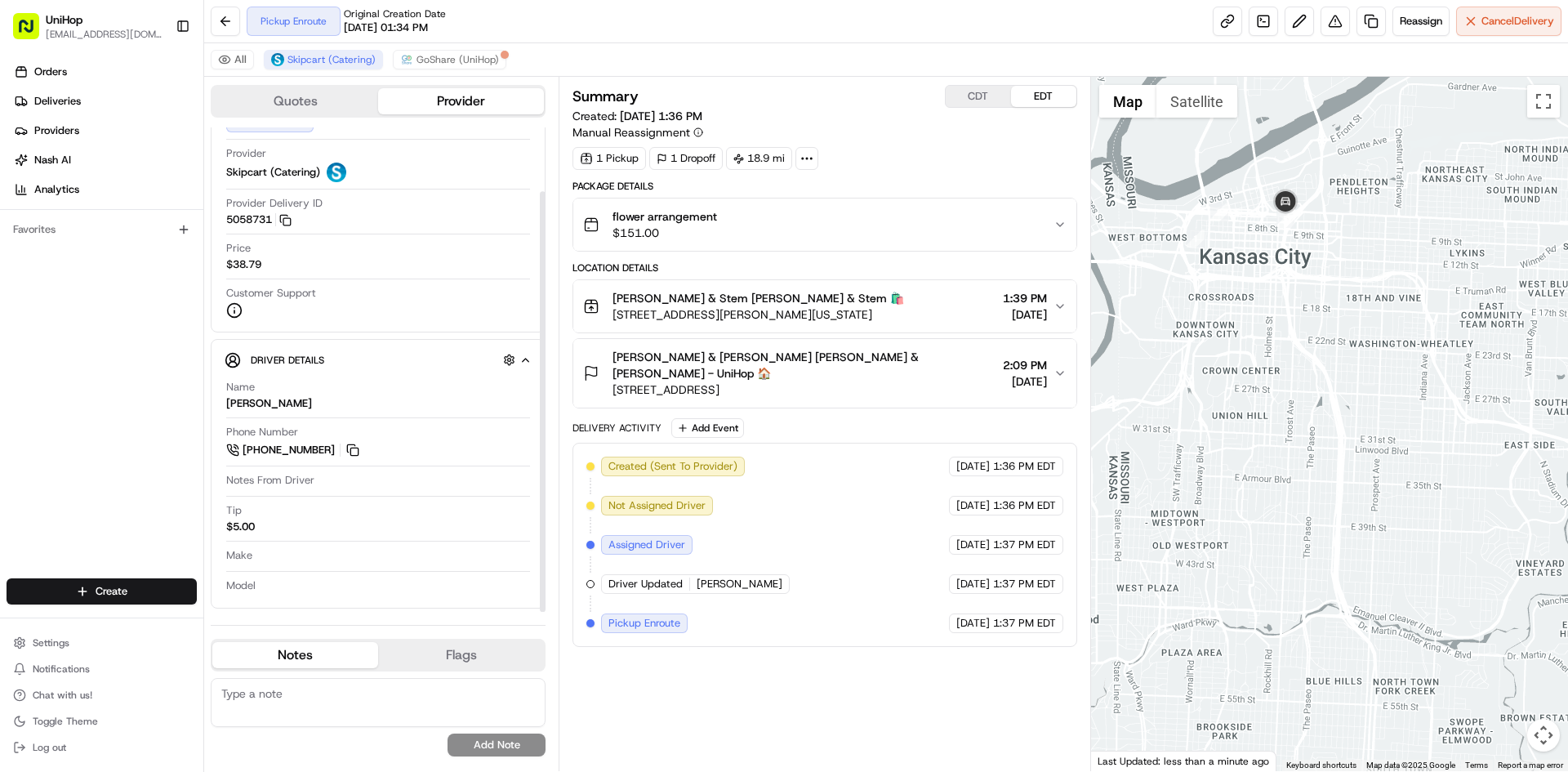
click at [527, 365] on icon "button" at bounding box center [525, 360] width 12 height 13
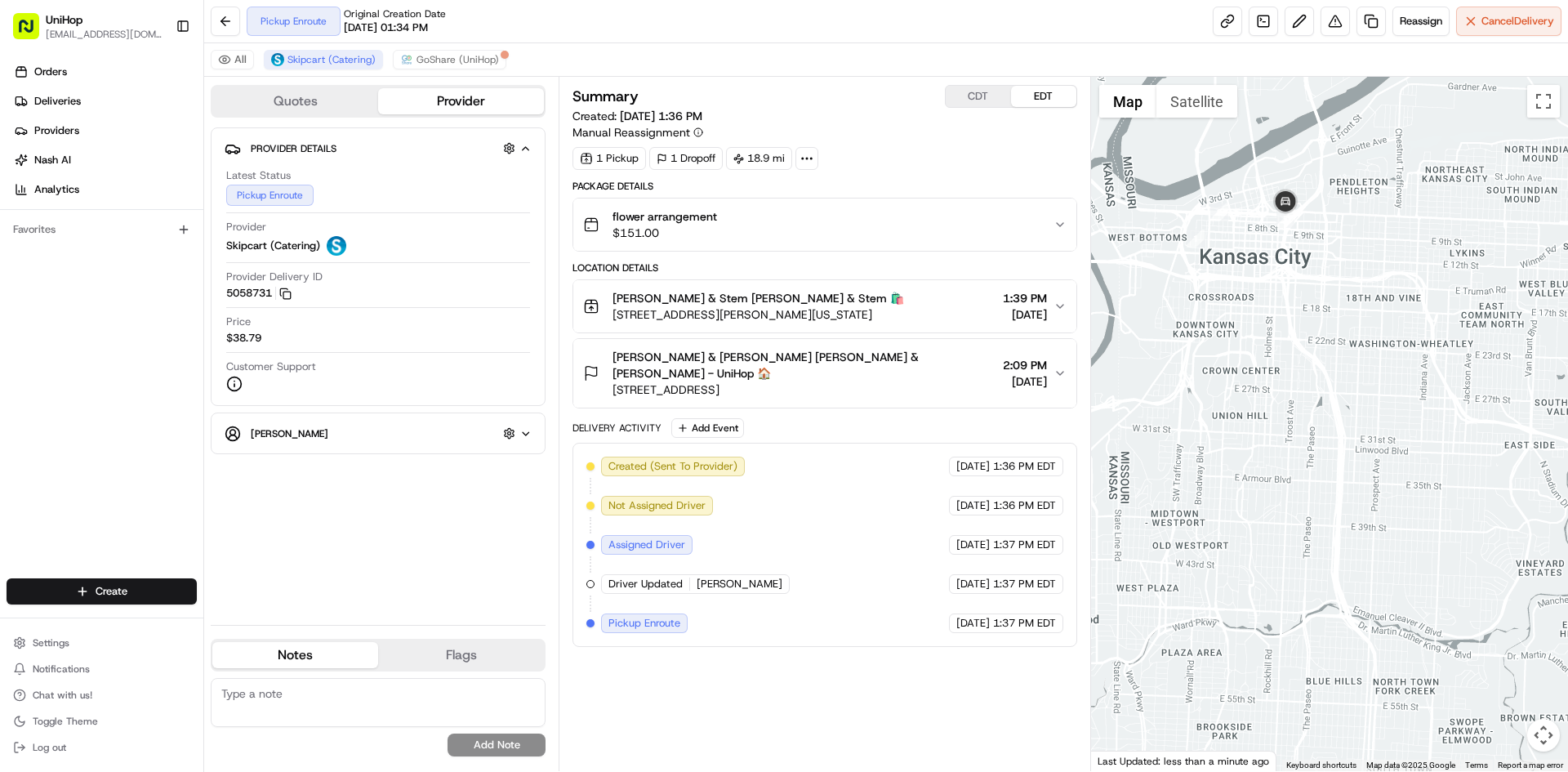
scroll to position [0, 0]
click at [427, 429] on div "Francis Halling Hidden ( 7 )" at bounding box center [385, 433] width 269 height 20
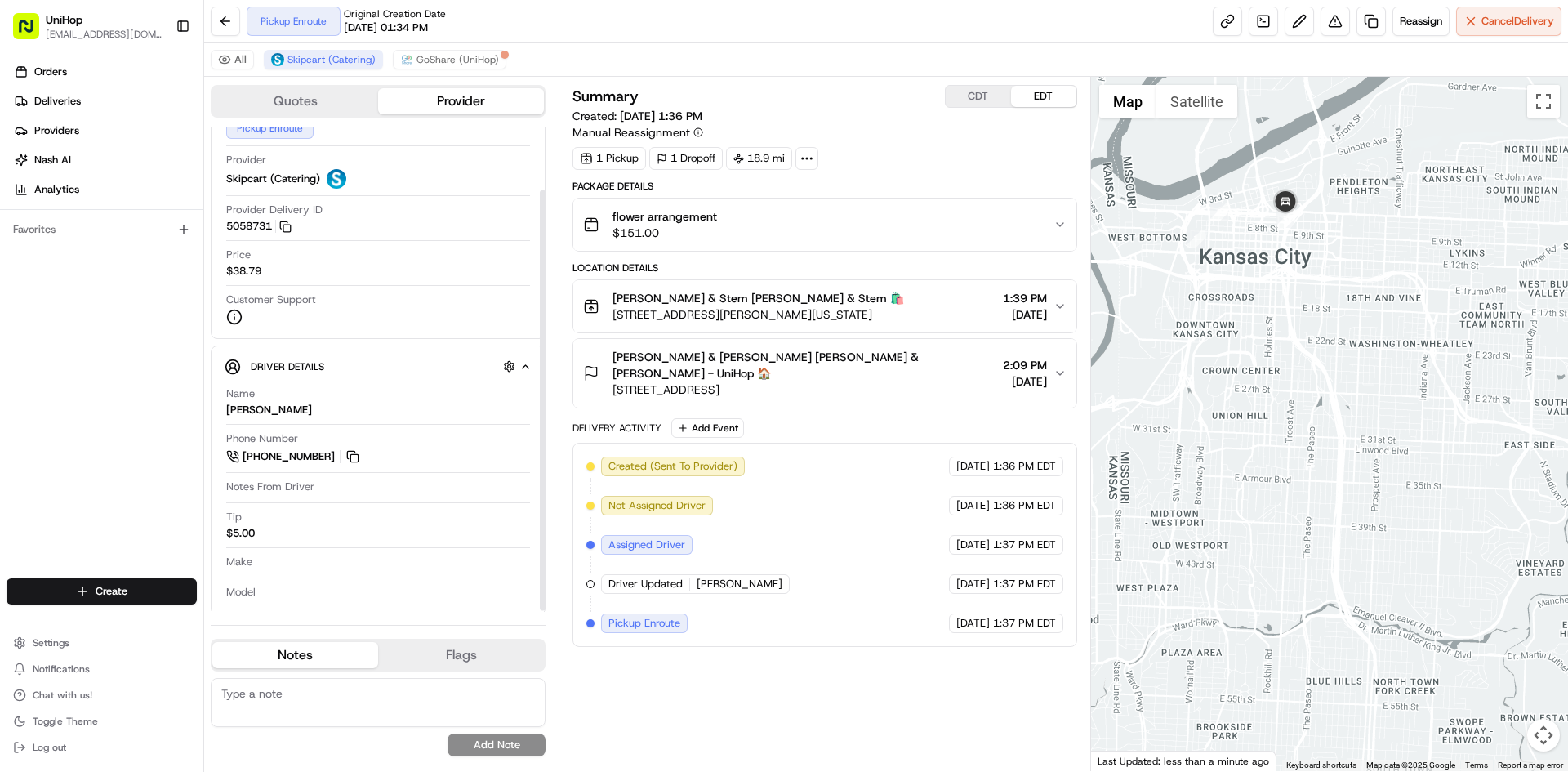
scroll to position [74, 0]
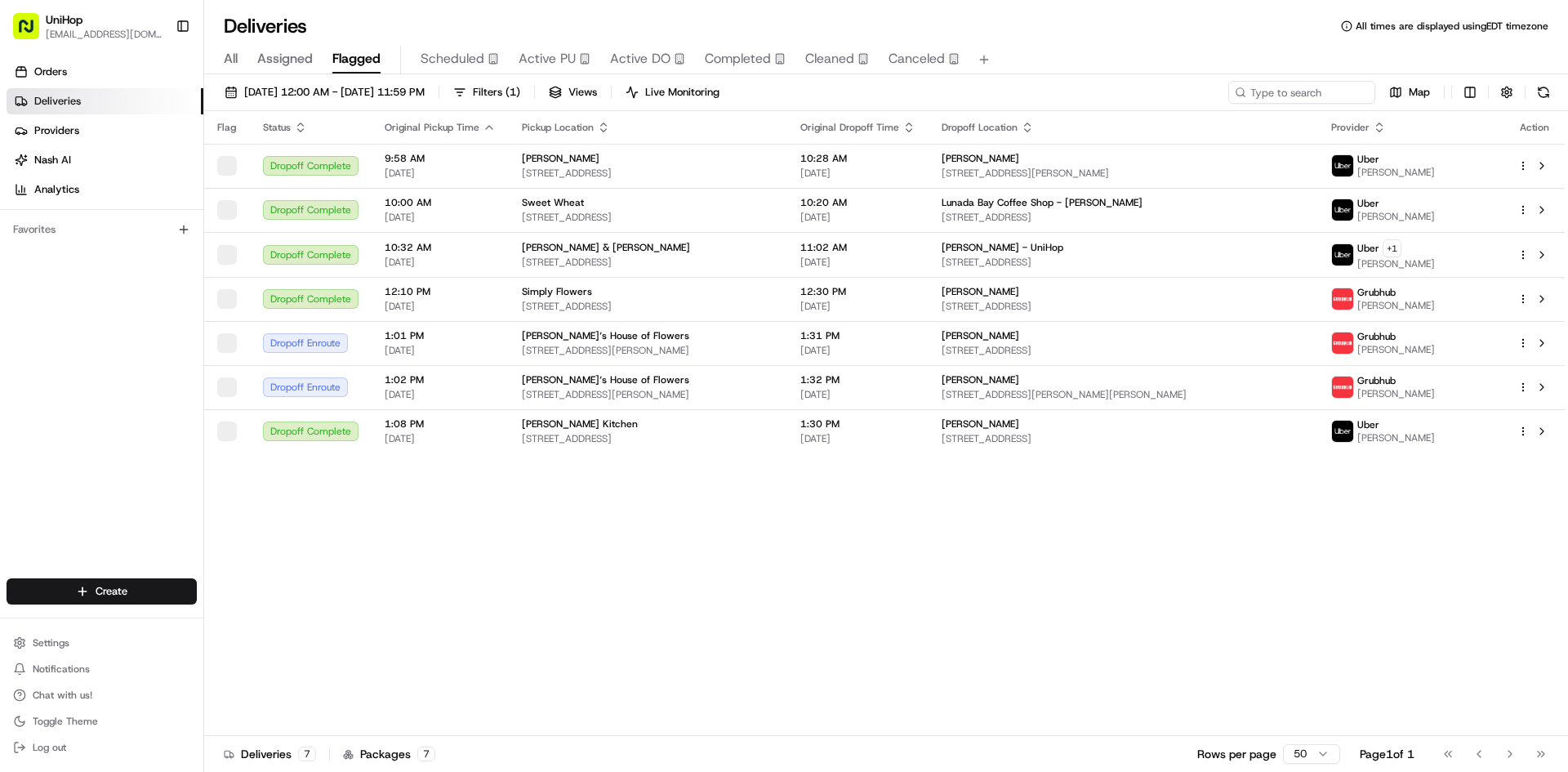
click at [0, 476] on div "Orders Deliveries Providers [PERSON_NAME] Analytics Favorites" at bounding box center [102, 320] width 204 height 536
drag, startPoint x: 1543, startPoint y: 433, endPoint x: 1285, endPoint y: 352, distance: 270.4
click at [1543, 434] on button at bounding box center [1541, 431] width 19 height 19
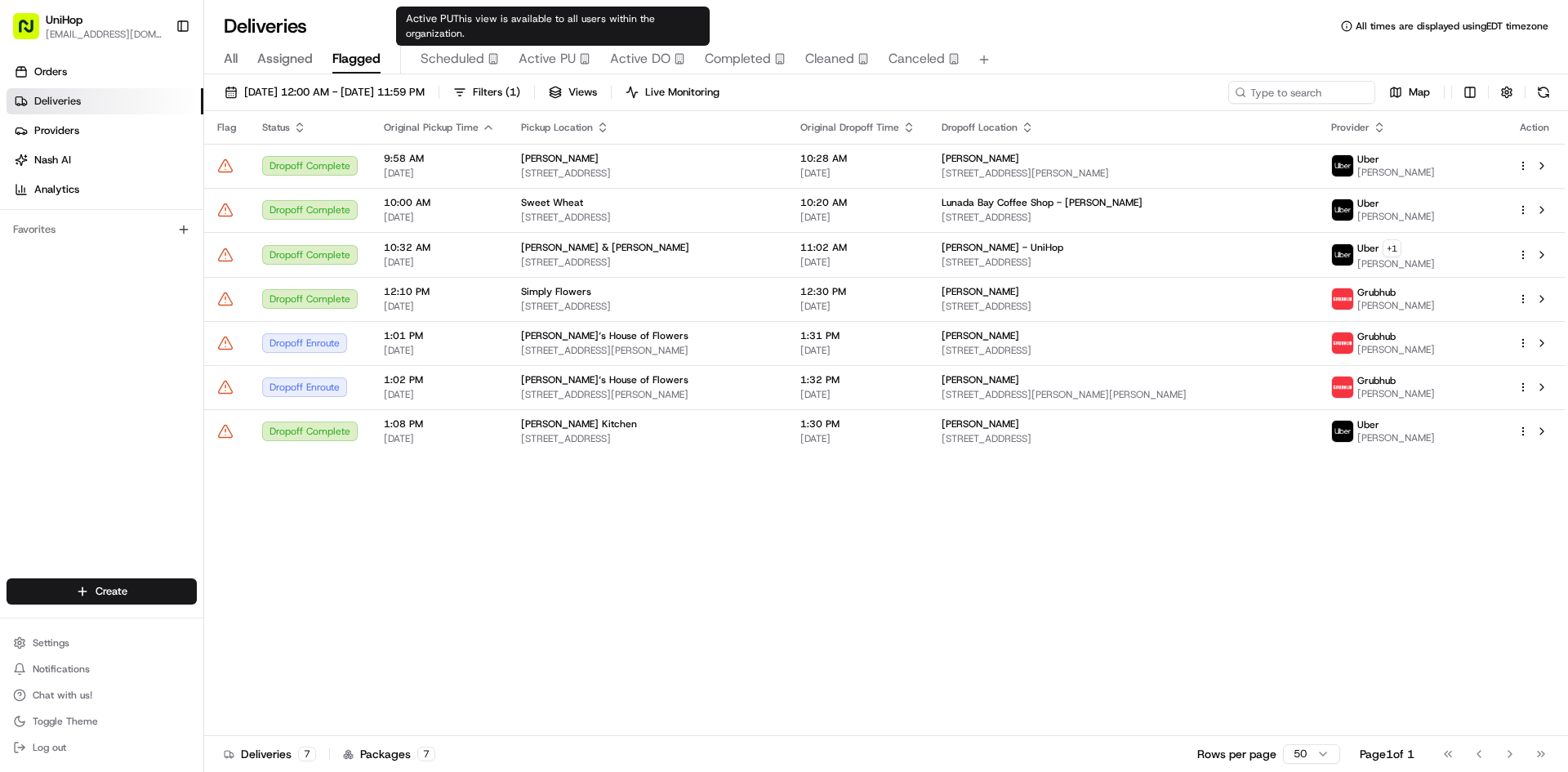
drag, startPoint x: 564, startPoint y: 62, endPoint x: 462, endPoint y: 12, distance: 113.6
click at [563, 61] on span "Active PU" at bounding box center [547, 59] width 58 height 19
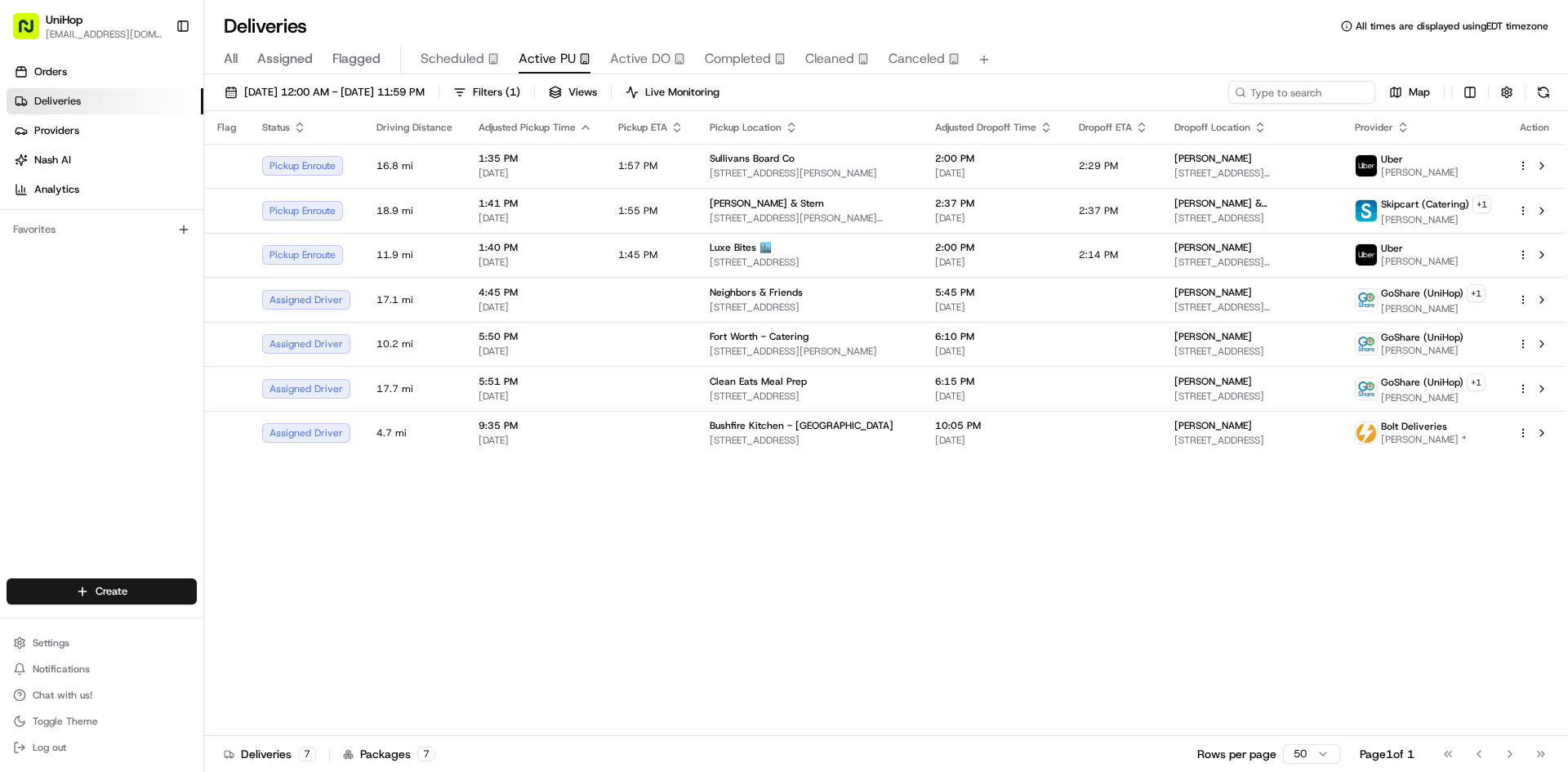
click at [0, 423] on div "Orders Deliveries Providers [PERSON_NAME] Analytics Favorites" at bounding box center [102, 320] width 204 height 536
drag, startPoint x: 792, startPoint y: 594, endPoint x: 567, endPoint y: 225, distance: 432.2
click at [784, 583] on div "Flag Status Driving Distance Adjusted Pickup Time Pickup ETA Pickup Location Ad…" at bounding box center [884, 423] width 1361 height 625
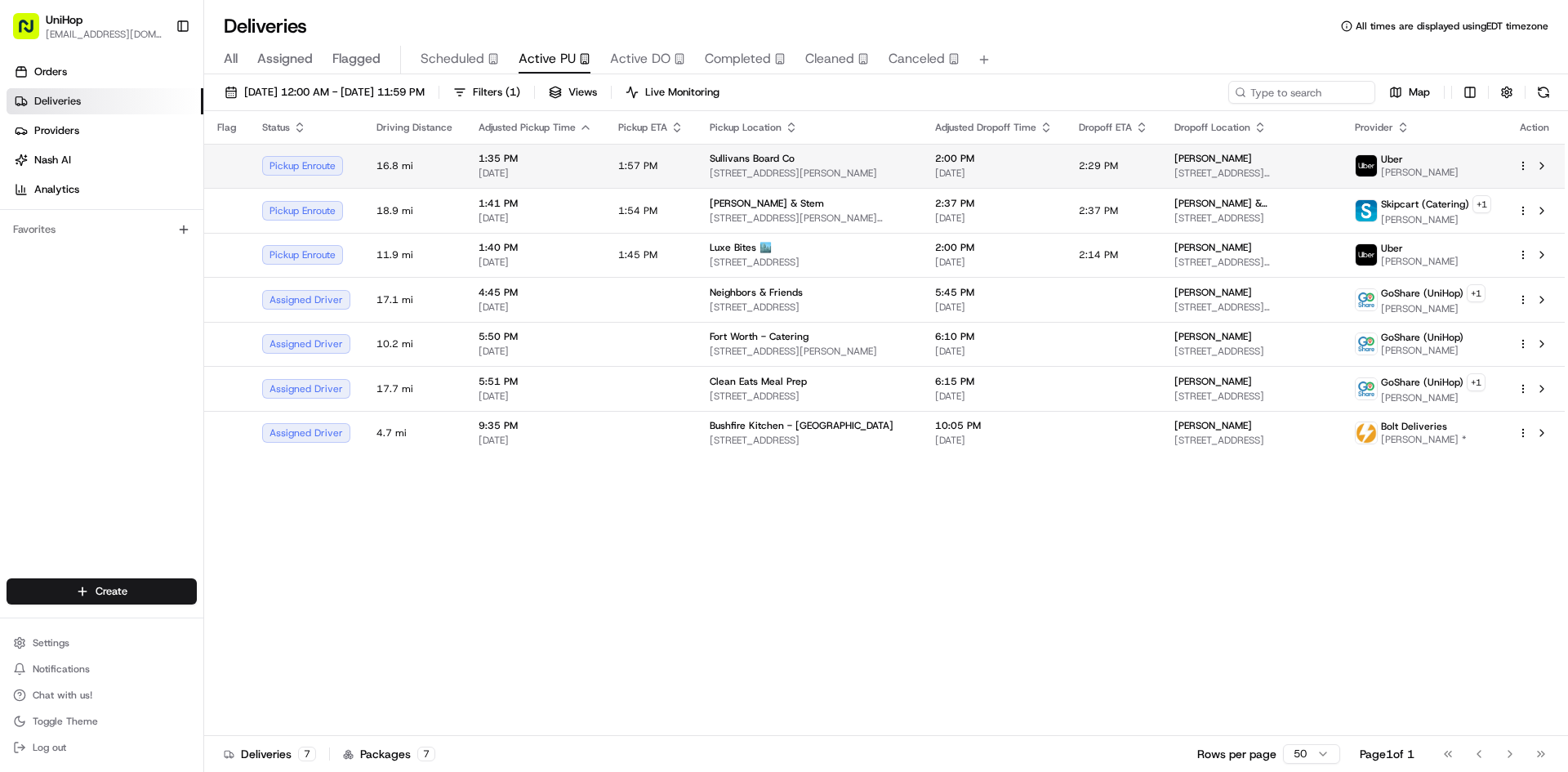
click at [783, 150] on td "Sullivans Board Co 3095 Rollins Ct, North Charleston, SC 29406, USA" at bounding box center [808, 166] width 226 height 44
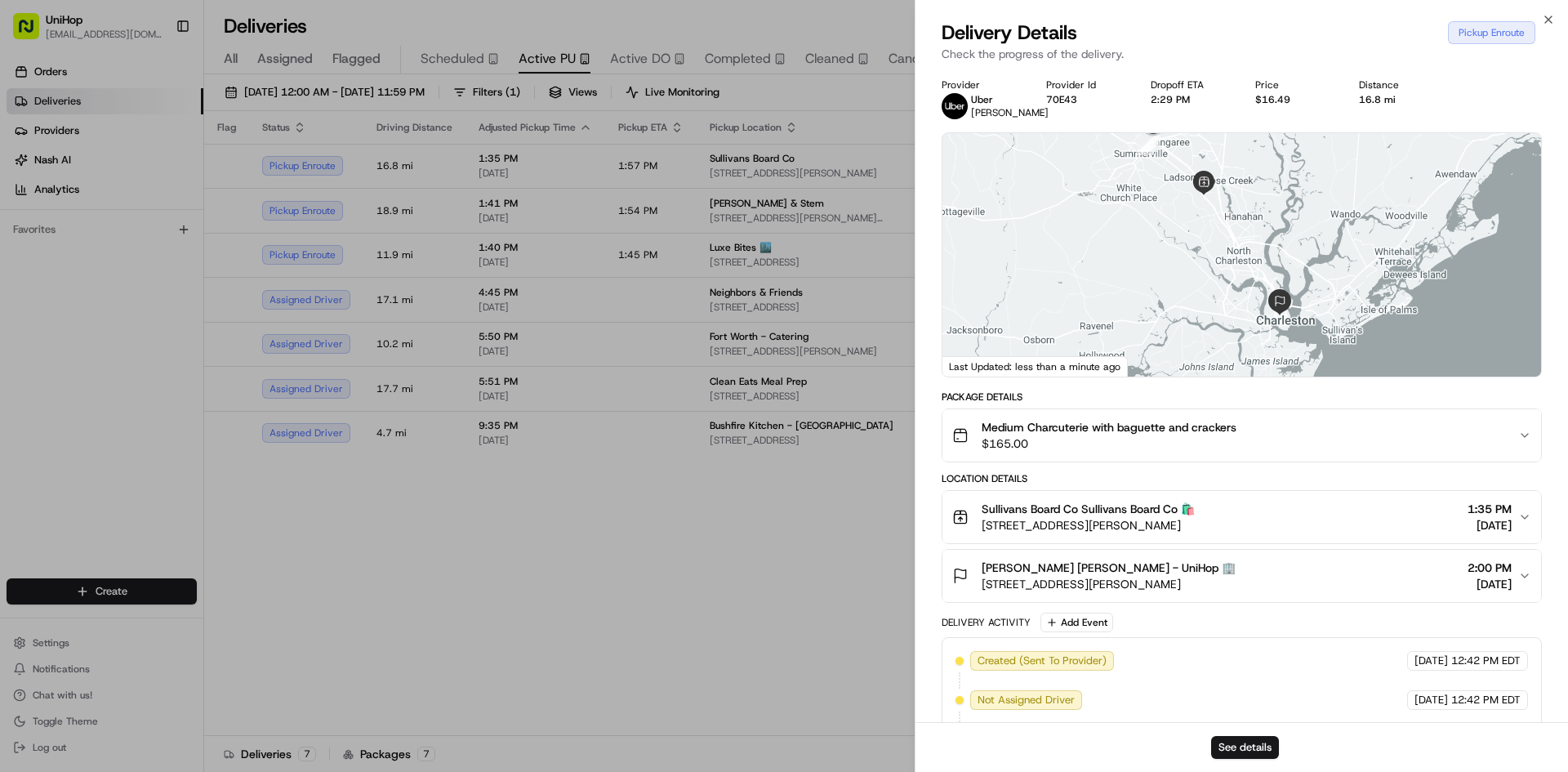
click at [1168, 435] on span "Medium Charcuterie with baguette and crackers" at bounding box center [1108, 426] width 254 height 16
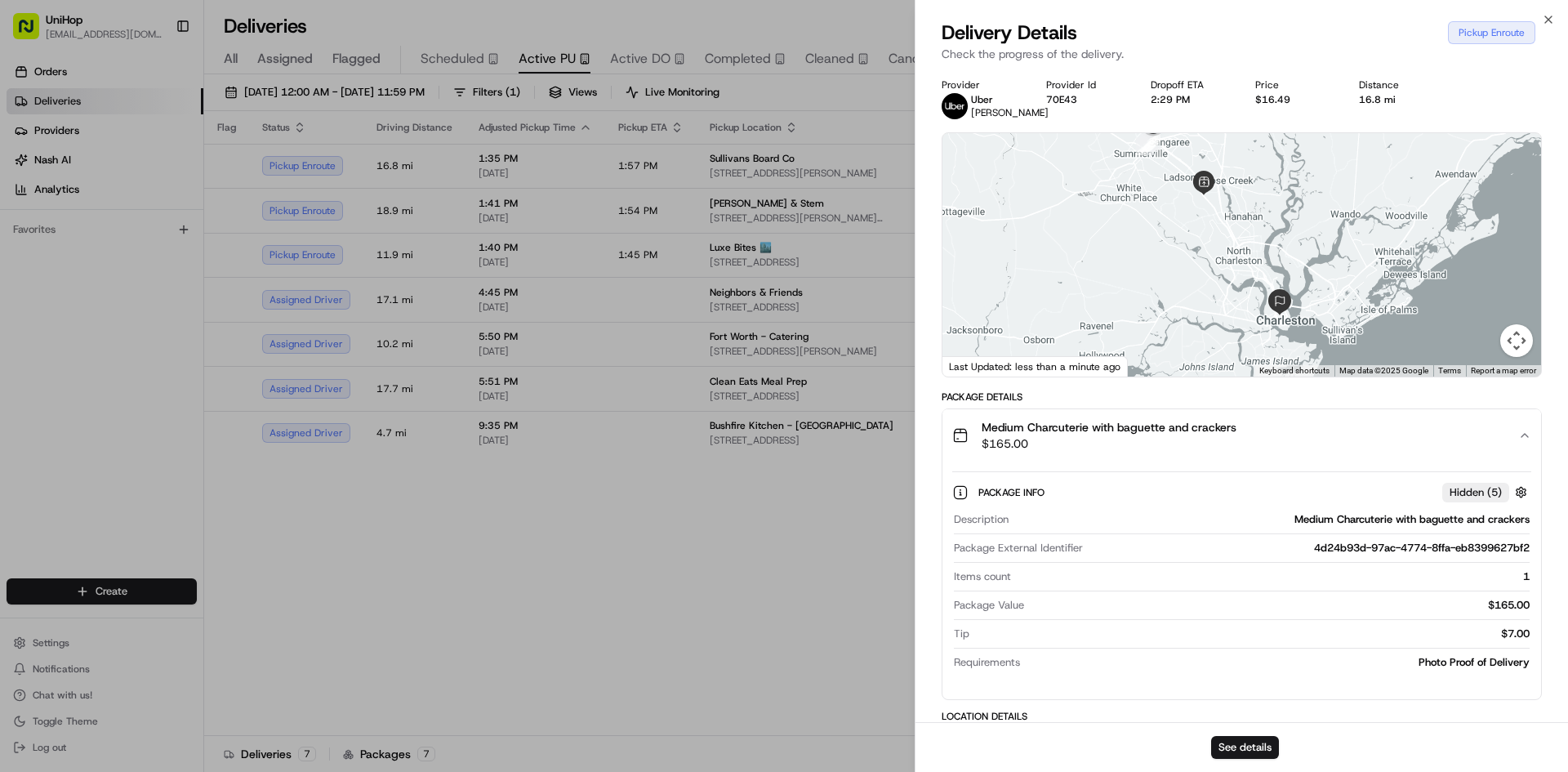
click at [1168, 435] on span "Medium Charcuterie with baguette and crackers" at bounding box center [1108, 426] width 254 height 16
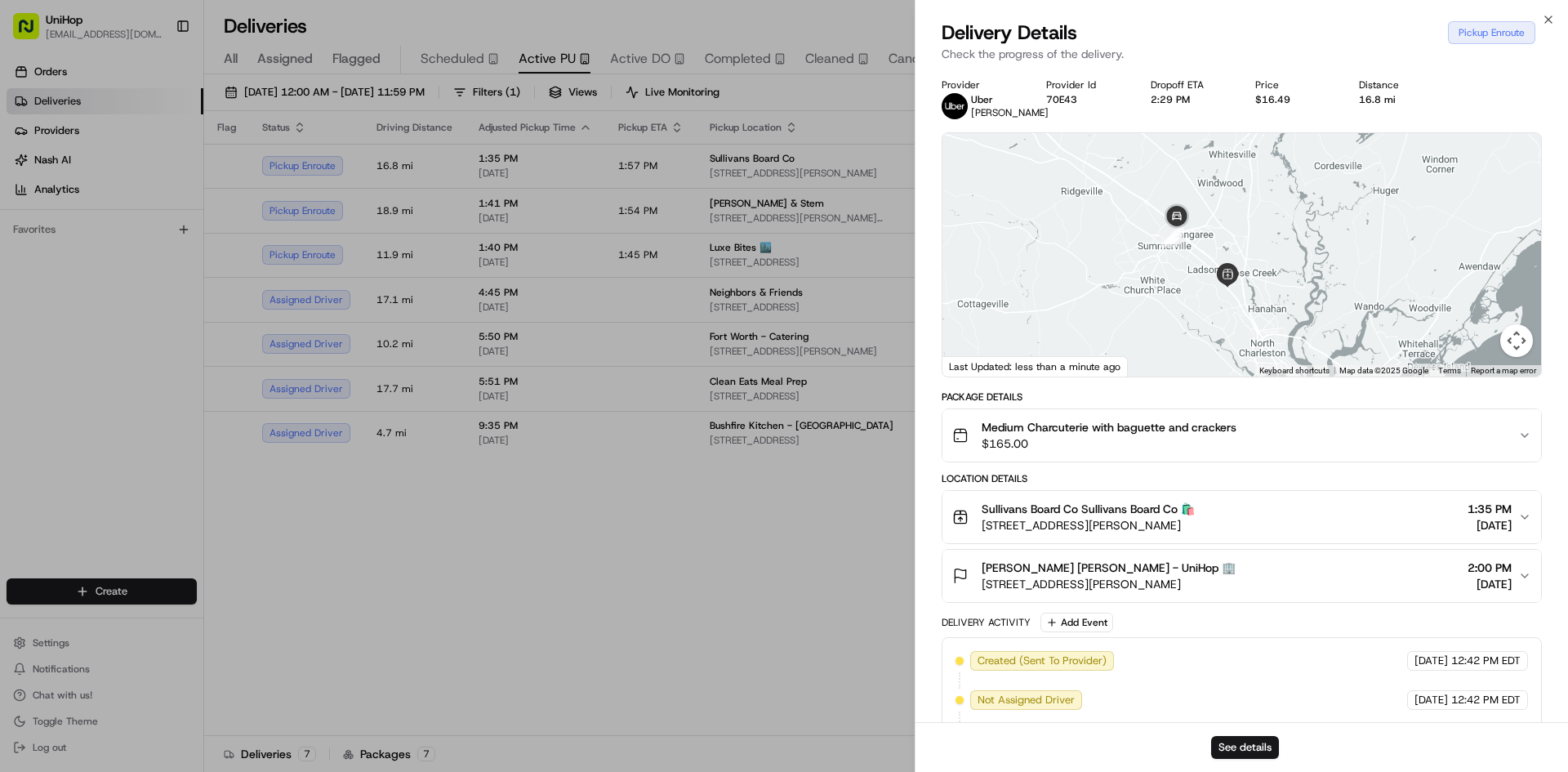
drag, startPoint x: 1210, startPoint y: 326, endPoint x: 1213, endPoint y: 339, distance: 13.3
click at [1213, 339] on div at bounding box center [1241, 254] width 598 height 243
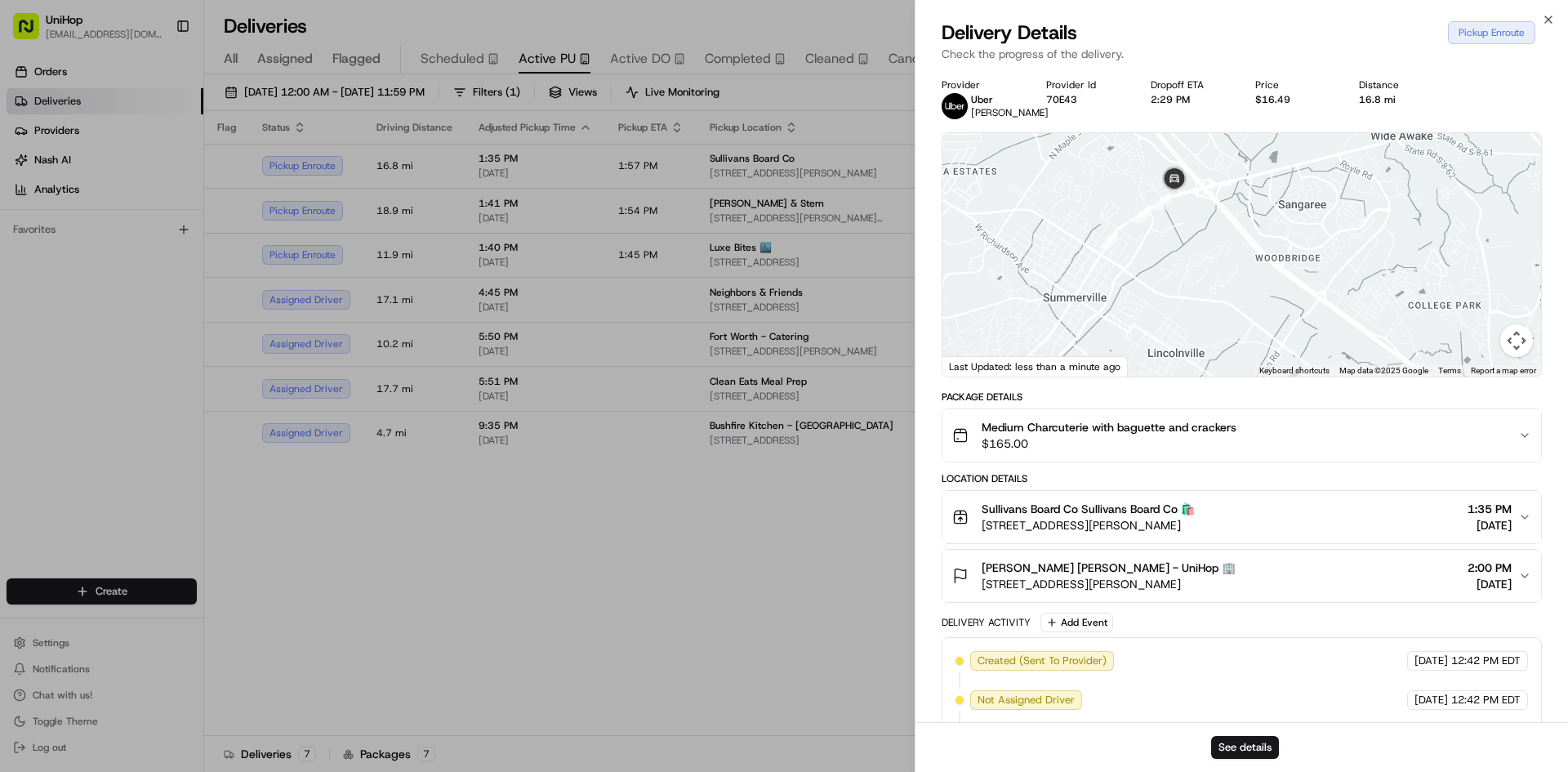
drag, startPoint x: 1234, startPoint y: 260, endPoint x: 1197, endPoint y: 290, distance: 47.6
click at [1215, 292] on div at bounding box center [1241, 254] width 598 height 243
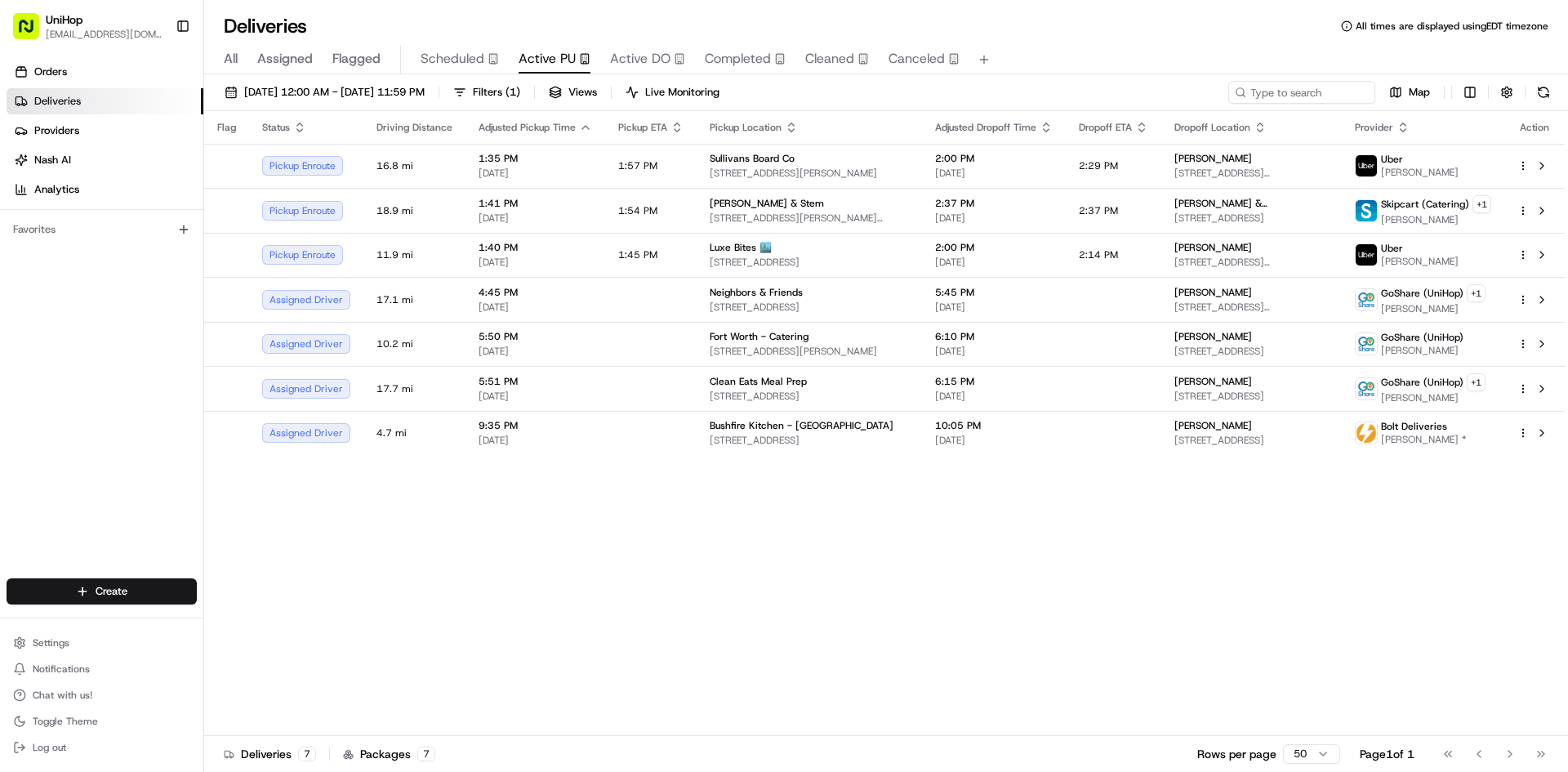
click at [56, 374] on div "Orders Deliveries Providers [PERSON_NAME] Analytics Favorites" at bounding box center [102, 320] width 204 height 536
click at [636, 71] on button "Active DO" at bounding box center [647, 60] width 75 height 28
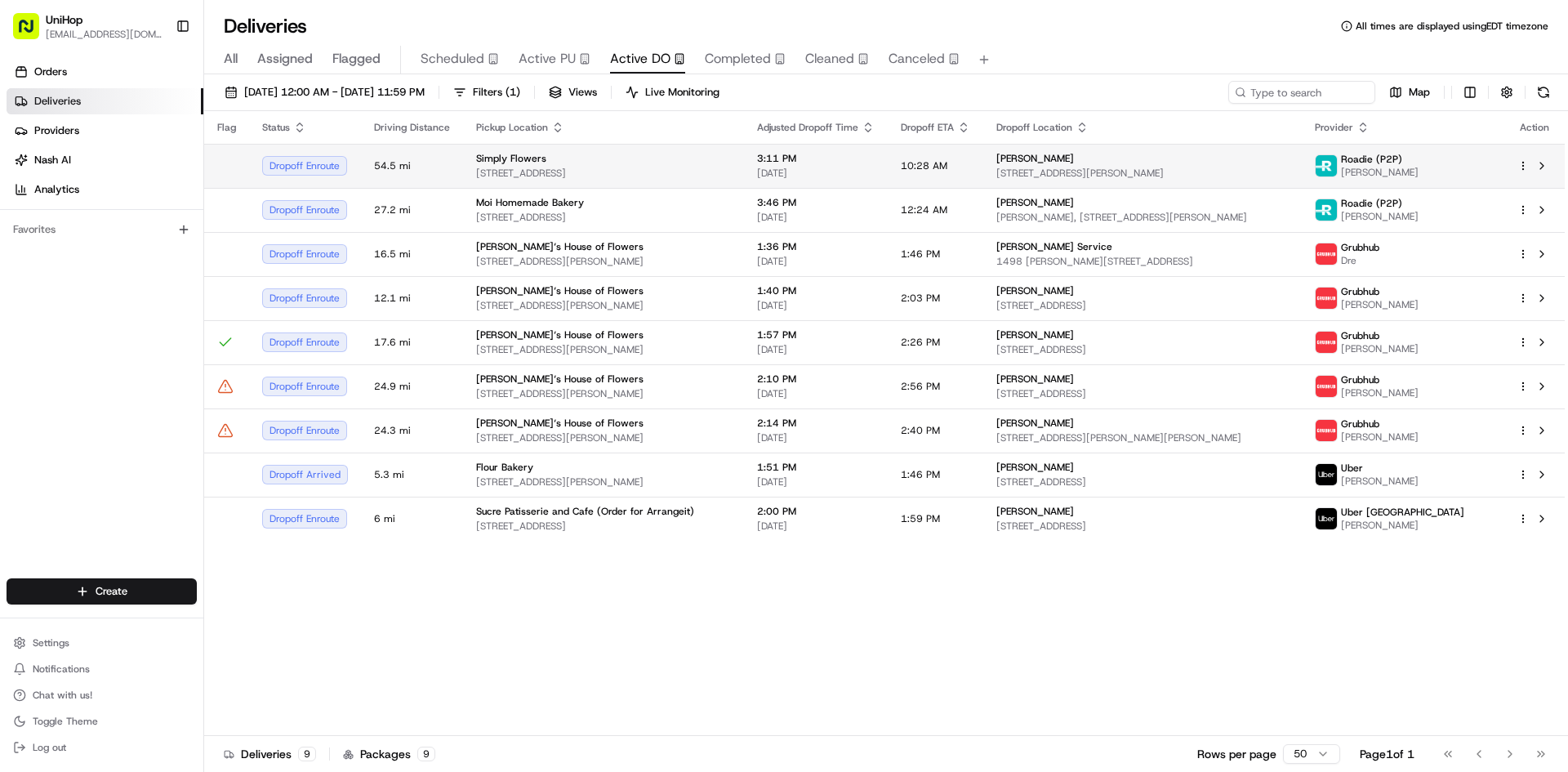
click at [848, 156] on span "3:11 PM" at bounding box center [815, 158] width 117 height 13
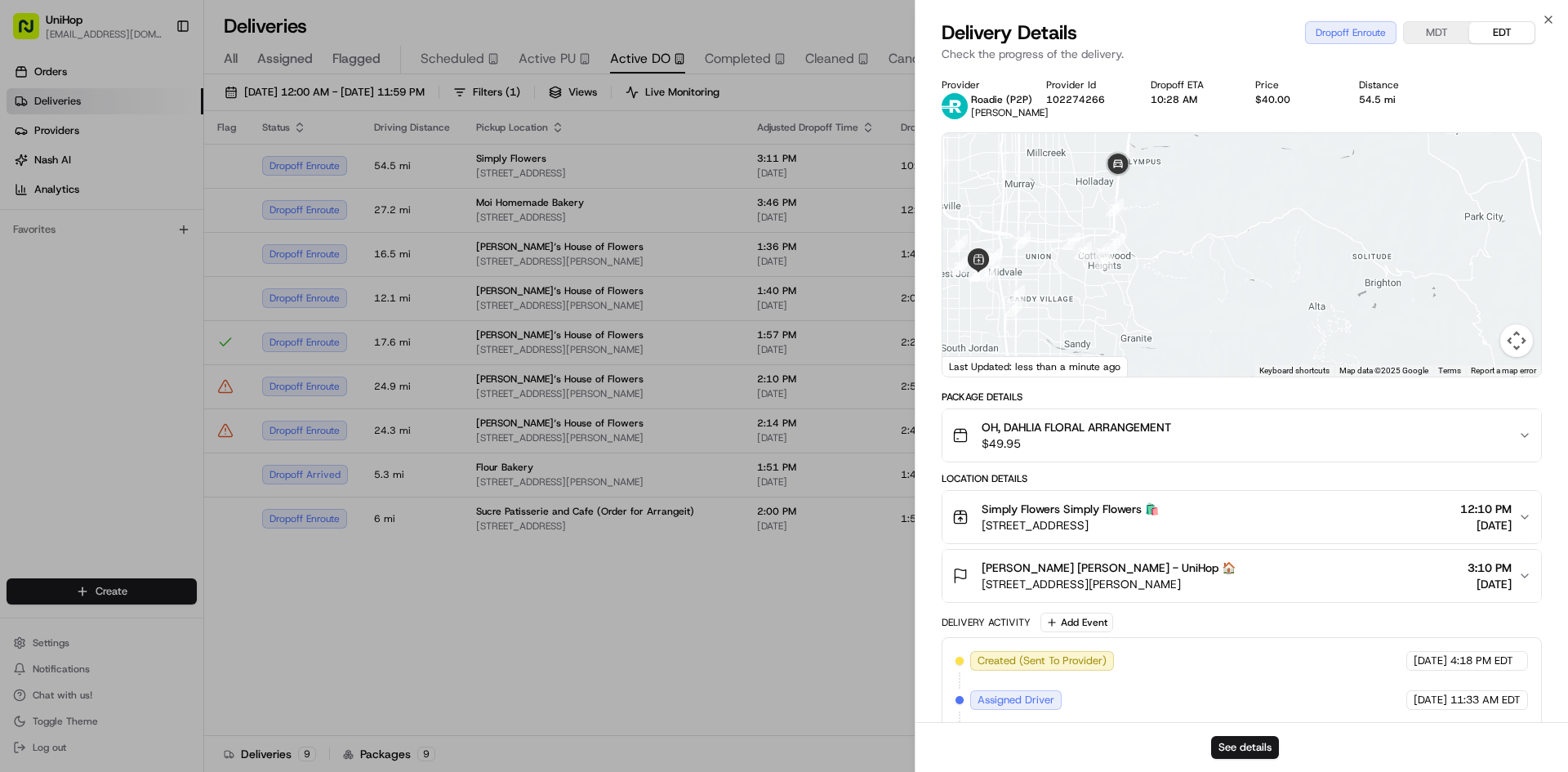
drag, startPoint x: 1171, startPoint y: 247, endPoint x: 1170, endPoint y: 297, distance: 50.0
click at [1170, 298] on div at bounding box center [1241, 254] width 598 height 243
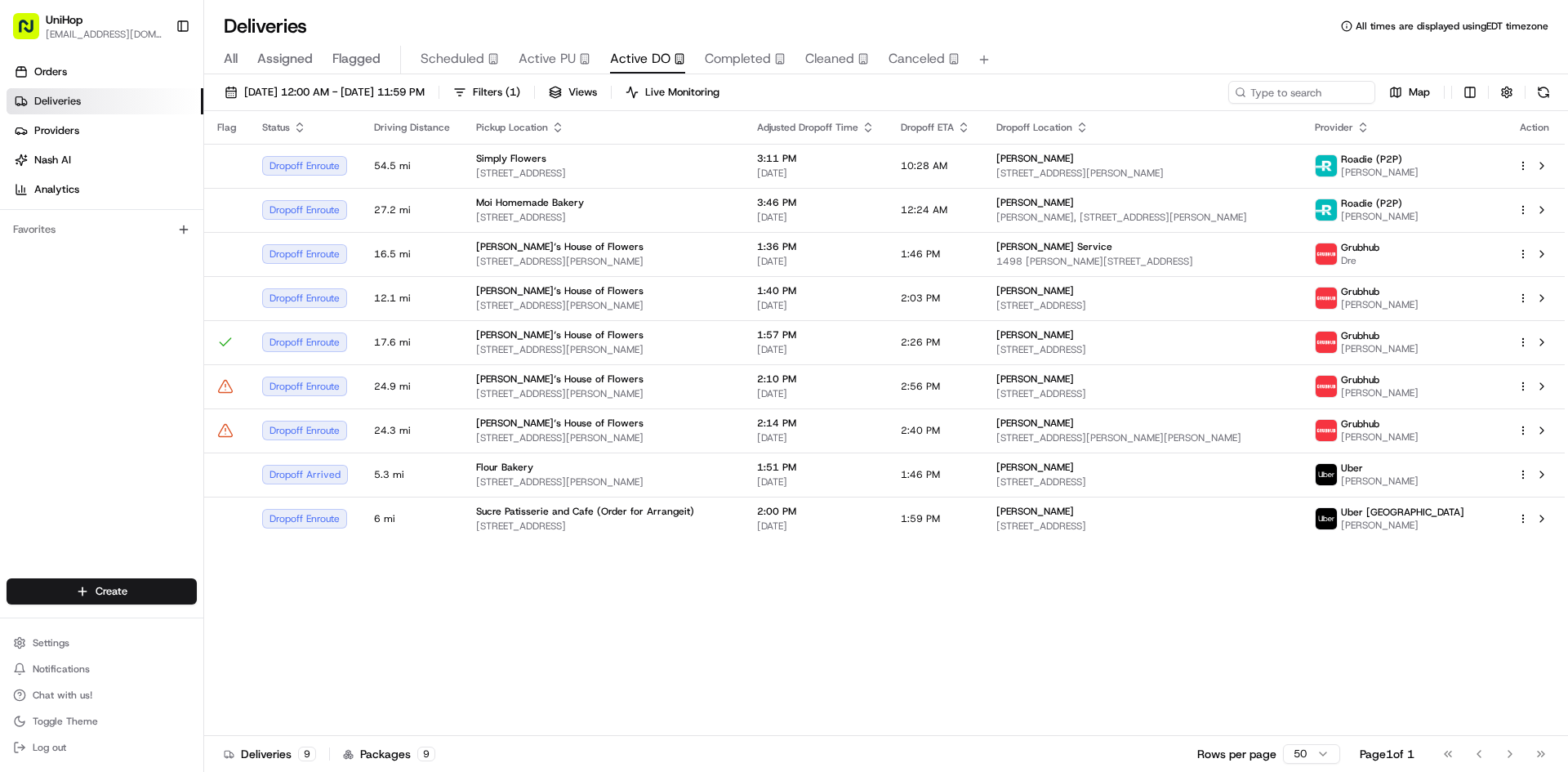
drag, startPoint x: 718, startPoint y: 742, endPoint x: 798, endPoint y: 358, distance: 392.2
click at [857, 206] on span "3:46 PM" at bounding box center [815, 203] width 117 height 13
click at [775, 480] on span "Aug 23 2025" at bounding box center [815, 482] width 117 height 13
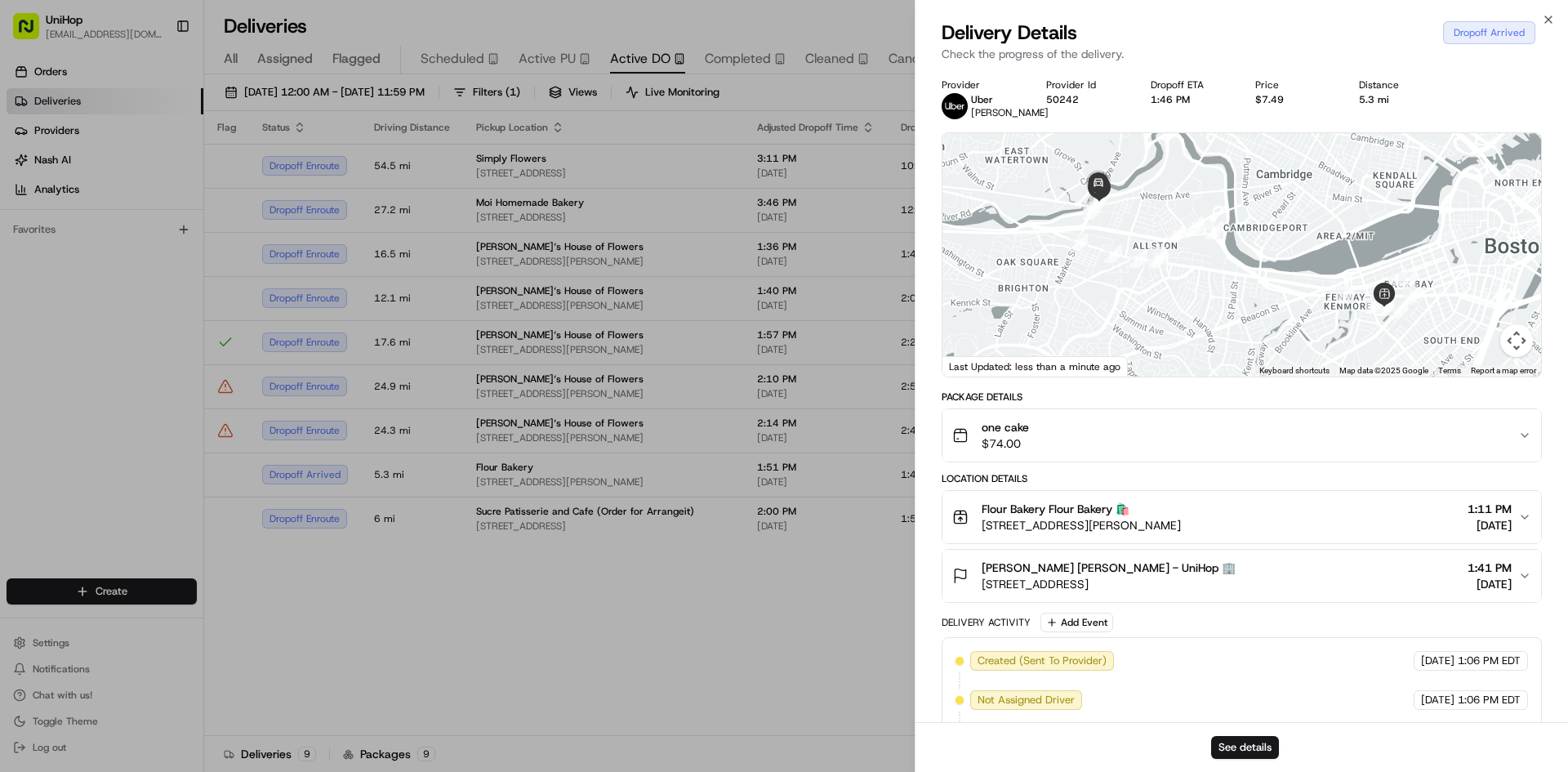
click at [1122, 451] on div "one cake $74.00" at bounding box center [1235, 435] width 566 height 33
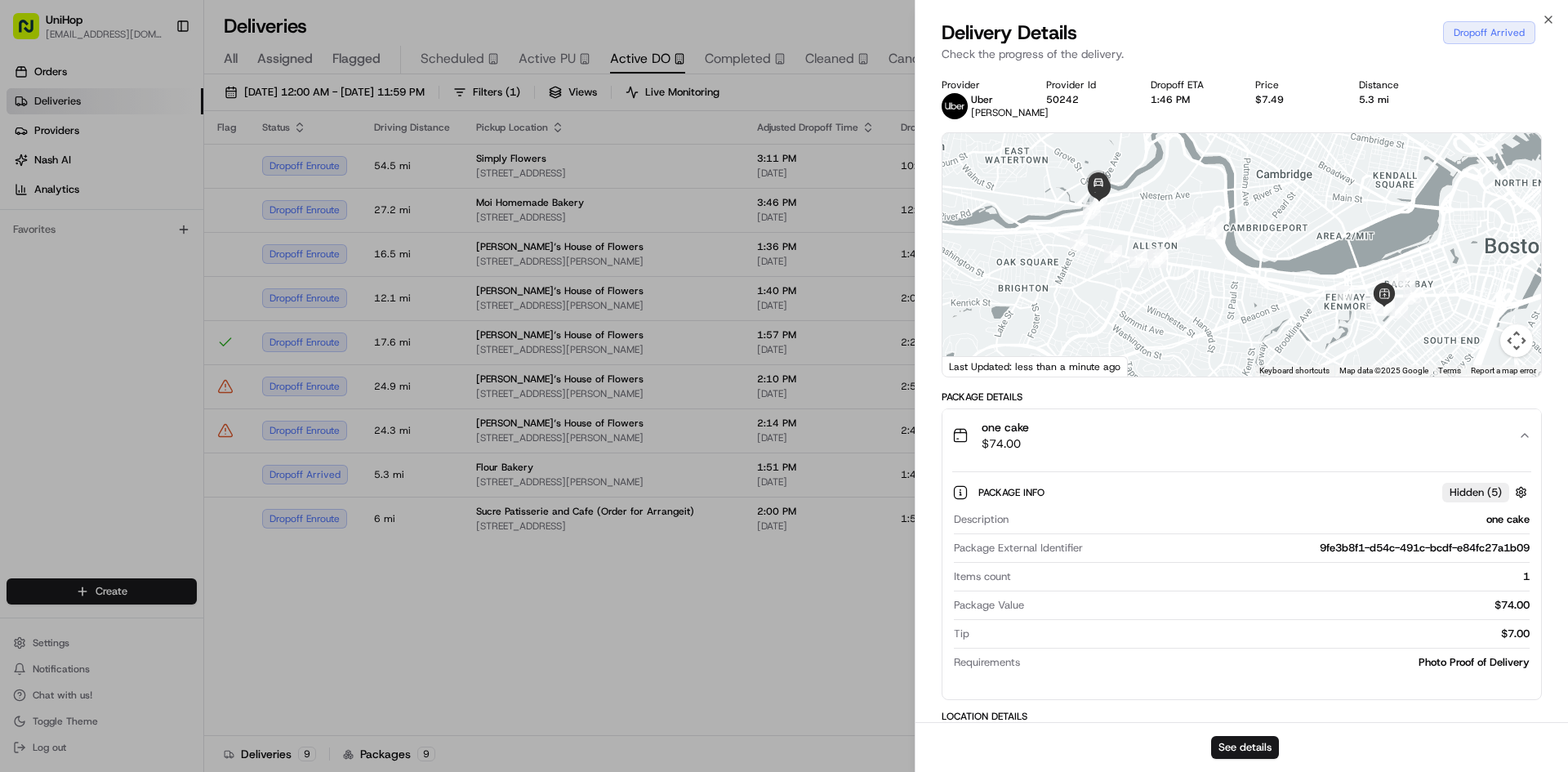
click at [1121, 451] on div "one cake $74.00" at bounding box center [1235, 435] width 566 height 33
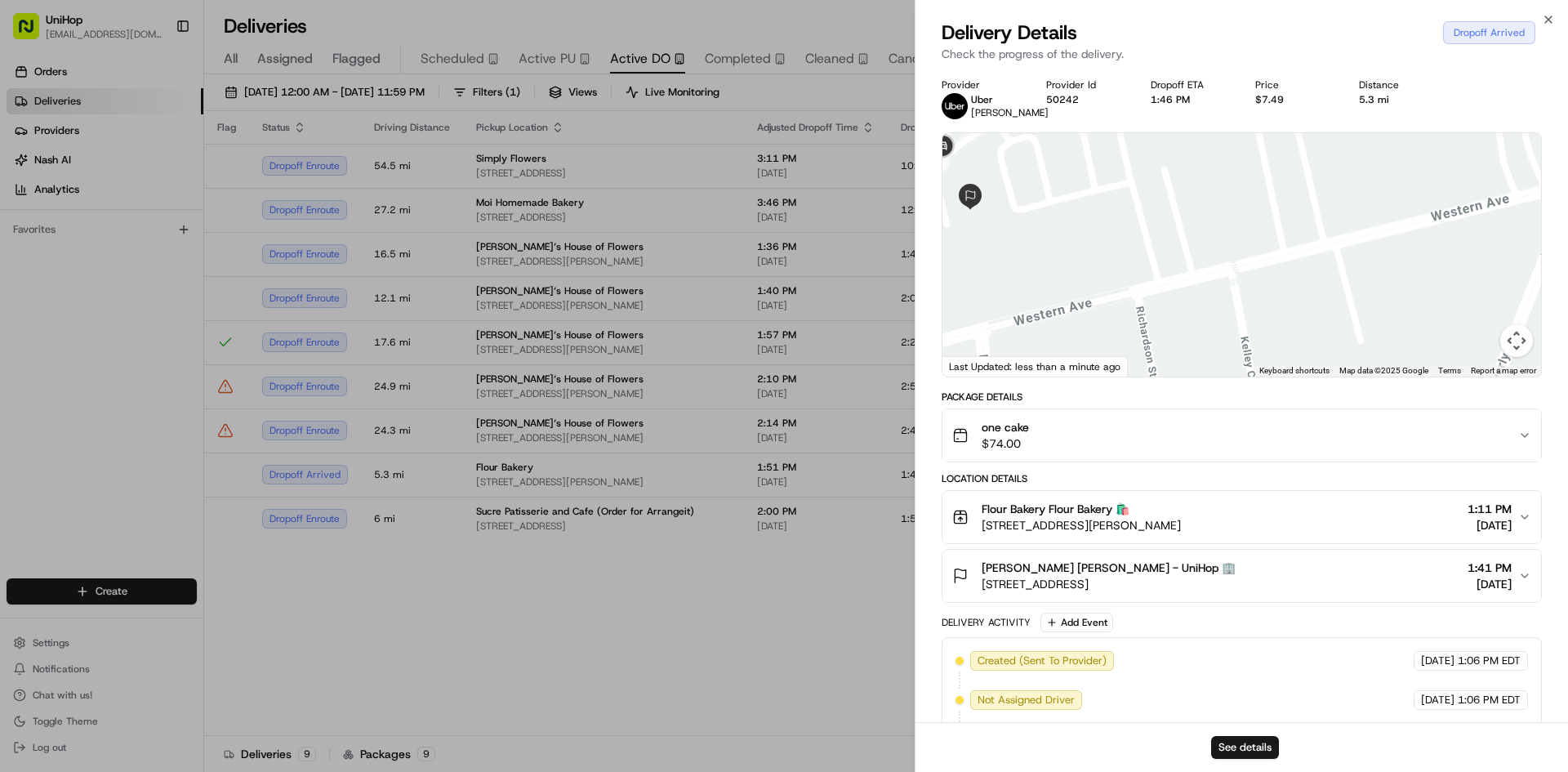
drag, startPoint x: 1067, startPoint y: 271, endPoint x: 1087, endPoint y: 281, distance: 22.4
click at [1086, 281] on div at bounding box center [1241, 254] width 598 height 243
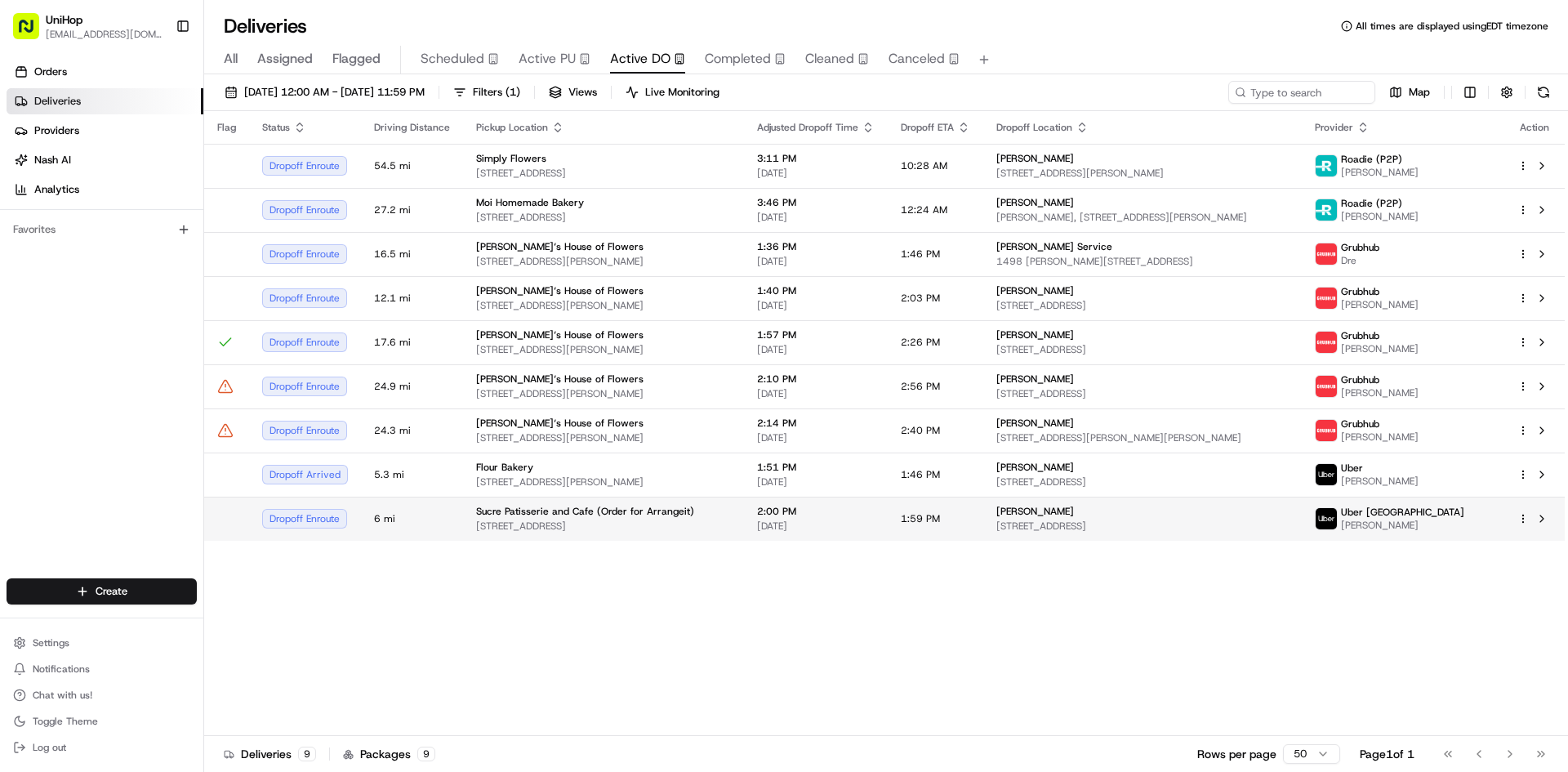
click at [744, 523] on td "Sucre Patisserie and Cafe (Order for Arrangeit) 1007 8 St SW, Calgary, AB T2R 0…" at bounding box center [603, 519] width 281 height 44
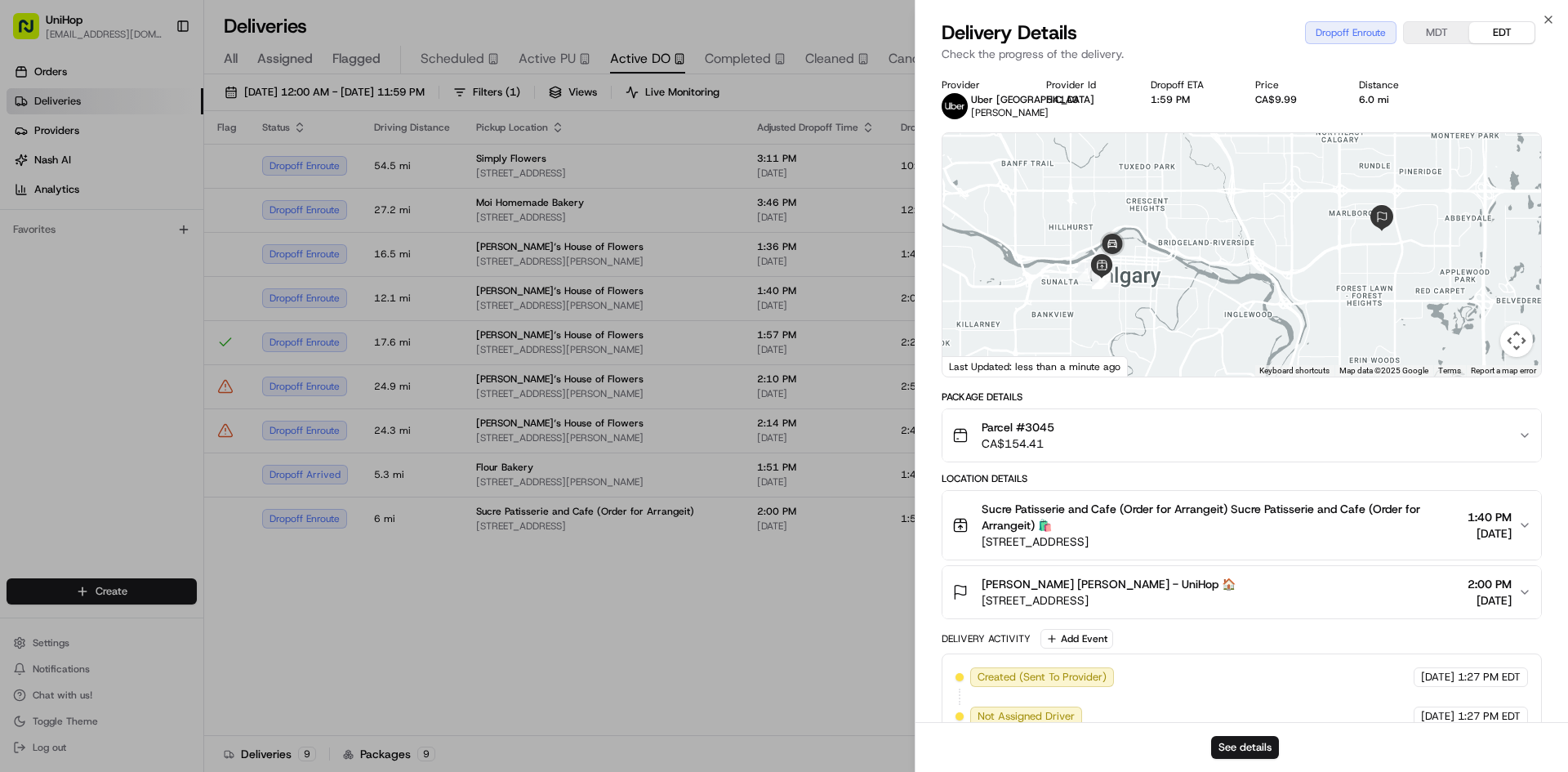
drag, startPoint x: 674, startPoint y: 635, endPoint x: 674, endPoint y: 587, distance: 48.0
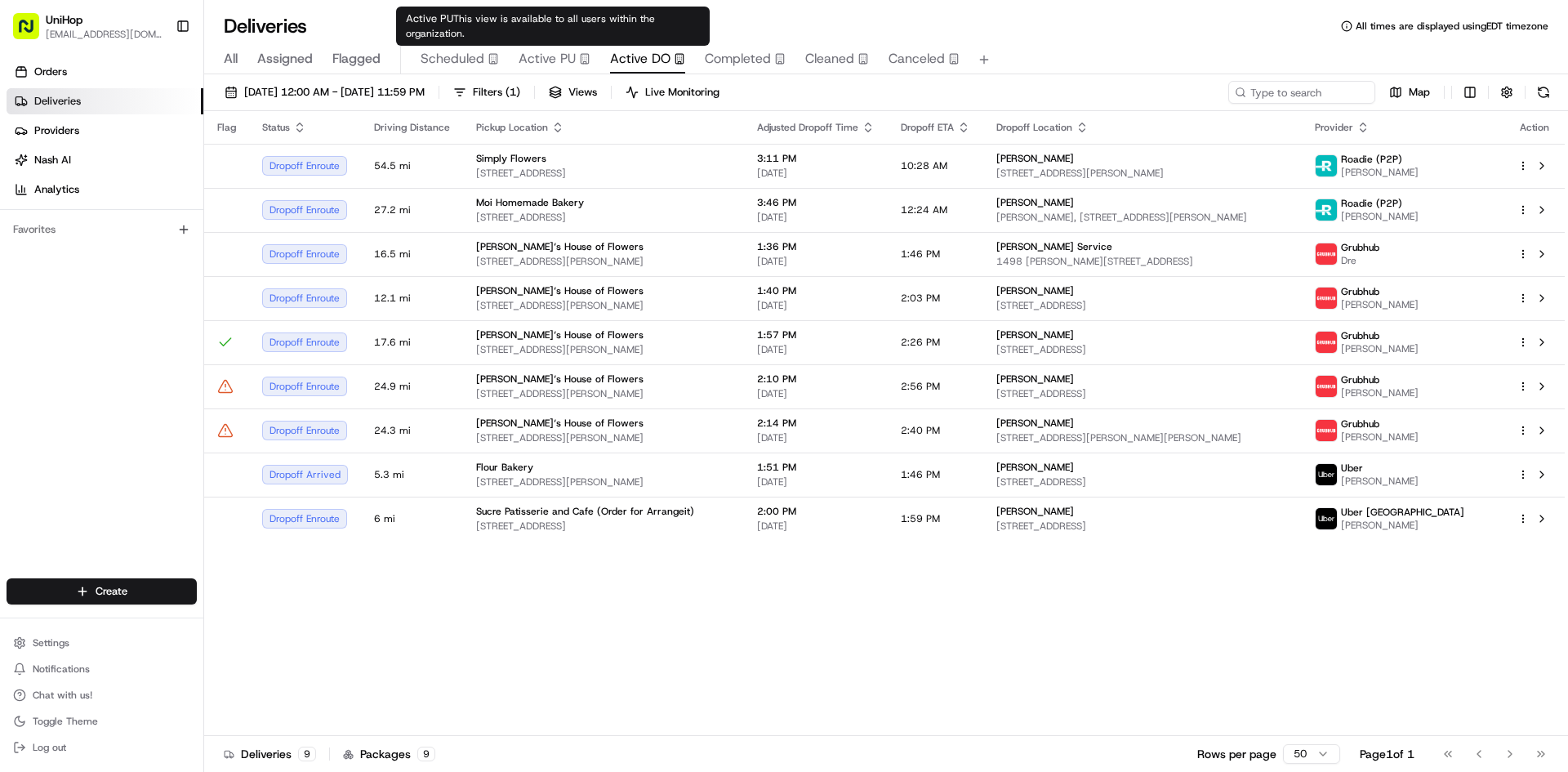
click at [554, 66] on span "Active PU" at bounding box center [547, 59] width 58 height 19
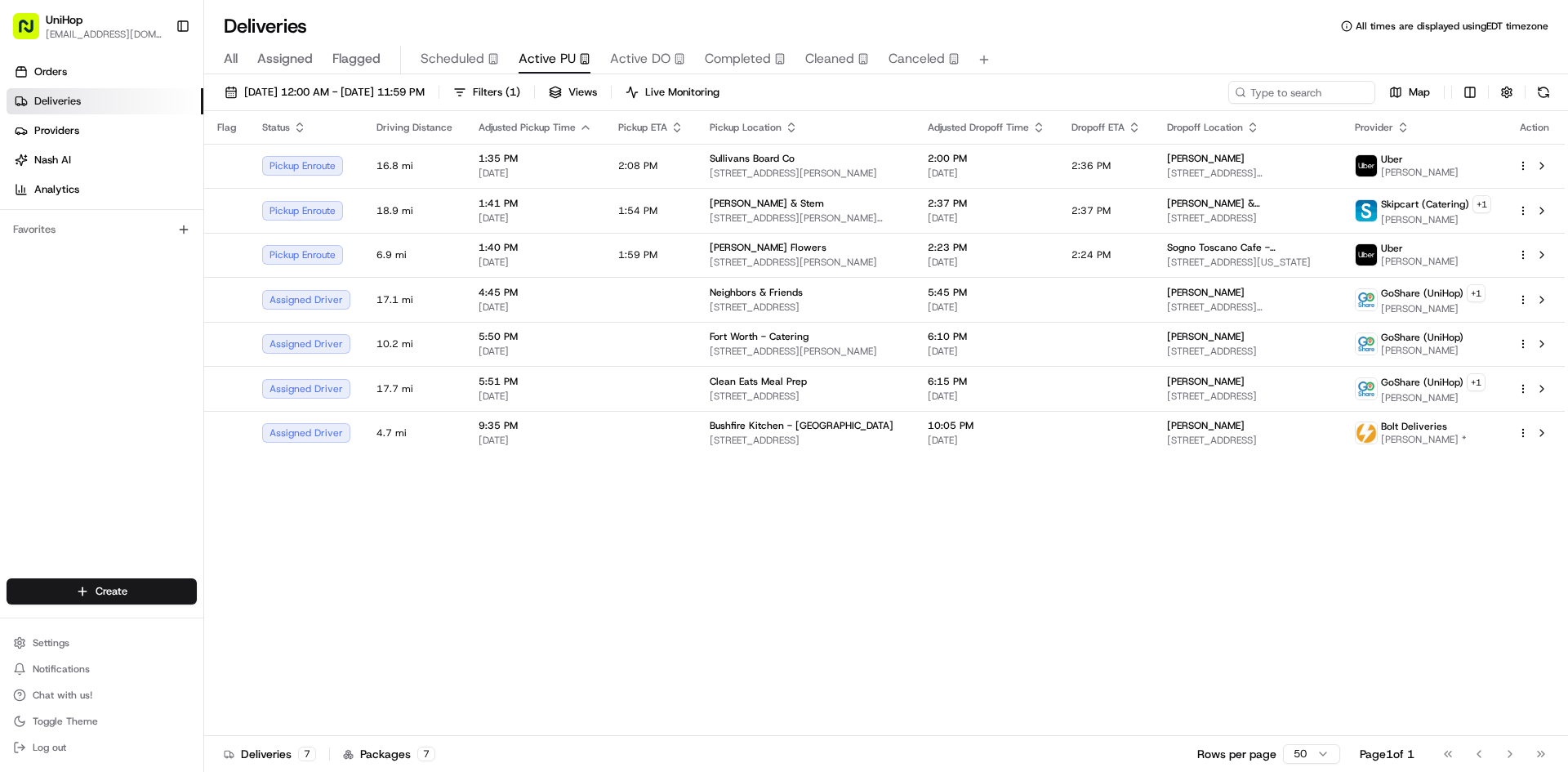
click at [352, 63] on span "Flagged" at bounding box center [356, 59] width 48 height 19
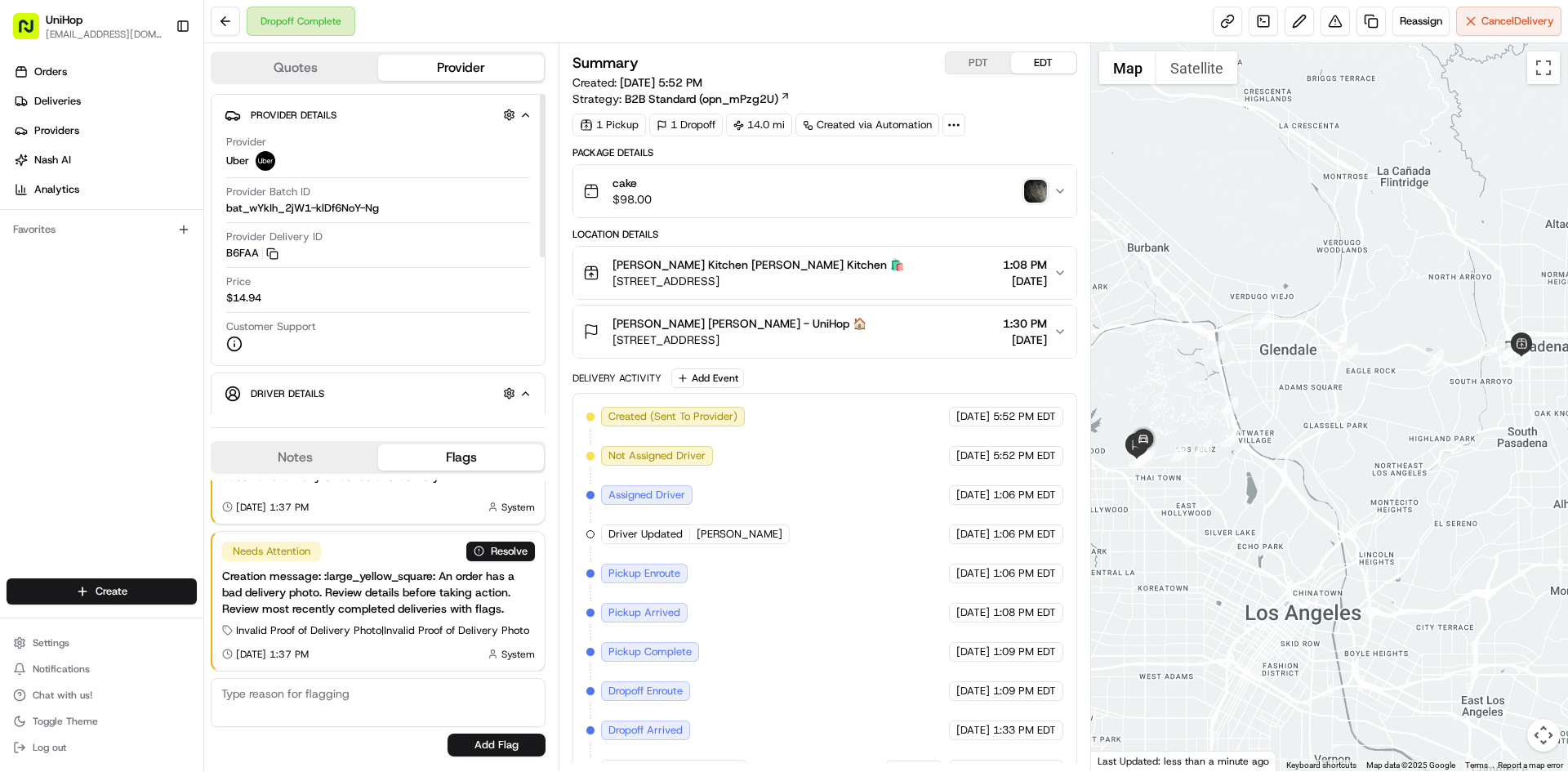
click at [1037, 185] on img "button" at bounding box center [1035, 191] width 23 height 23
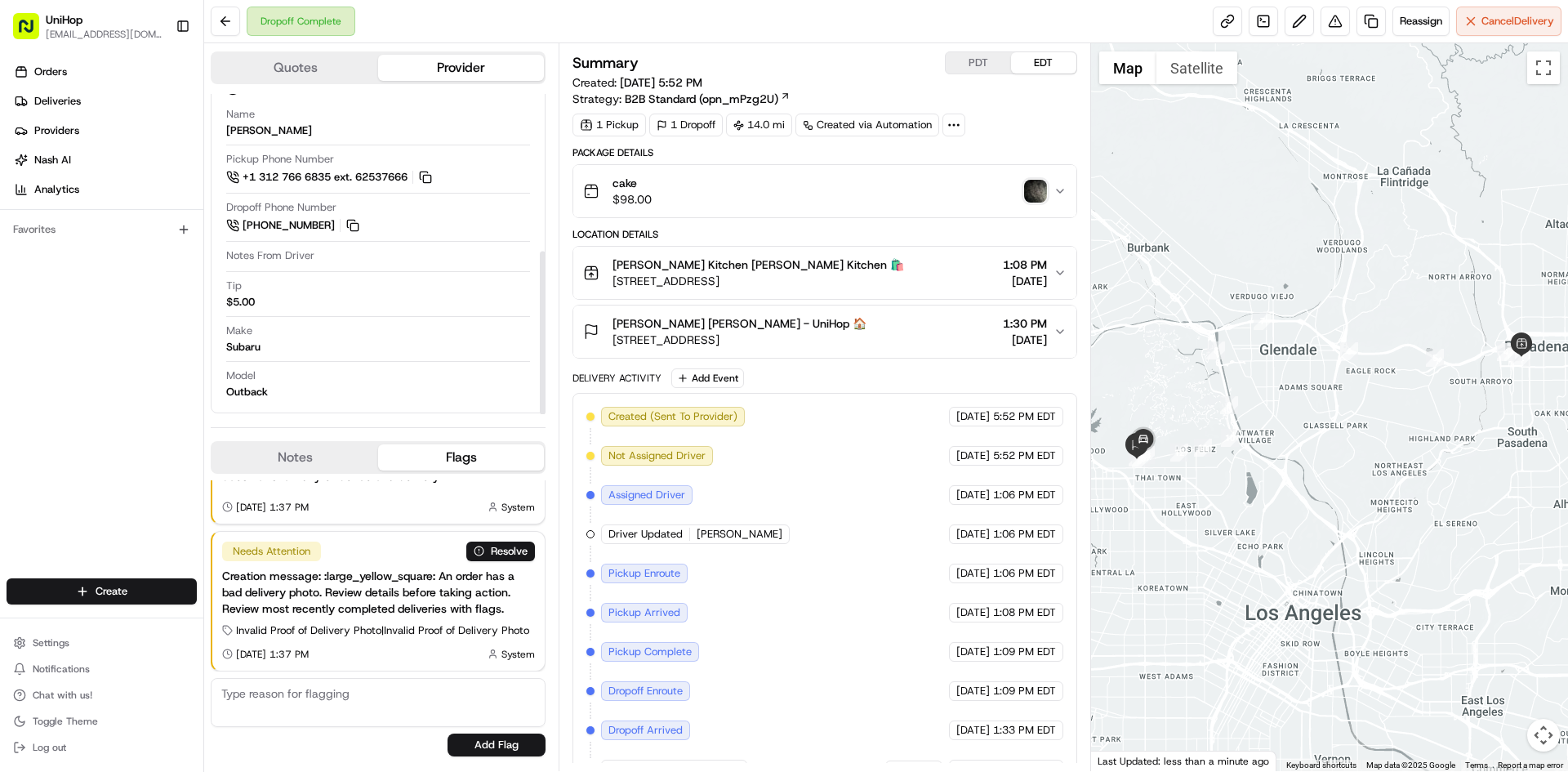
scroll to position [308, 0]
click at [299, 460] on button "Notes" at bounding box center [295, 457] width 166 height 26
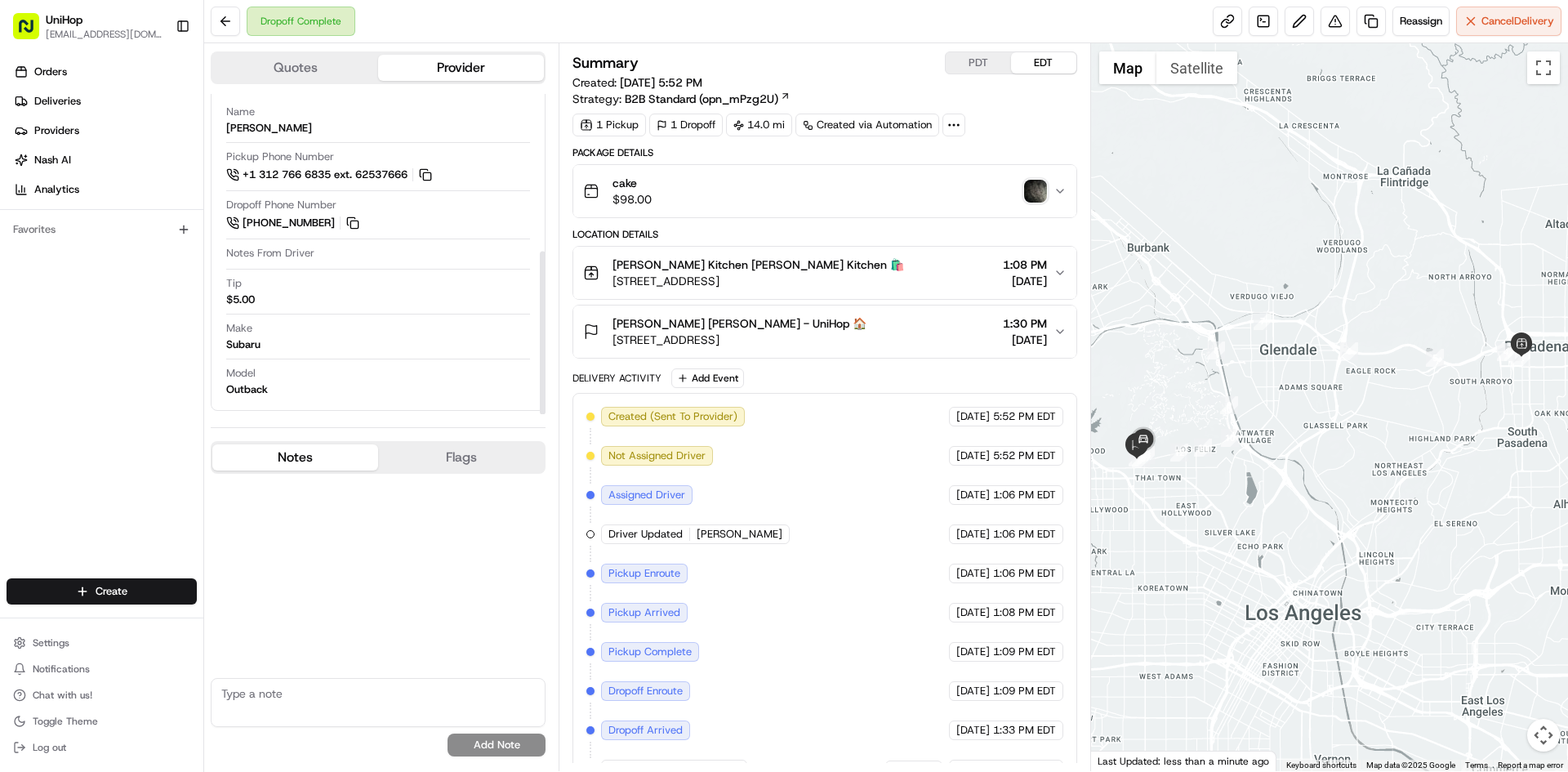
click at [299, 460] on button "Notes" at bounding box center [295, 457] width 166 height 26
click at [145, 493] on div "Orders Deliveries Providers [PERSON_NAME] Analytics Favorites" at bounding box center [102, 320] width 204 height 536
click at [767, 329] on span "[PERSON_NAME] [PERSON_NAME] - UniHop 🏠" at bounding box center [739, 323] width 253 height 16
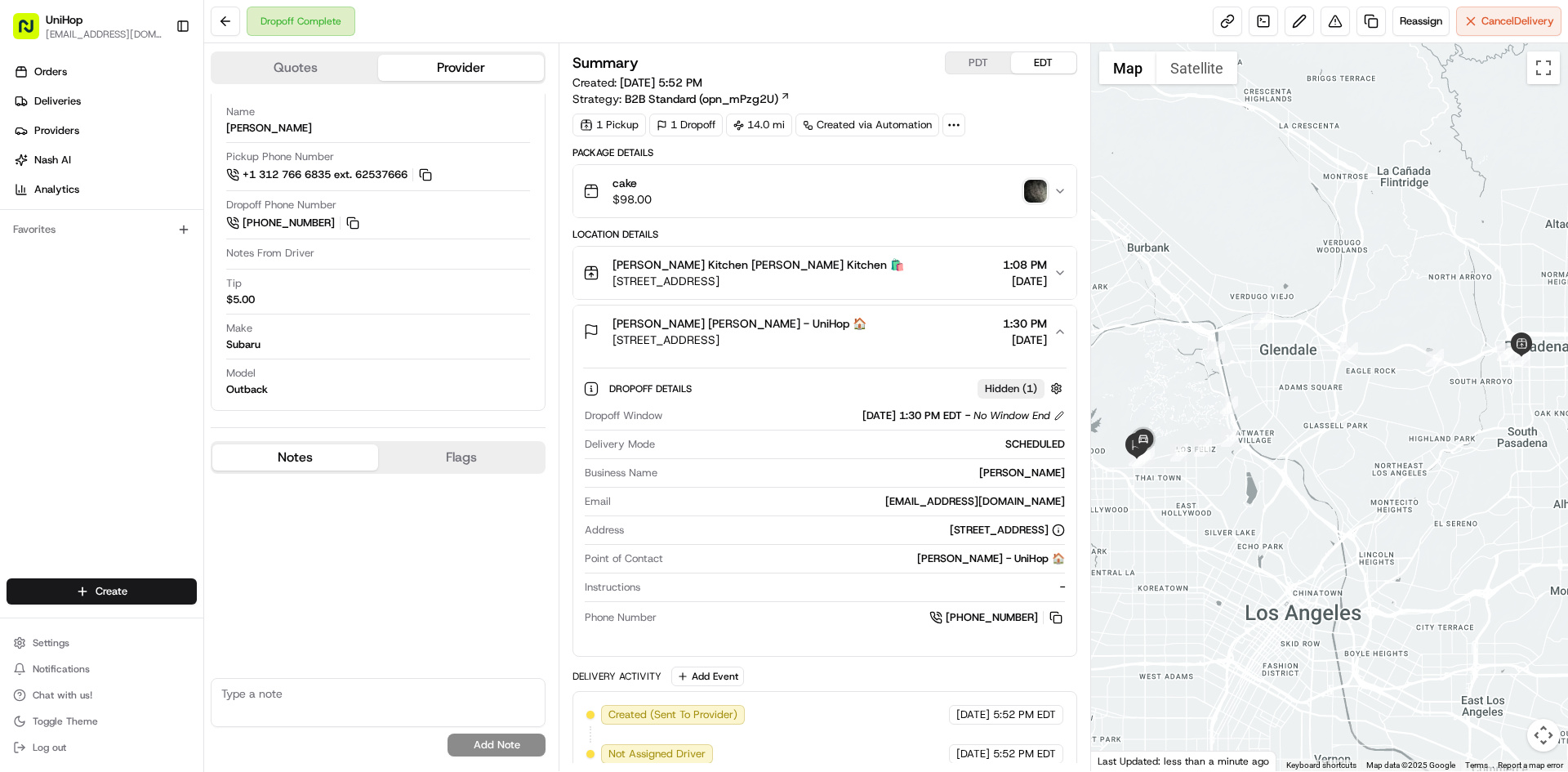
click at [767, 329] on span "[PERSON_NAME] [PERSON_NAME] - UniHop 🏠" at bounding box center [739, 323] width 253 height 16
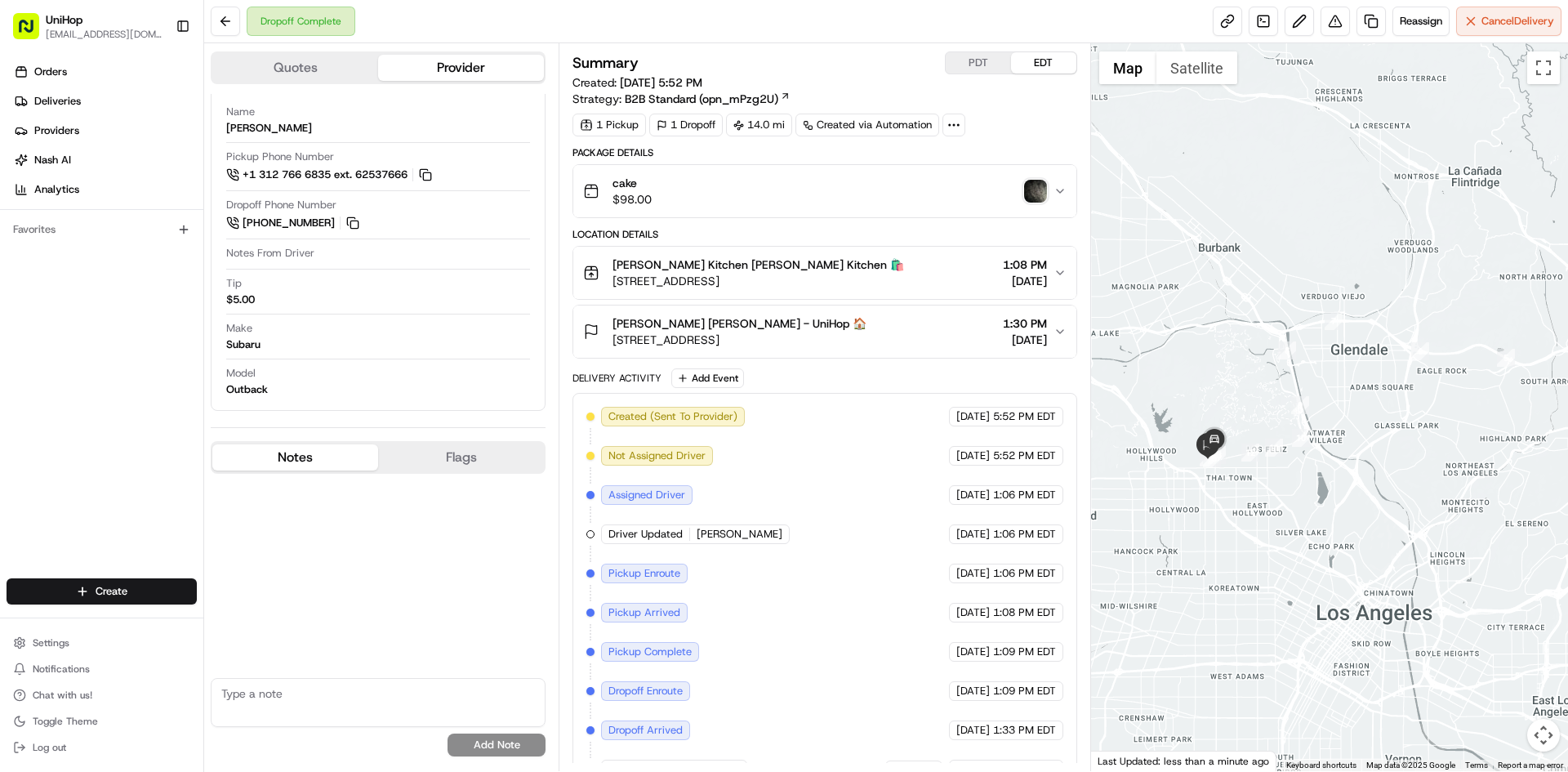
click at [1218, 493] on div at bounding box center [1330, 407] width 478 height 728
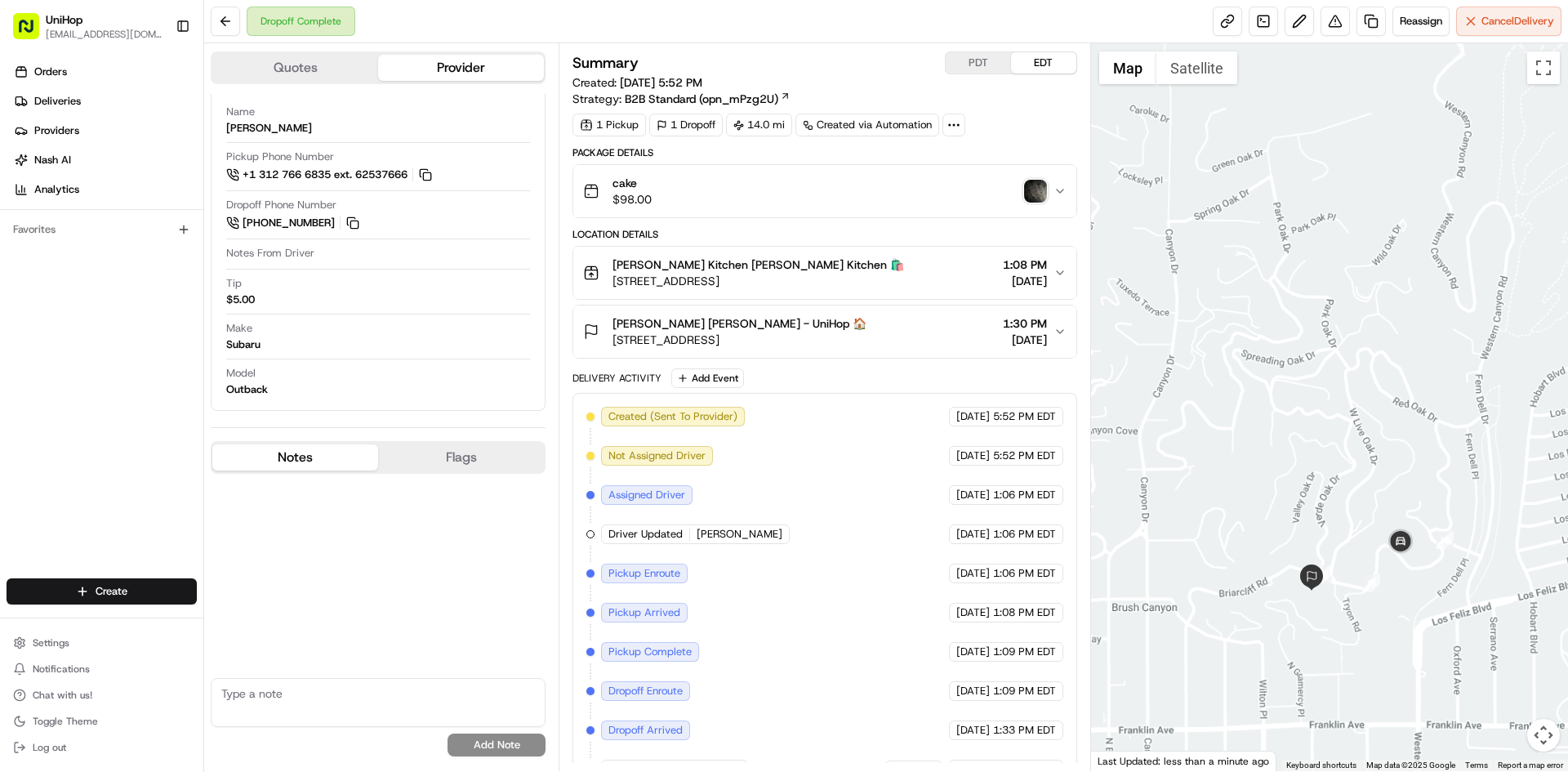
drag, startPoint x: 1284, startPoint y: 651, endPoint x: 1274, endPoint y: 570, distance: 81.6
click at [1274, 578] on div at bounding box center [1330, 407] width 478 height 728
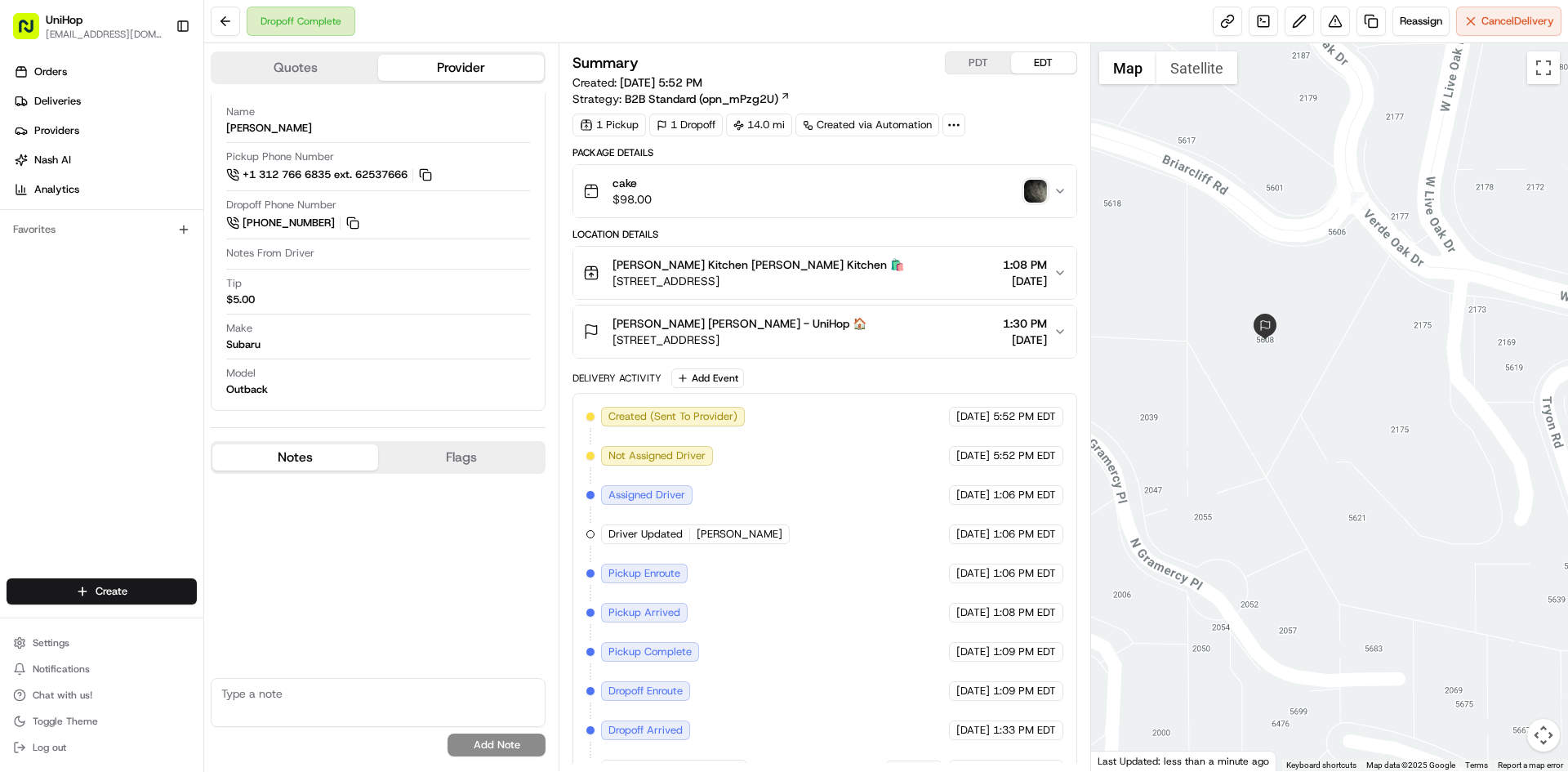
drag, startPoint x: 1328, startPoint y: 205, endPoint x: 1325, endPoint y: 260, distance: 55.1
click at [1325, 260] on div at bounding box center [1330, 407] width 478 height 728
click at [1212, 74] on button "Satellite" at bounding box center [1196, 68] width 81 height 33
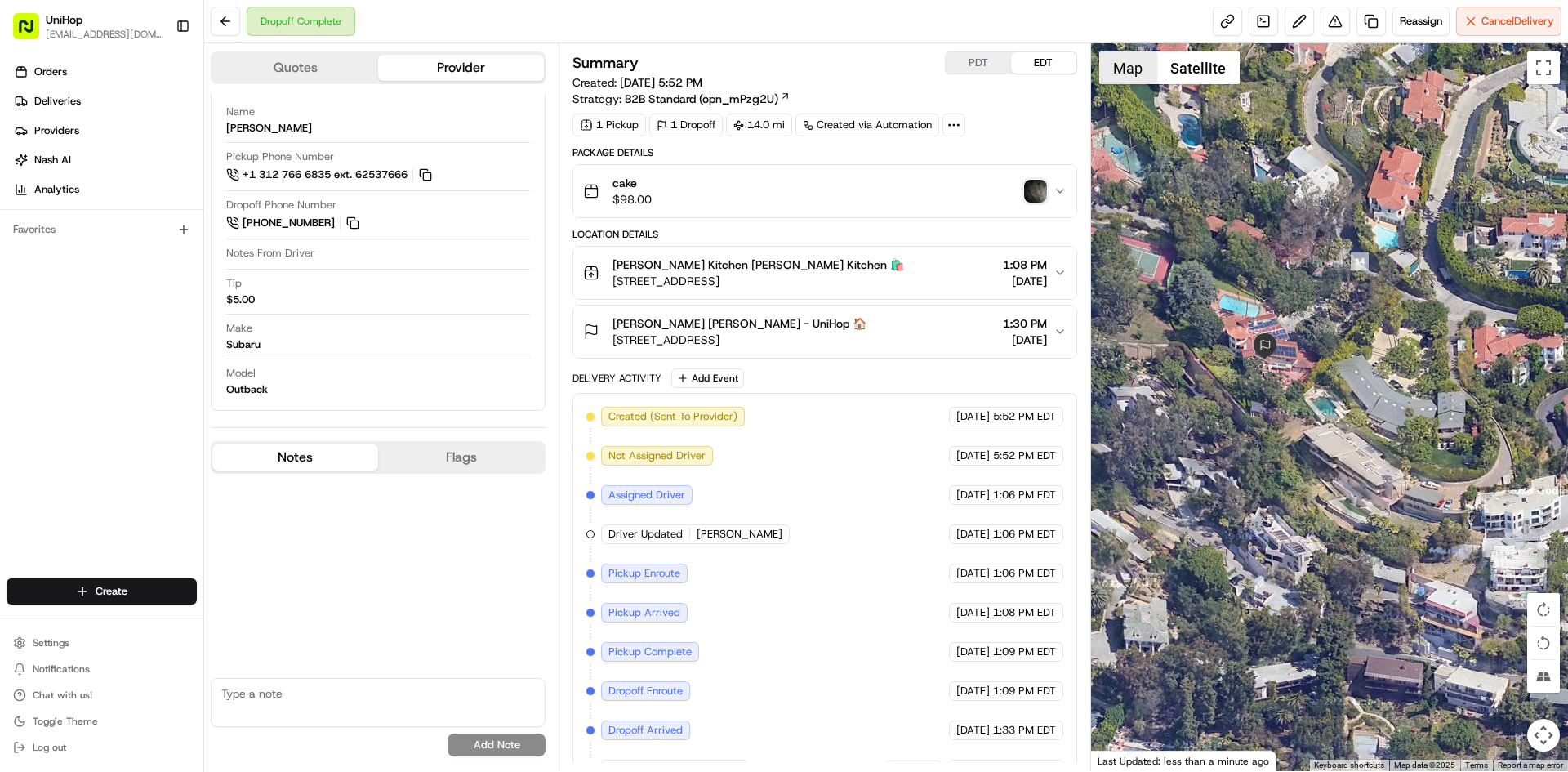
click at [1139, 75] on button "Map" at bounding box center [1128, 68] width 58 height 33
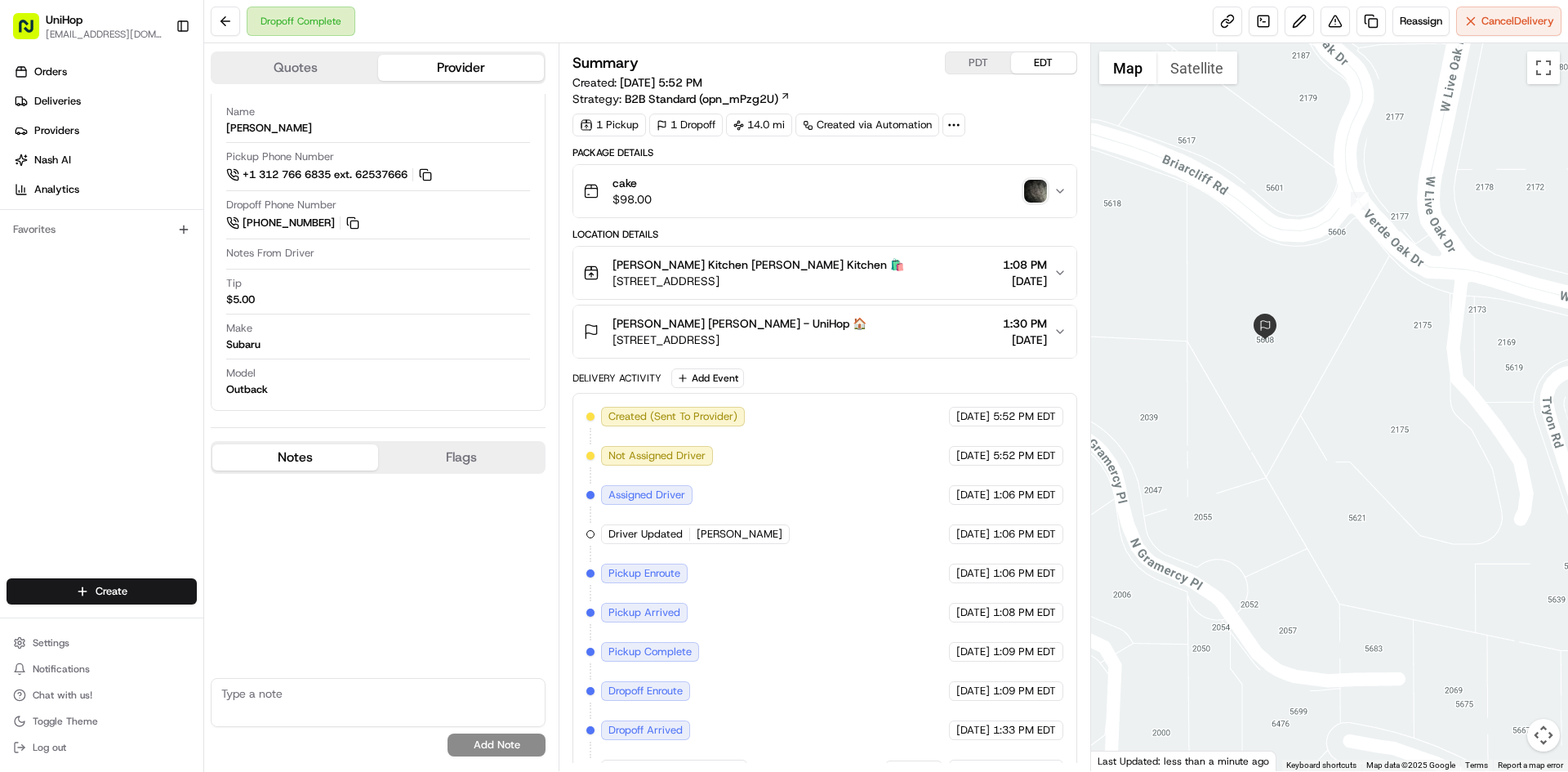
click at [832, 317] on span "[PERSON_NAME] [PERSON_NAME] - UniHop 🏠" at bounding box center [739, 323] width 253 height 16
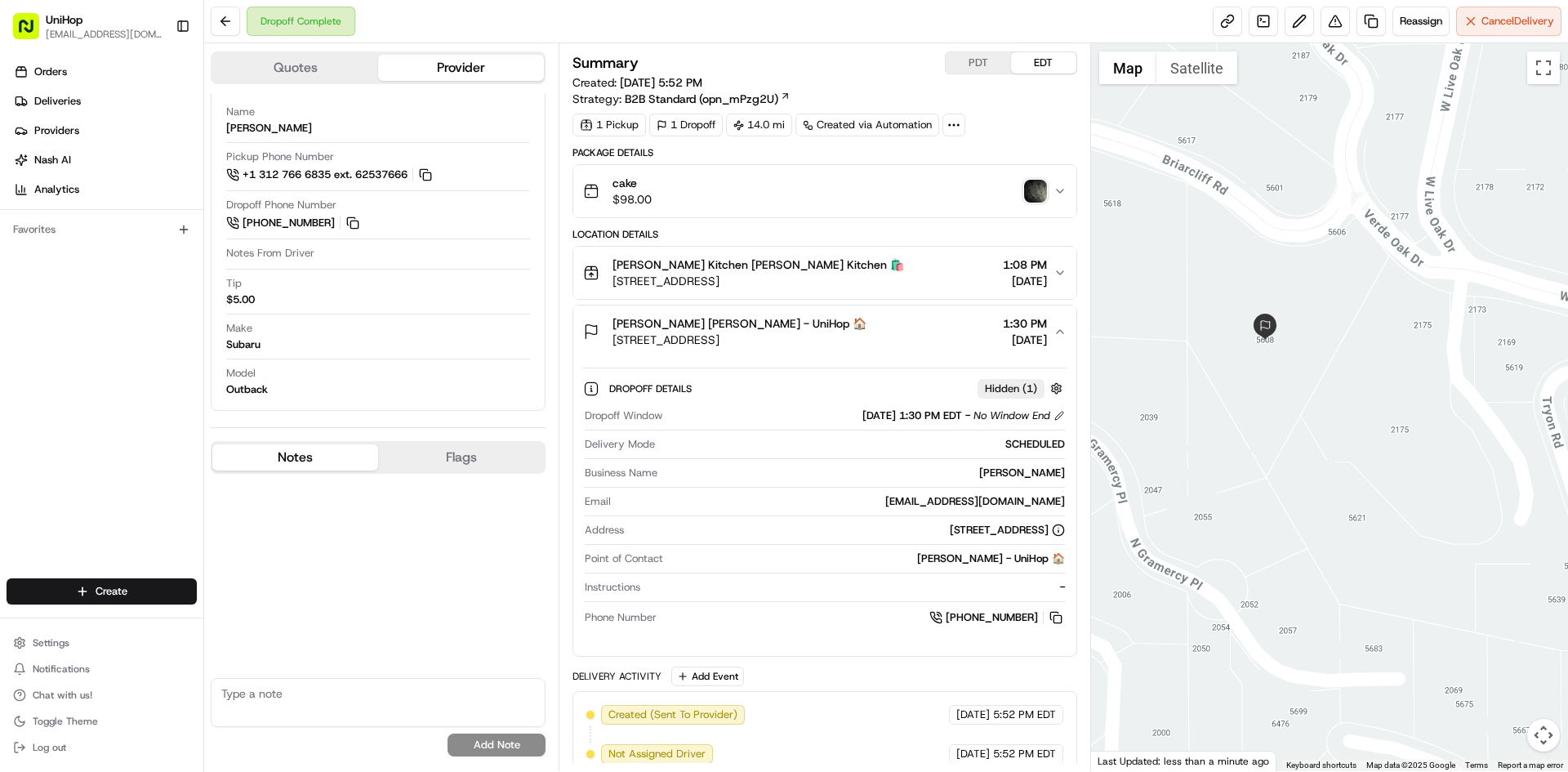
click at [834, 319] on span "[PERSON_NAME] [PERSON_NAME] - UniHop 🏠" at bounding box center [739, 323] width 253 height 16
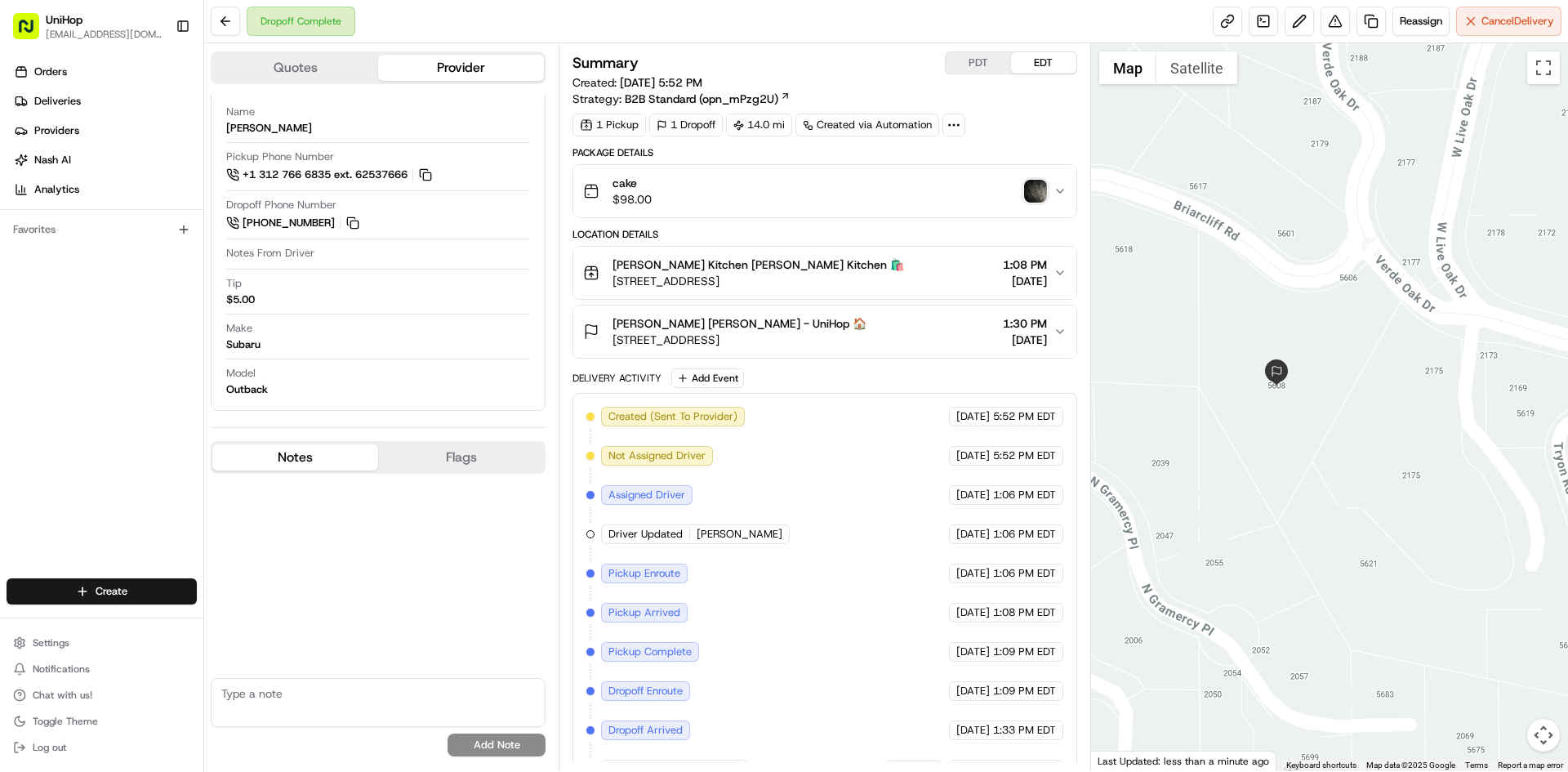
drag, startPoint x: 1278, startPoint y: 249, endPoint x: 1291, endPoint y: 297, distance: 49.7
click at [1291, 297] on div at bounding box center [1330, 407] width 478 height 728
drag, startPoint x: 609, startPoint y: 320, endPoint x: 697, endPoint y: 325, distance: 88.1
click at [697, 325] on div "[PERSON_NAME] [PERSON_NAME] - UniHop 🏠 [STREET_ADDRESS]" at bounding box center [724, 331] width 283 height 33
copy span "[PERSON_NAME]"
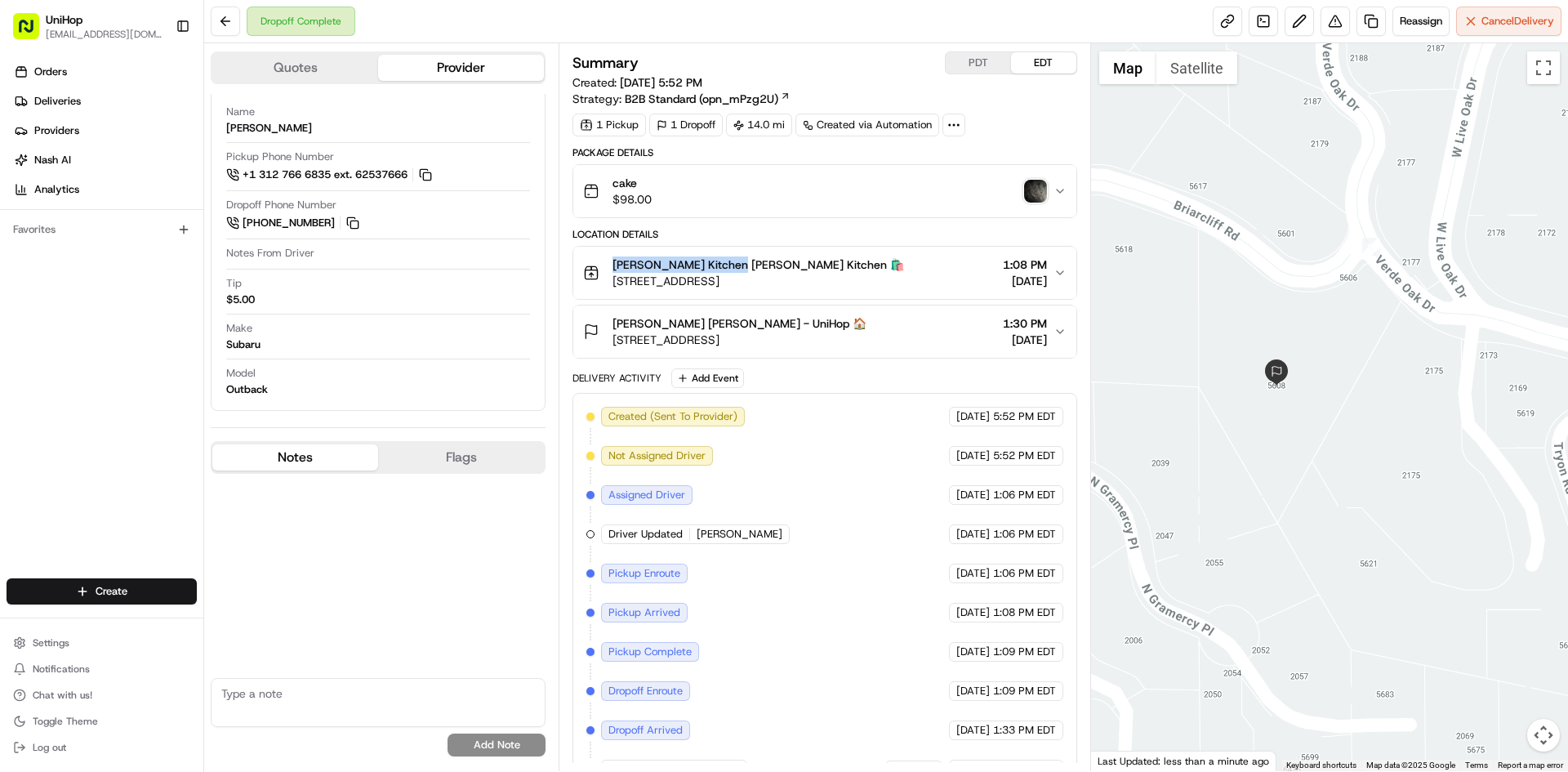
drag, startPoint x: 609, startPoint y: 262, endPoint x: 734, endPoint y: 268, distance: 125.1
click at [734, 268] on div "[PERSON_NAME] Kitchen [PERSON_NAME] Kitchen 🛍️ [STREET_ADDRESS]" at bounding box center [743, 273] width 321 height 33
copy span "Yvonnes Vegan Kitchen"
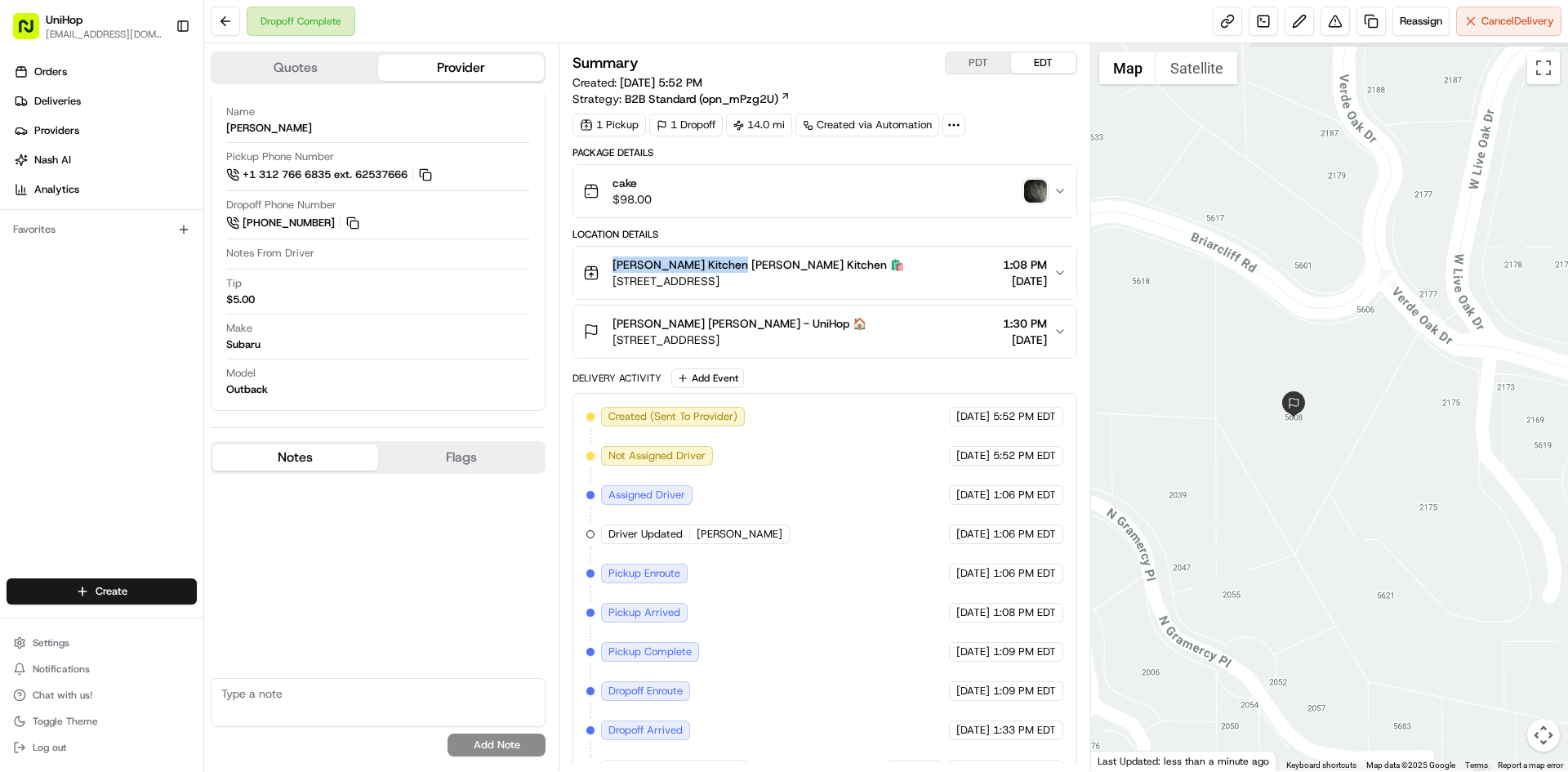
drag, startPoint x: 1270, startPoint y: 265, endPoint x: 1289, endPoint y: 303, distance: 42.5
click at [1289, 303] on div at bounding box center [1330, 407] width 478 height 728
click at [1026, 194] on img "button" at bounding box center [1035, 191] width 23 height 23
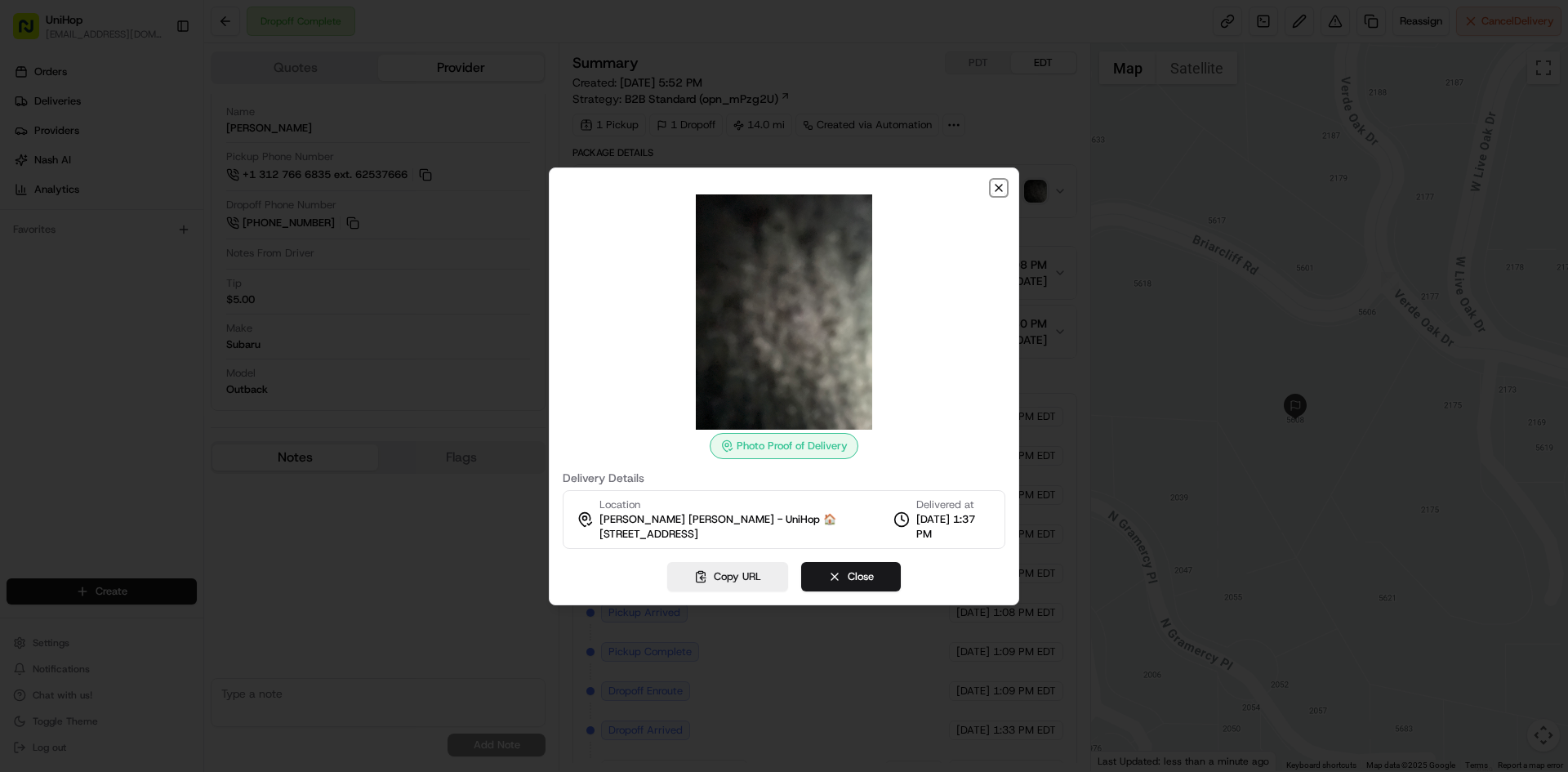
click at [1002, 189] on icon "button" at bounding box center [999, 188] width 13 height 13
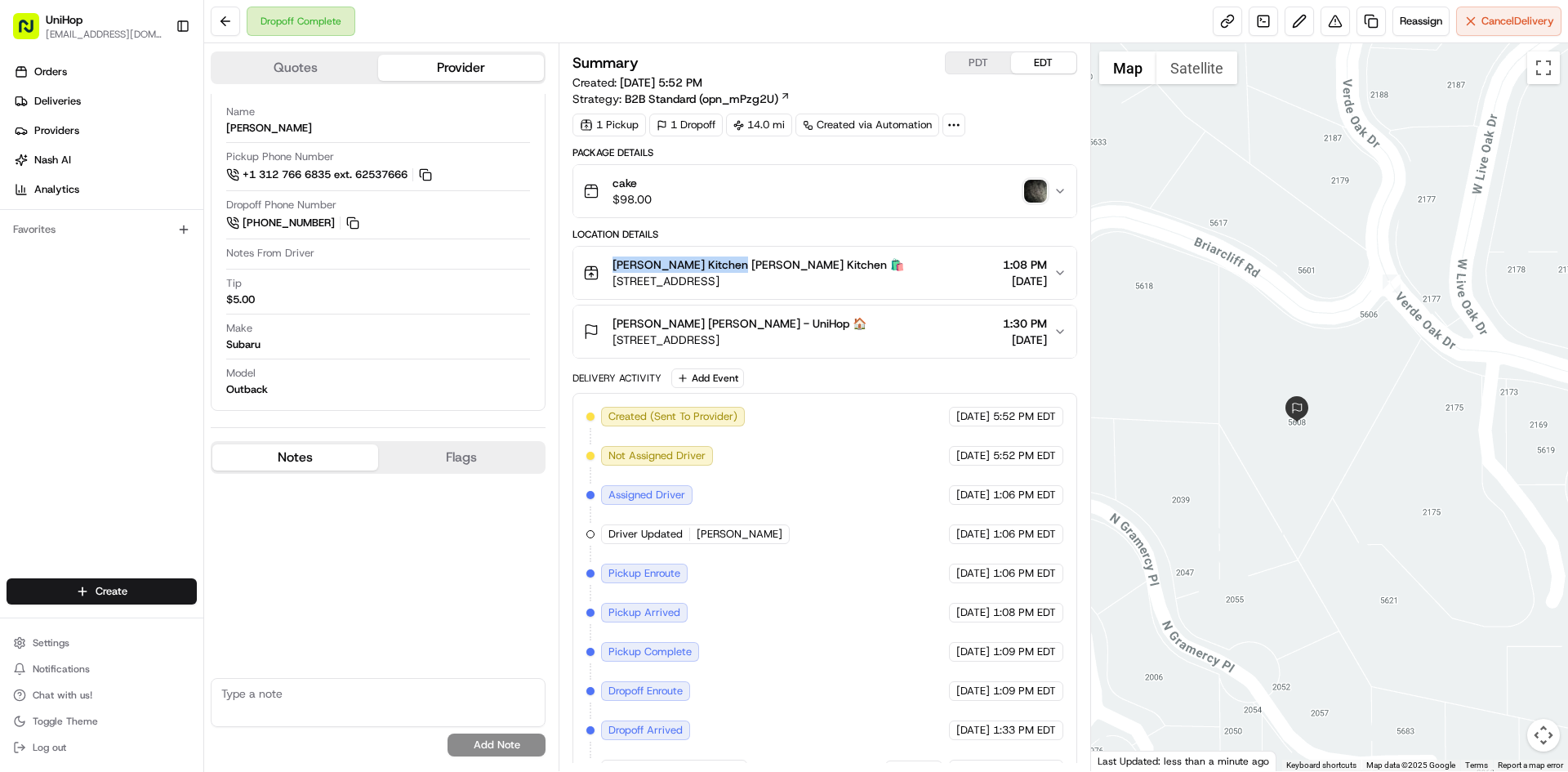
click at [1270, 341] on div at bounding box center [1330, 407] width 478 height 728
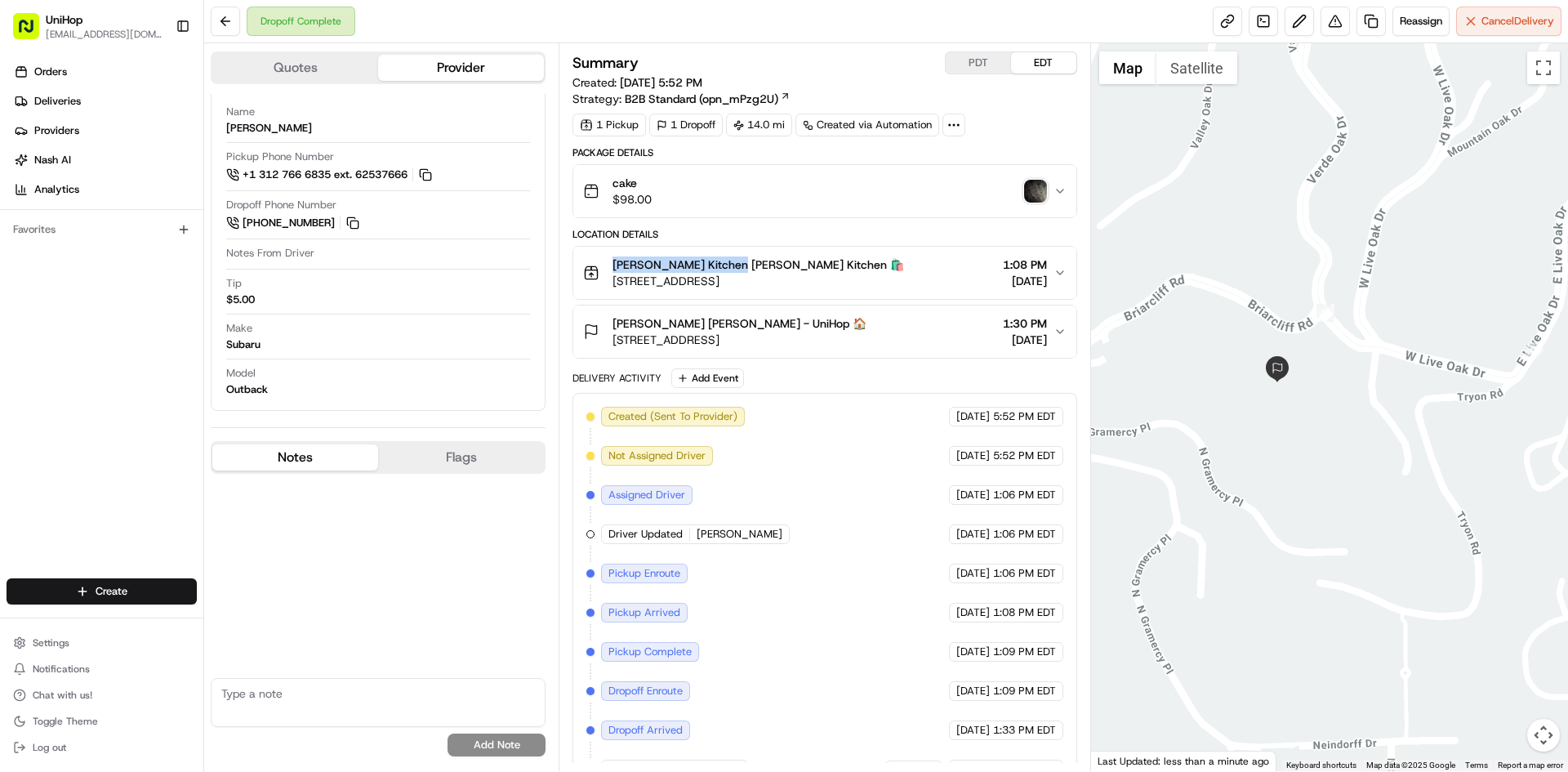
click at [1033, 194] on img "button" at bounding box center [1035, 191] width 23 height 23
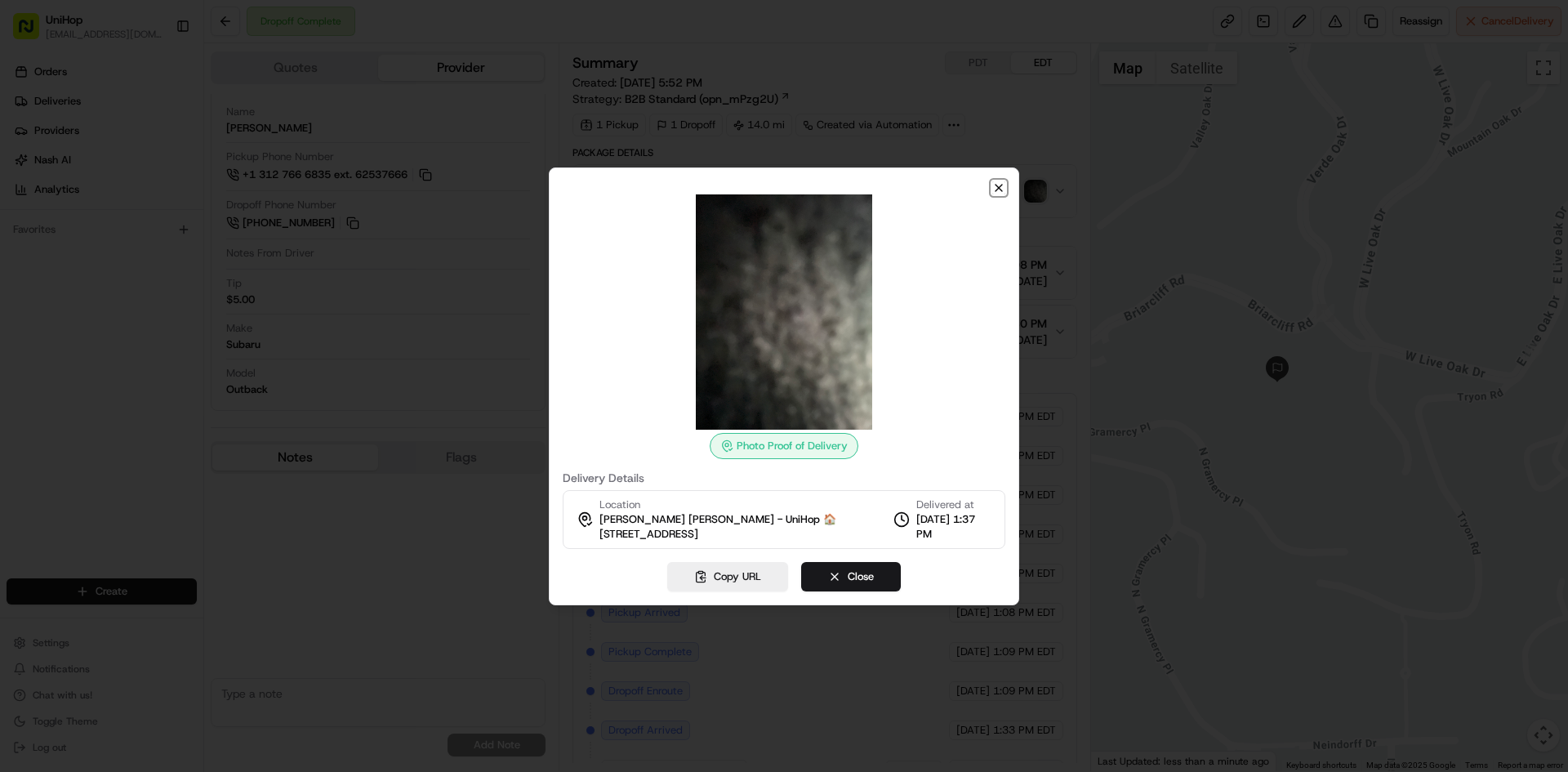
click at [1001, 183] on icon "button" at bounding box center [999, 188] width 13 height 13
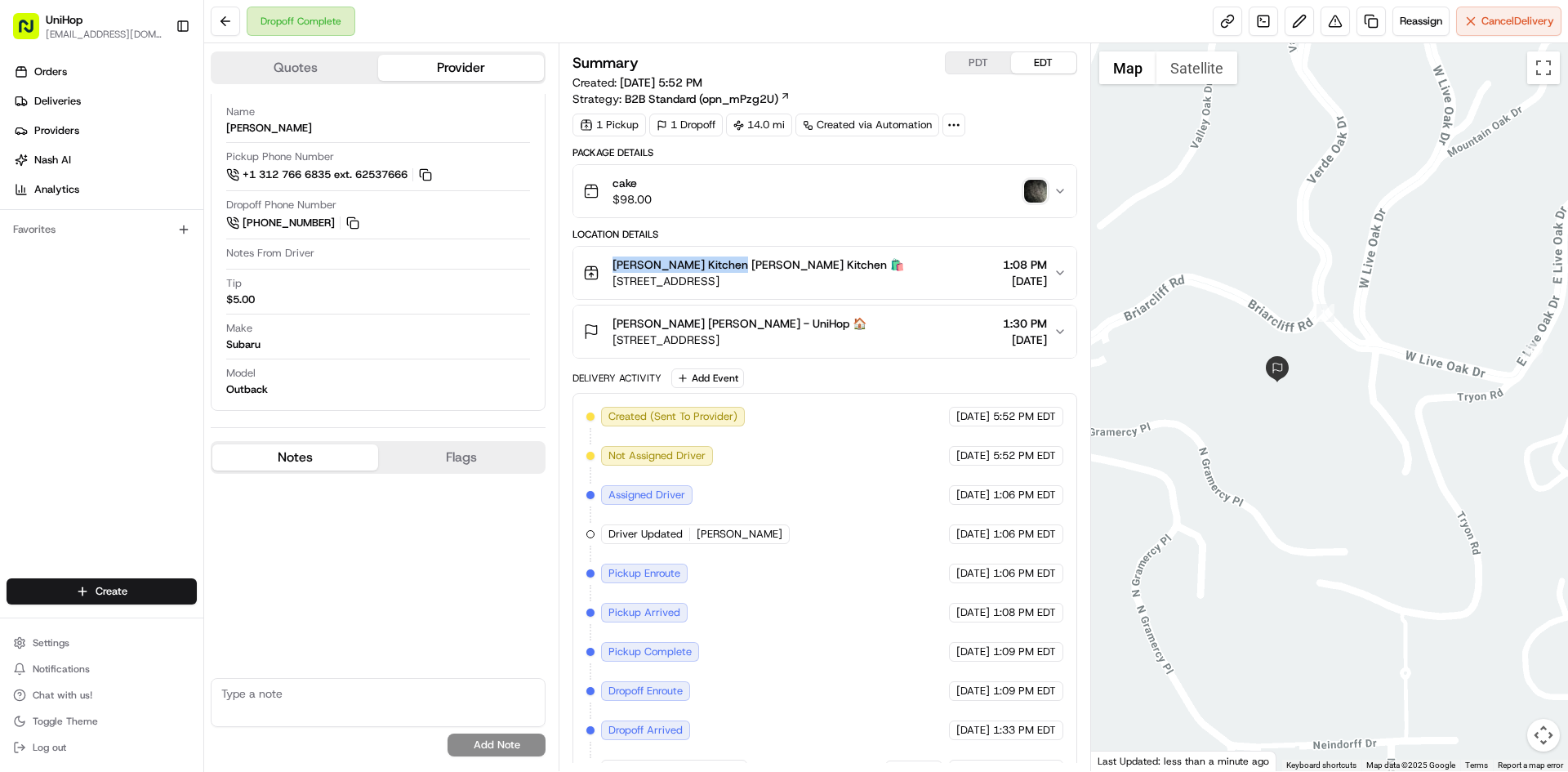
click at [1025, 186] on img "button" at bounding box center [1035, 191] width 23 height 23
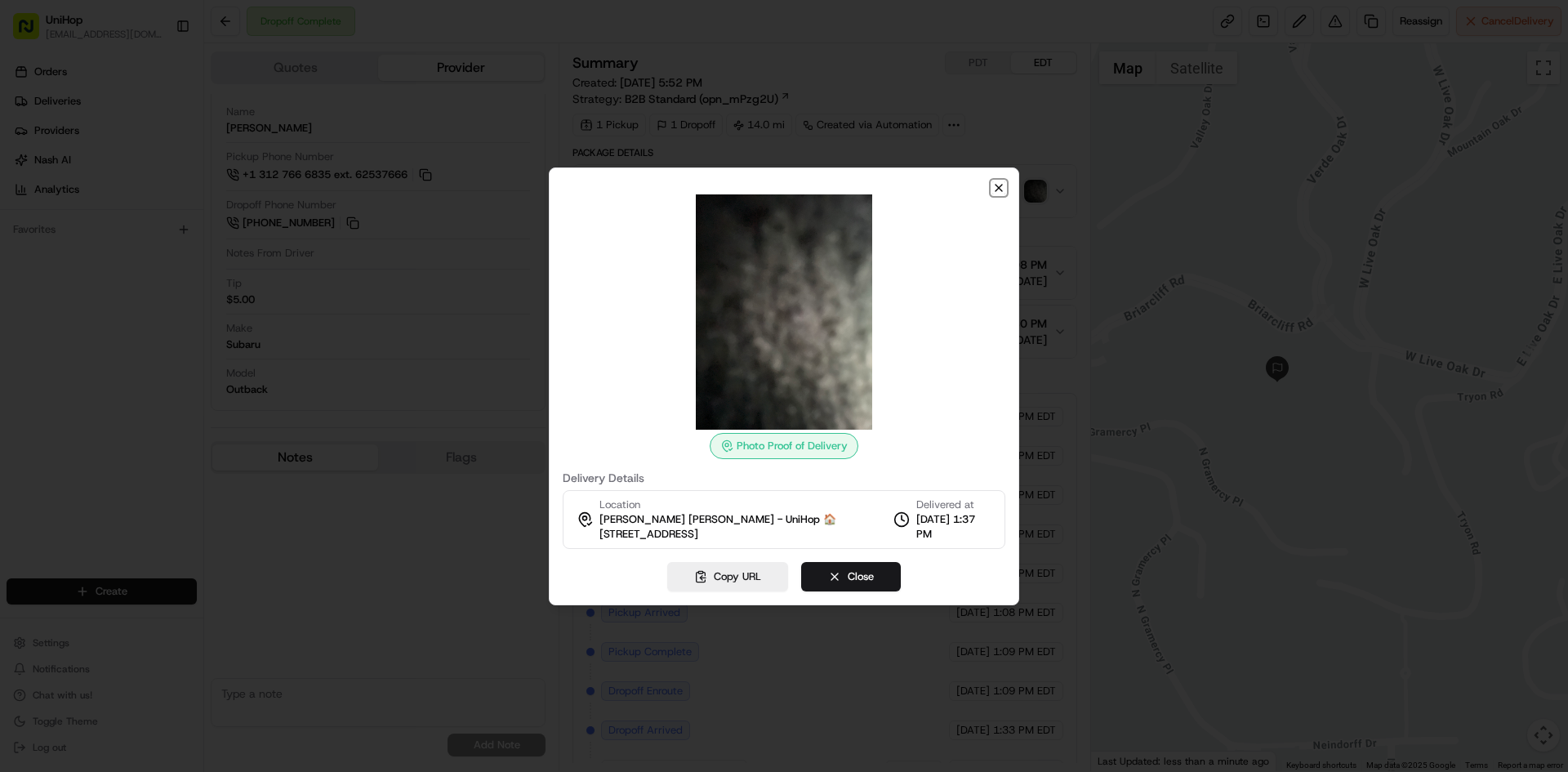
click at [1001, 183] on icon "button" at bounding box center [999, 188] width 13 height 13
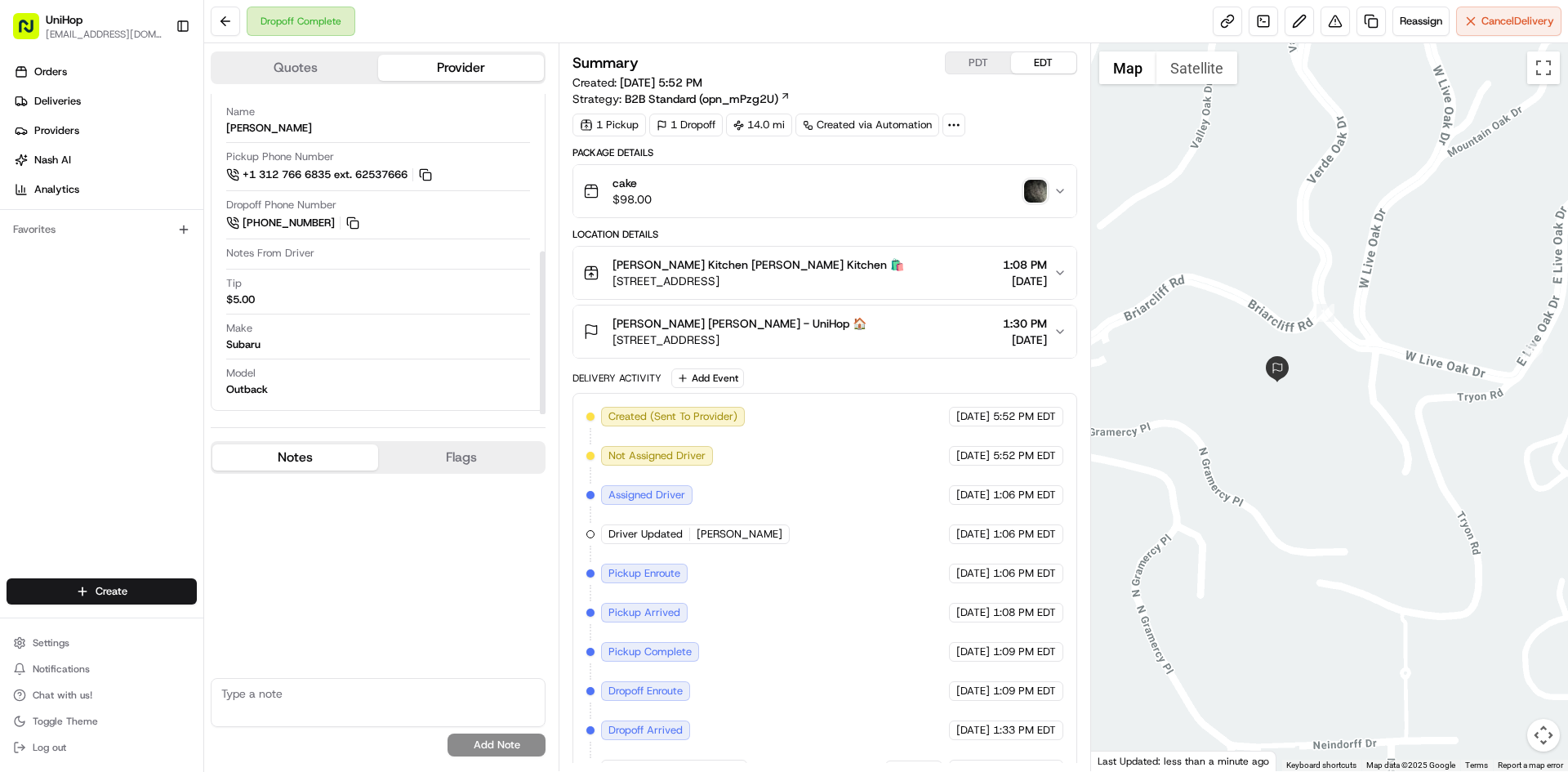
click at [405, 255] on div "Notes From Driver" at bounding box center [378, 253] width 303 height 16
click at [383, 255] on div "Notes From Driver" at bounding box center [378, 253] width 303 height 16
click at [1034, 194] on img "button" at bounding box center [1035, 191] width 23 height 23
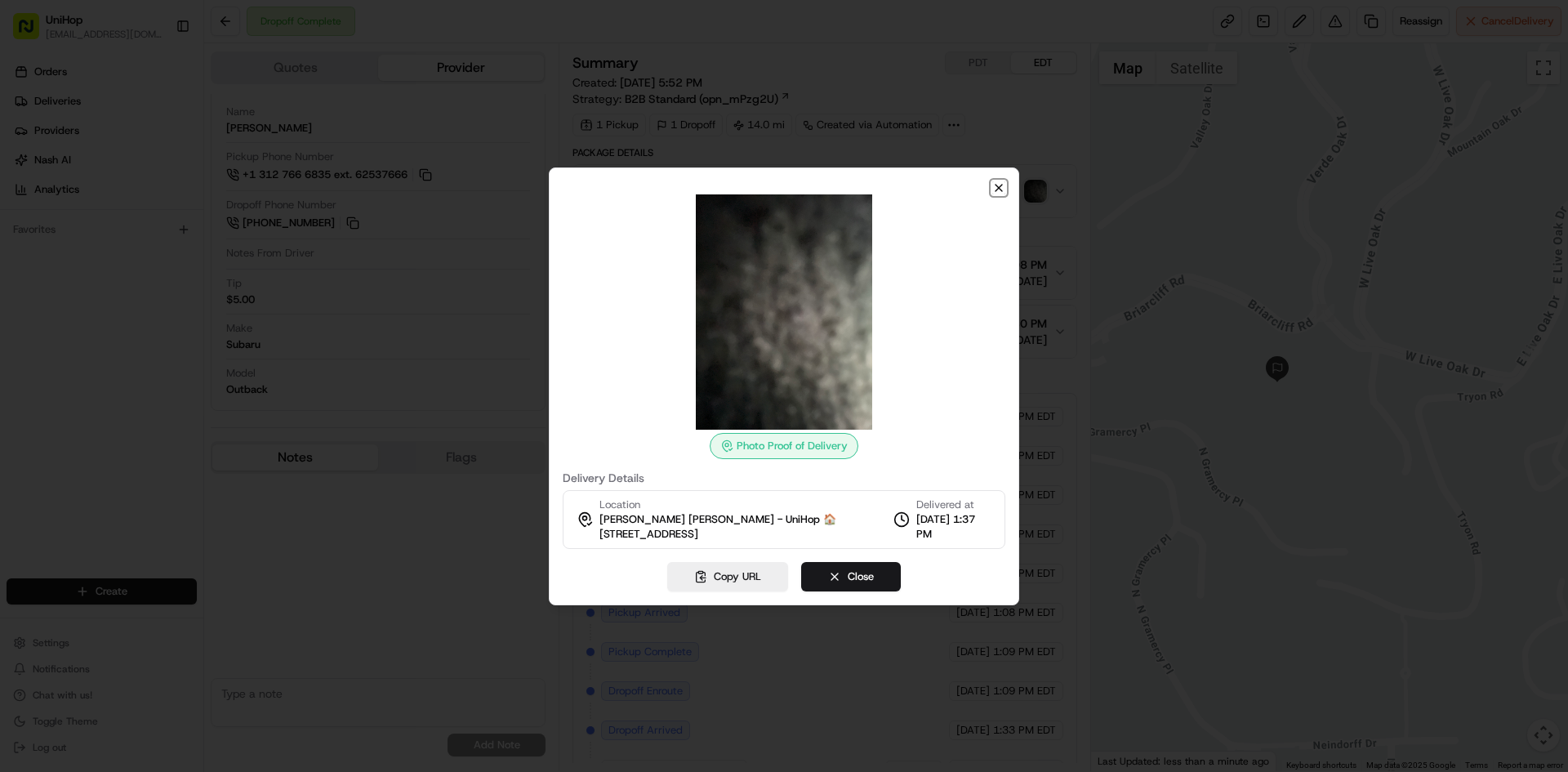
click at [1002, 186] on icon "button" at bounding box center [999, 188] width 13 height 13
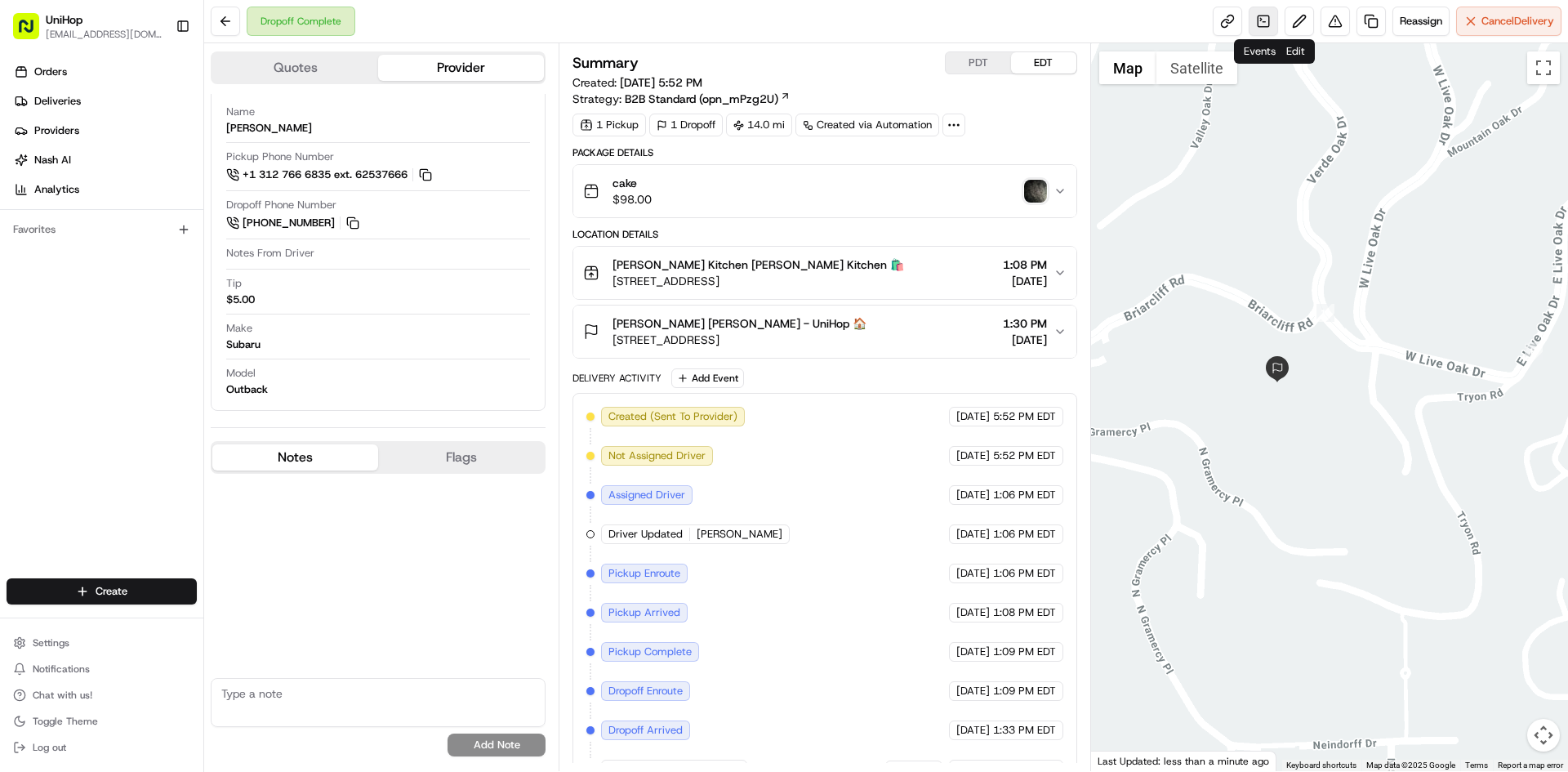
click at [1260, 25] on link at bounding box center [1263, 21] width 30 height 30
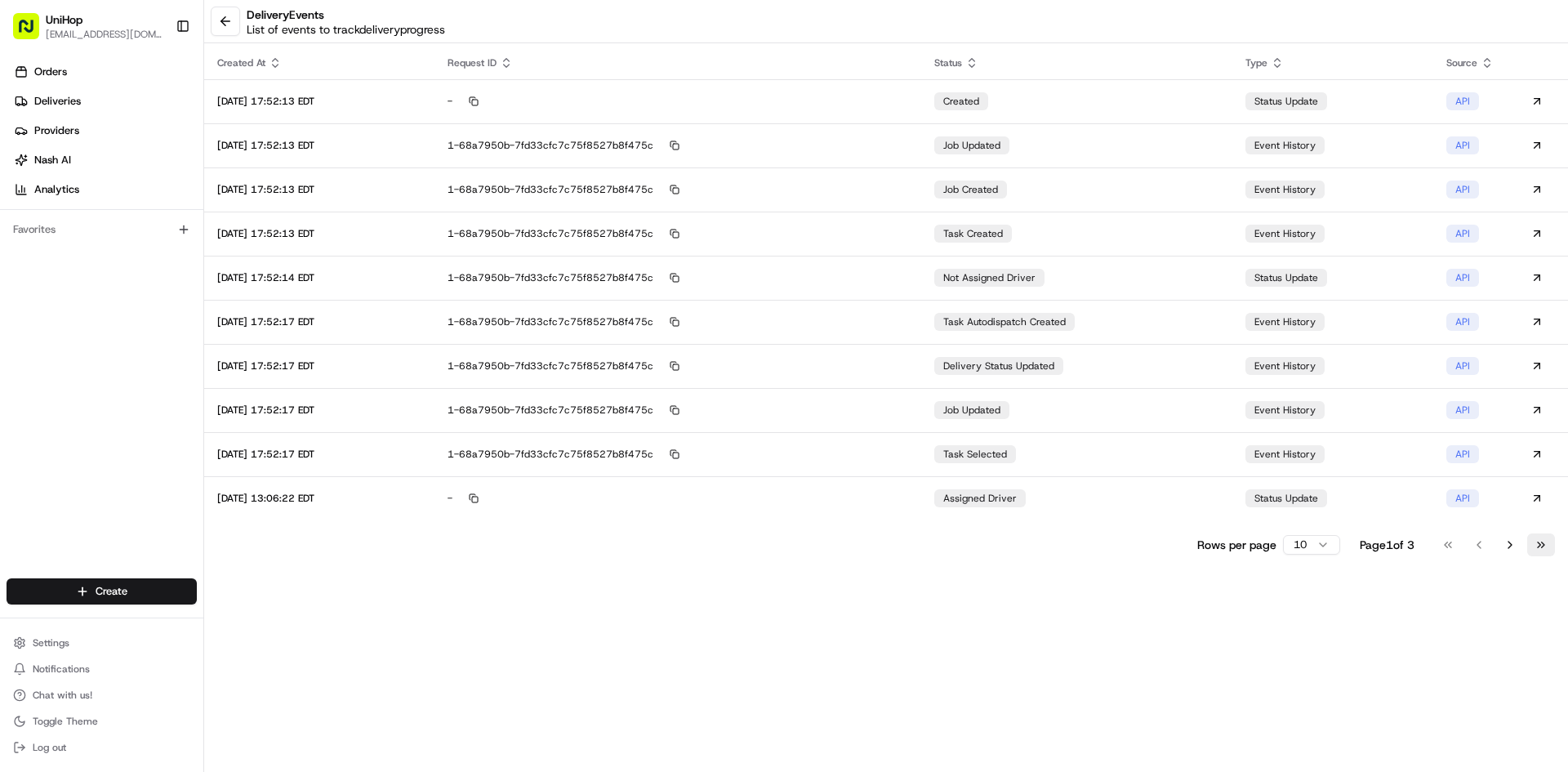
click at [1547, 553] on button "Go to last page" at bounding box center [1540, 544] width 28 height 23
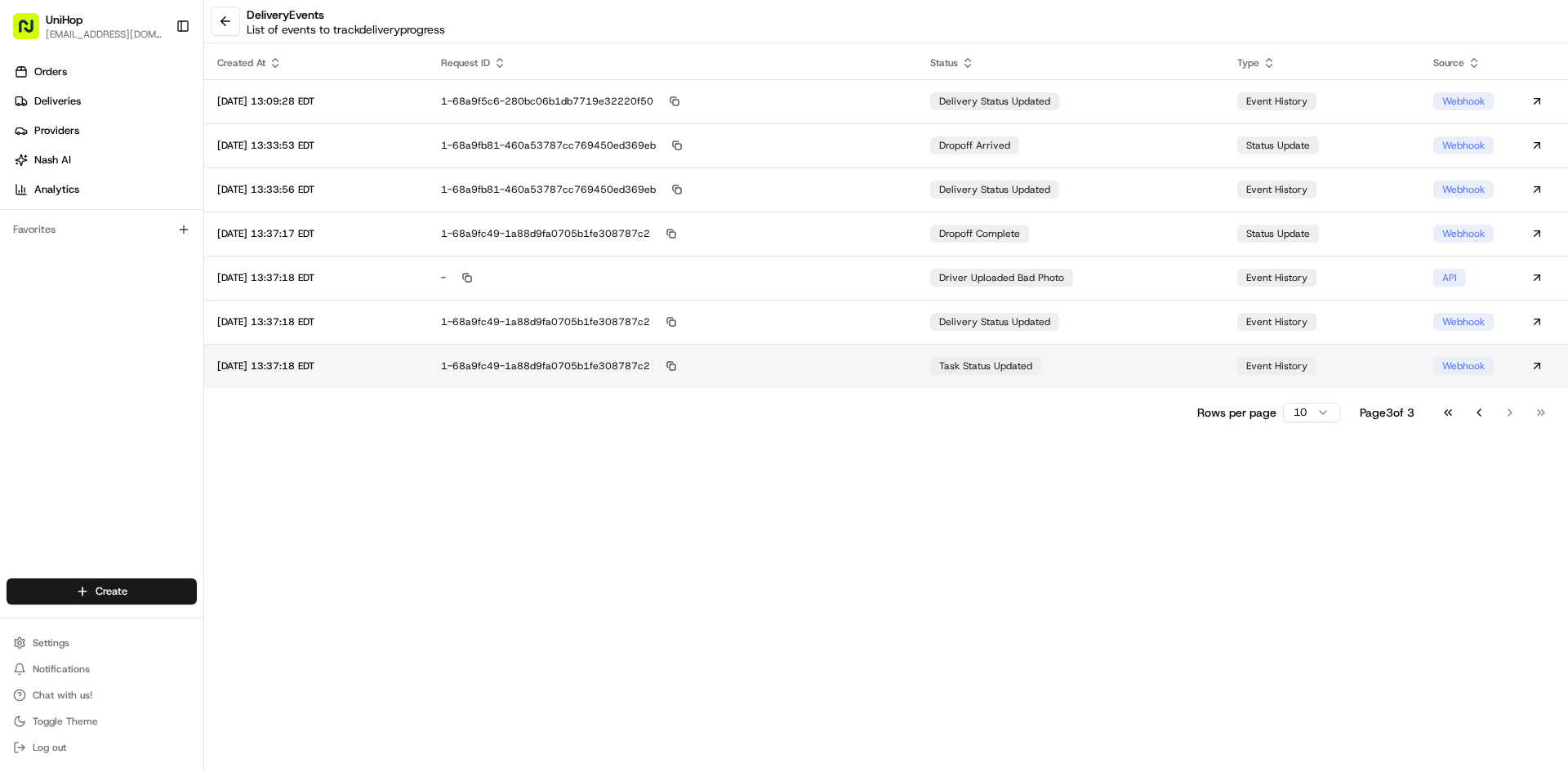
click at [1103, 370] on td "task status updated" at bounding box center [1071, 366] width 307 height 44
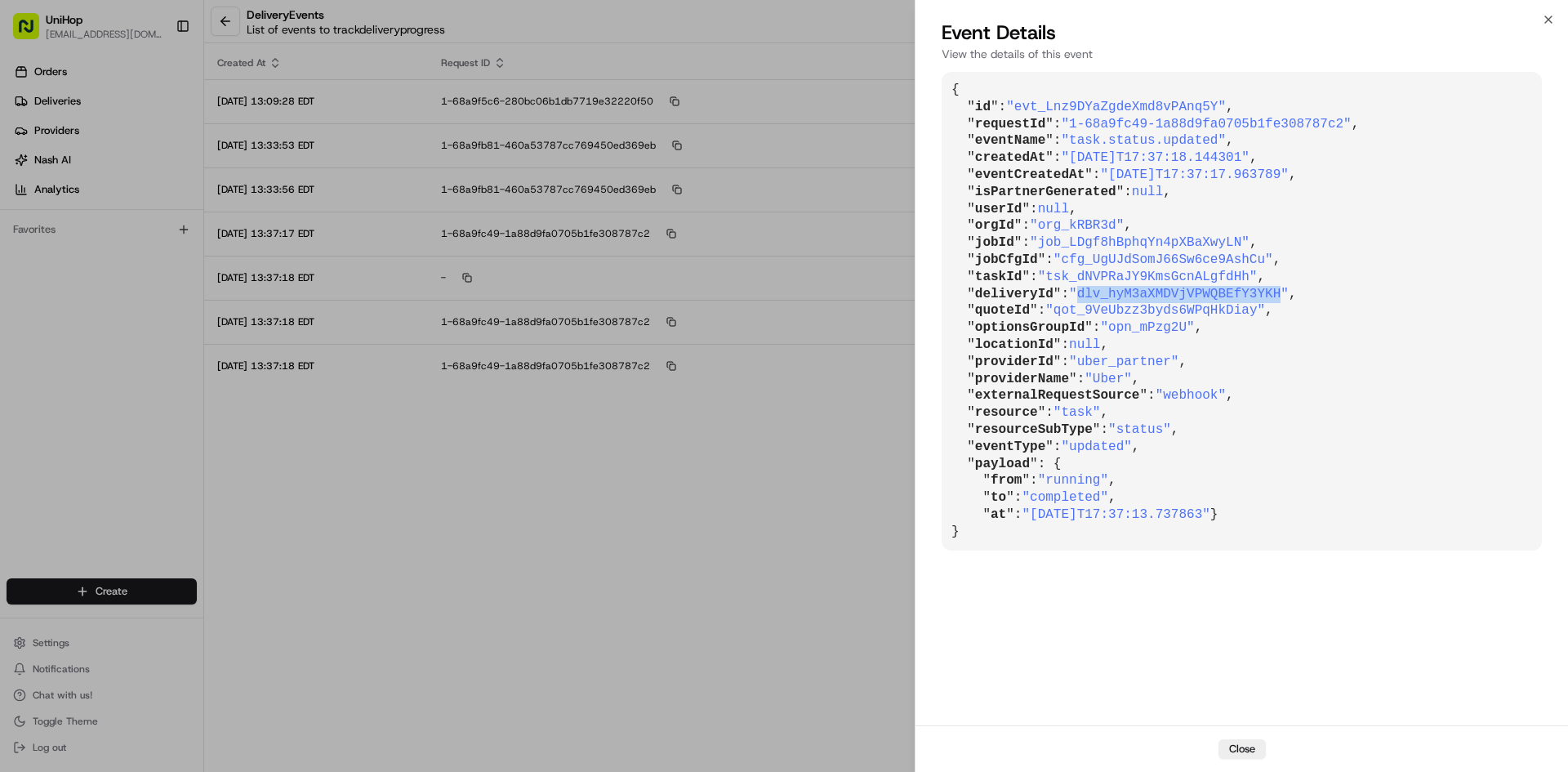
drag, startPoint x: 1073, startPoint y: 298, endPoint x: 1259, endPoint y: 294, distance: 186.0
click at [1259, 294] on span ""dlv_hyM3aXMDVjVPWQBEfY3YKH"" at bounding box center [1178, 294] width 220 height 14
copy span "dlv_hyM3aXMDVjVPWQBEfY3YKH"
